Goal: Task Accomplishment & Management: Use online tool/utility

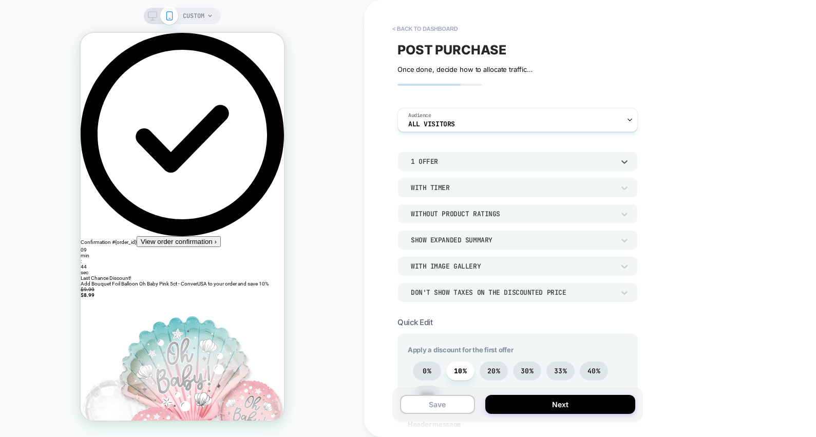
click at [454, 161] on div "1 Offer" at bounding box center [512, 161] width 203 height 9
click at [438, 207] on div "2 Offers" at bounding box center [518, 210] width 232 height 22
click at [478, 189] on div "With Timer" at bounding box center [512, 187] width 203 height 9
click at [391, 174] on div at bounding box center [408, 218] width 816 height 437
click at [477, 213] on div "Without Product Ratings" at bounding box center [512, 214] width 203 height 9
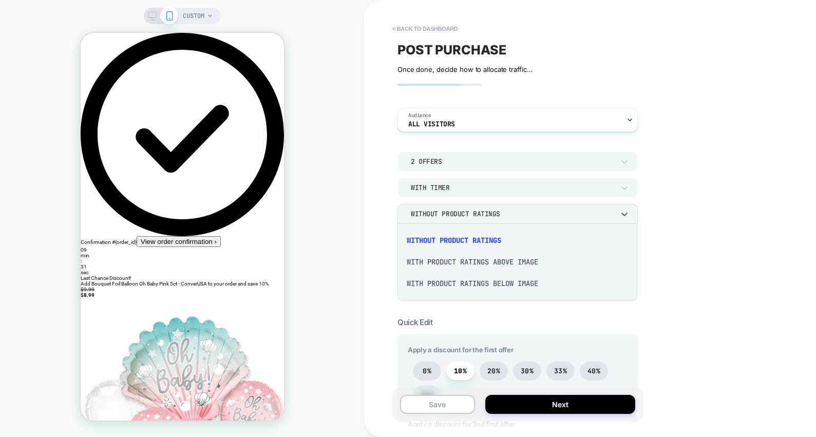
click at [465, 263] on div "With Product Ratings Above Image" at bounding box center [518, 262] width 232 height 22
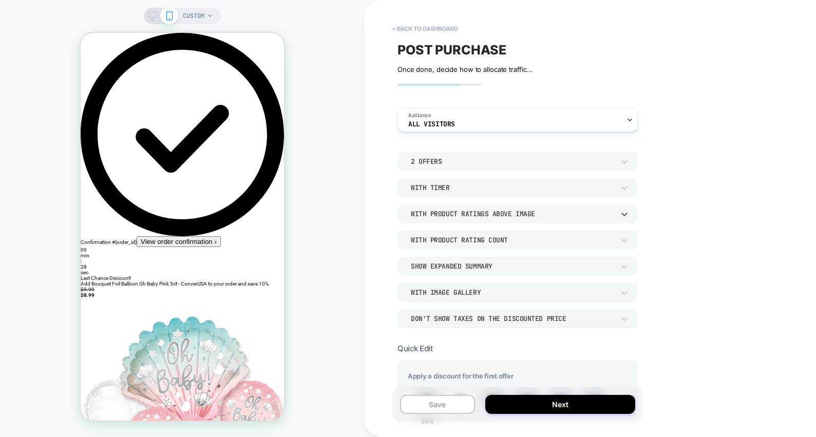
click at [500, 207] on div "With Product Ratings Above Image" at bounding box center [518, 214] width 240 height 20
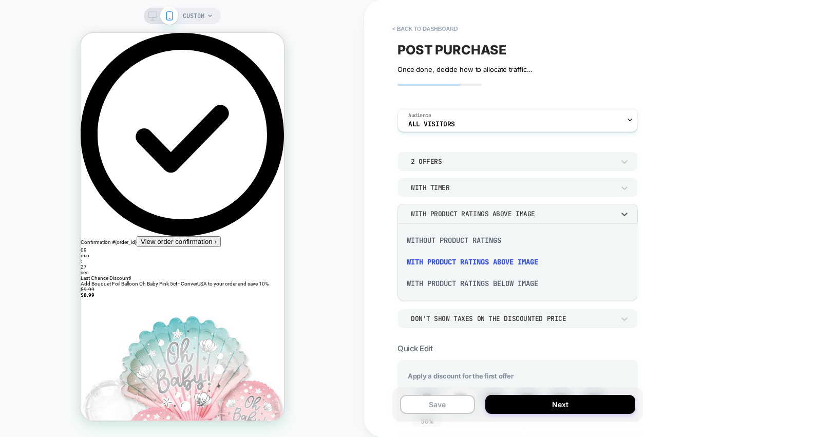
click at [482, 276] on div "With Product Ratings Below Image" at bounding box center [518, 284] width 232 height 22
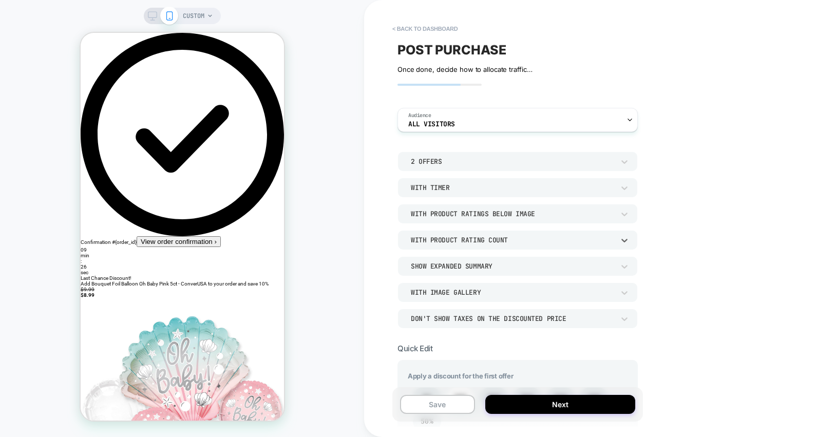
click at [493, 242] on div "With Product Rating Count" at bounding box center [512, 240] width 203 height 9
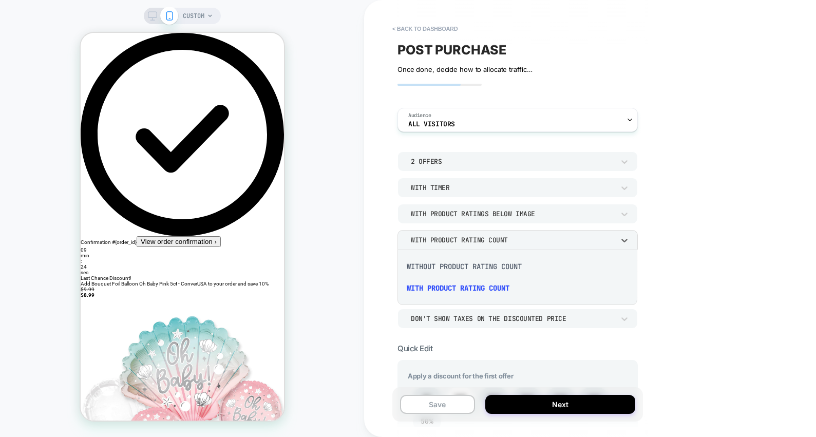
click at [393, 236] on div at bounding box center [408, 218] width 816 height 437
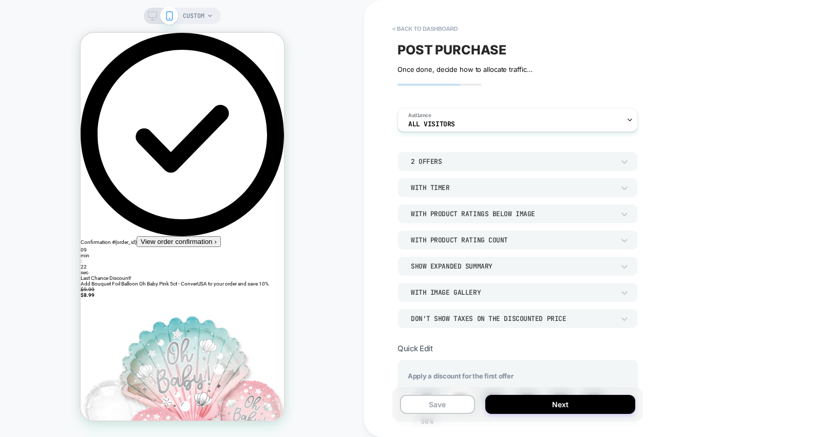
click at [493, 216] on div "With Product Ratings Below Image" at bounding box center [512, 214] width 203 height 9
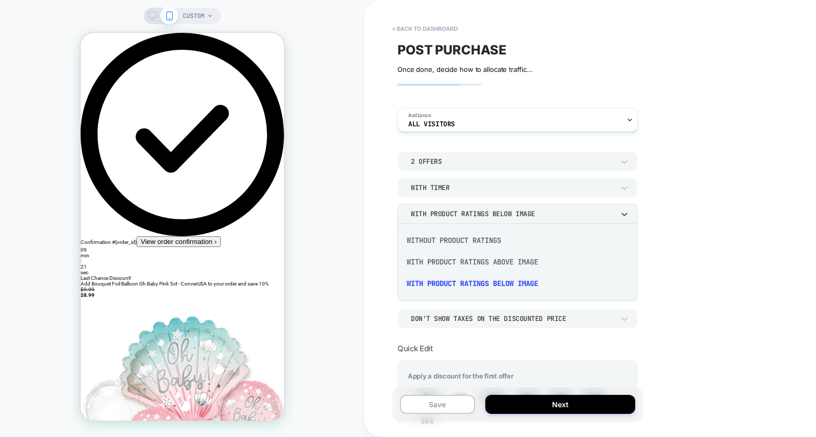
click at [473, 243] on div "Without Product Ratings" at bounding box center [518, 241] width 232 height 22
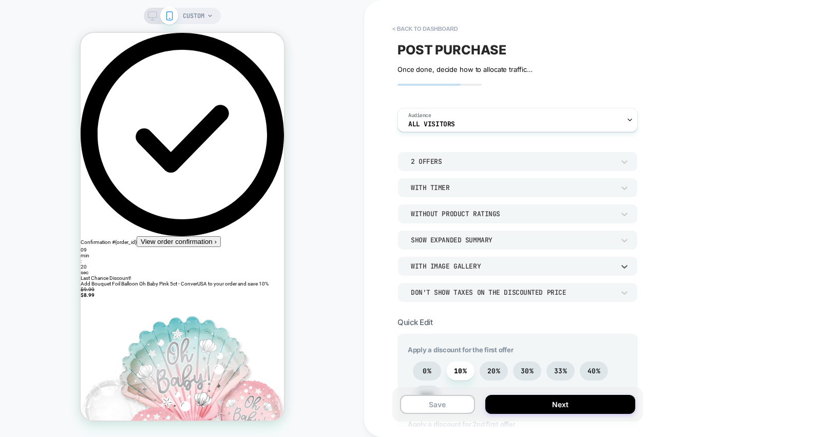
click at [448, 266] on div "With Image Gallery" at bounding box center [512, 266] width 203 height 9
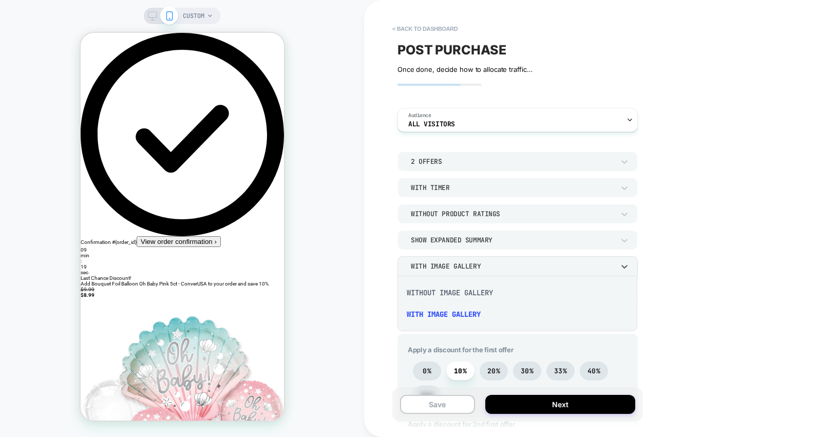
click at [445, 292] on div "Without Image Gallery" at bounding box center [518, 293] width 232 height 22
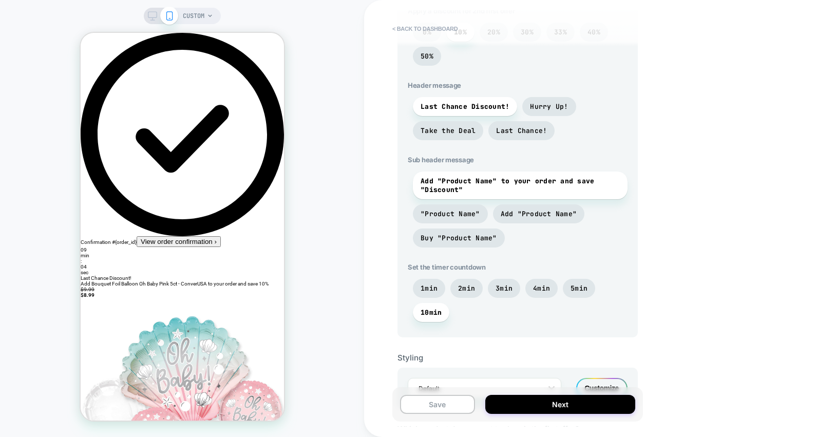
scroll to position [415, 0]
click at [517, 128] on span "Last Chance!" at bounding box center [521, 129] width 51 height 9
click at [491, 213] on div "Add "Product Name" to your order and save "Discount" "Product Name" Add "Produc…" at bounding box center [518, 211] width 220 height 81
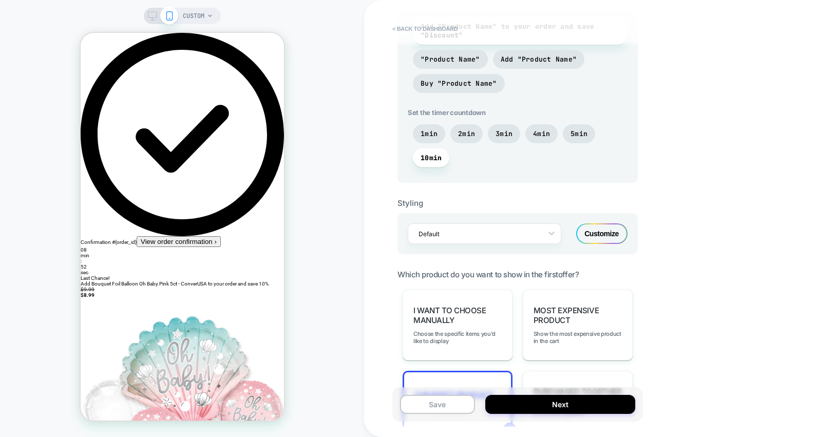
scroll to position [573, 0]
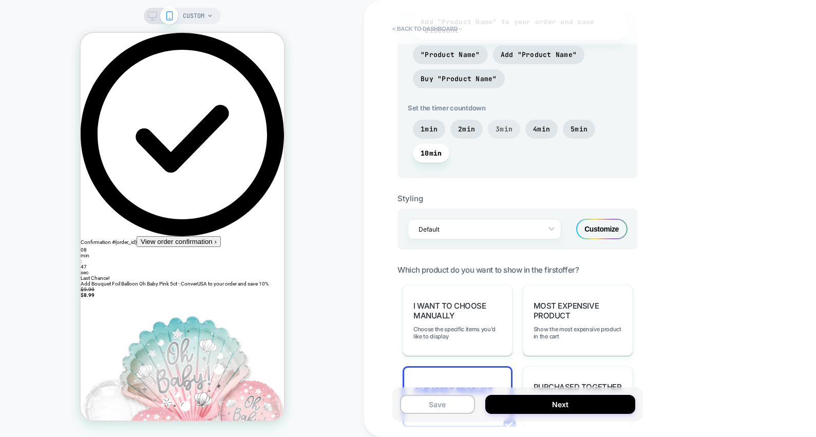
click at [501, 132] on span "3min" at bounding box center [504, 129] width 17 height 9
click at [547, 132] on span "4min" at bounding box center [541, 129] width 17 height 9
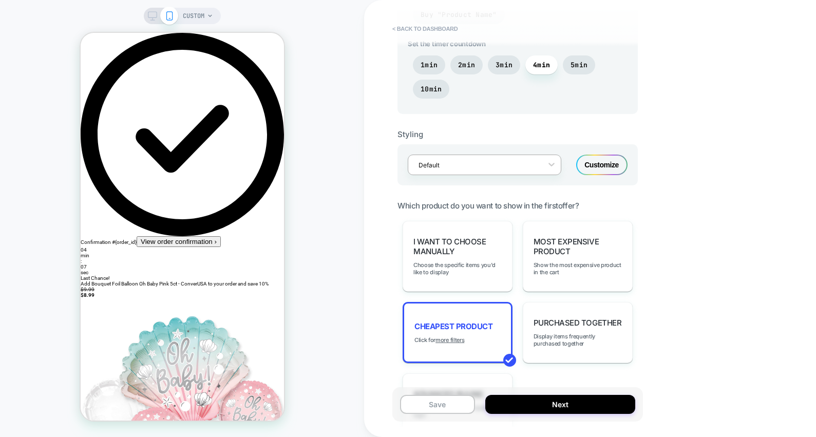
scroll to position [638, 0]
click at [536, 172] on div "Default" at bounding box center [485, 164] width 154 height 21
click at [539, 172] on div "Default" at bounding box center [485, 164] width 154 height 21
click at [597, 162] on div "Customize" at bounding box center [601, 164] width 51 height 21
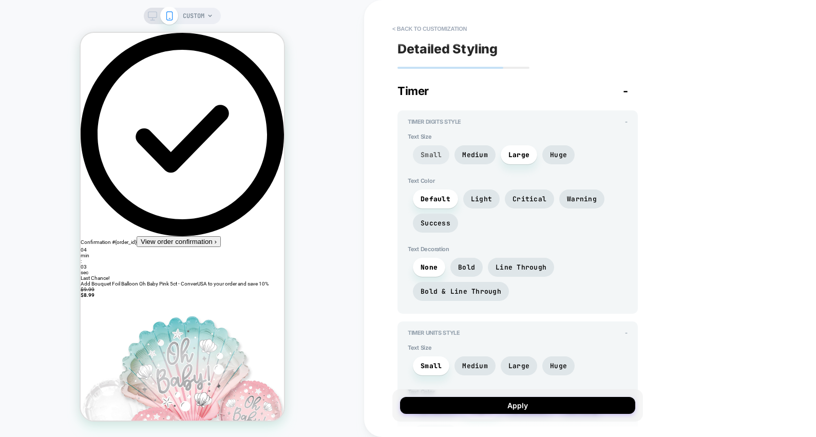
click at [440, 153] on span "Small" at bounding box center [431, 155] width 21 height 9
click at [519, 150] on span "Large" at bounding box center [519, 154] width 36 height 19
click at [439, 225] on span "Success" at bounding box center [436, 223] width 30 height 9
click at [567, 196] on span "Warning" at bounding box center [582, 199] width 30 height 9
click at [540, 197] on span "Critical" at bounding box center [530, 199] width 34 height 9
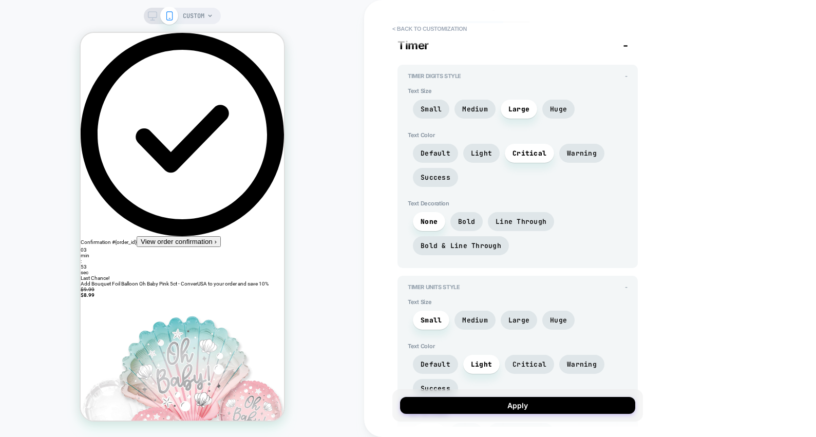
scroll to position [47, 0]
click at [587, 146] on span "Warning" at bounding box center [582, 152] width 45 height 19
click at [479, 156] on span "Light" at bounding box center [481, 152] width 21 height 9
click at [434, 151] on span "Default" at bounding box center [436, 152] width 30 height 9
click at [437, 170] on span "Success" at bounding box center [435, 176] width 45 height 19
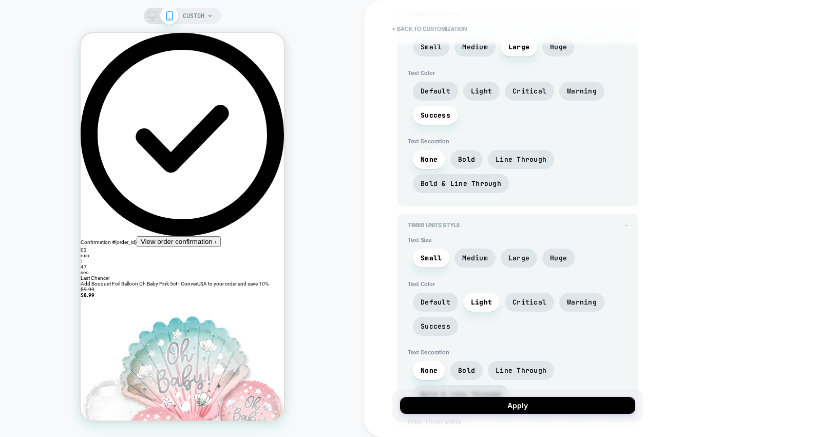
scroll to position [108, 0]
click at [445, 89] on span "Default" at bounding box center [436, 90] width 30 height 9
click at [465, 156] on span "Bold" at bounding box center [466, 159] width 17 height 9
click at [480, 184] on span "Bold & Line Through" at bounding box center [461, 183] width 81 height 9
click at [462, 156] on span "Bold" at bounding box center [466, 159] width 17 height 9
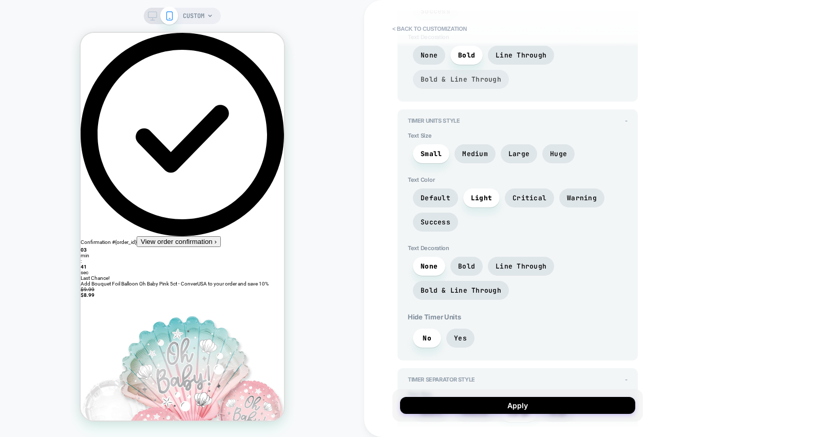
scroll to position [218, 0]
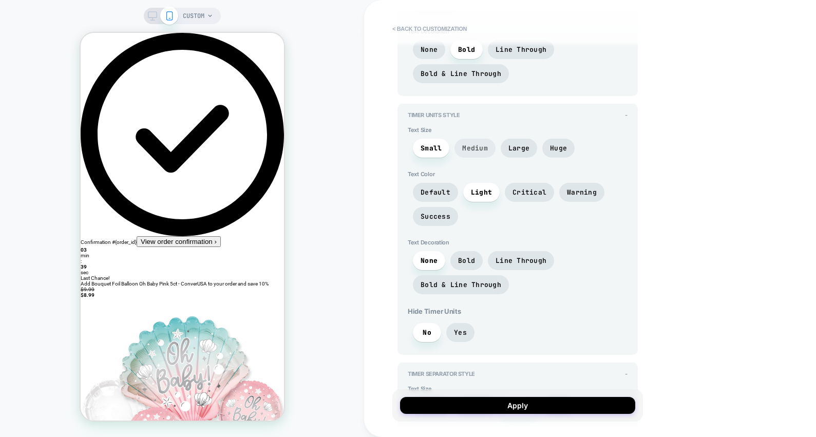
click at [479, 148] on span "Medium" at bounding box center [475, 148] width 26 height 9
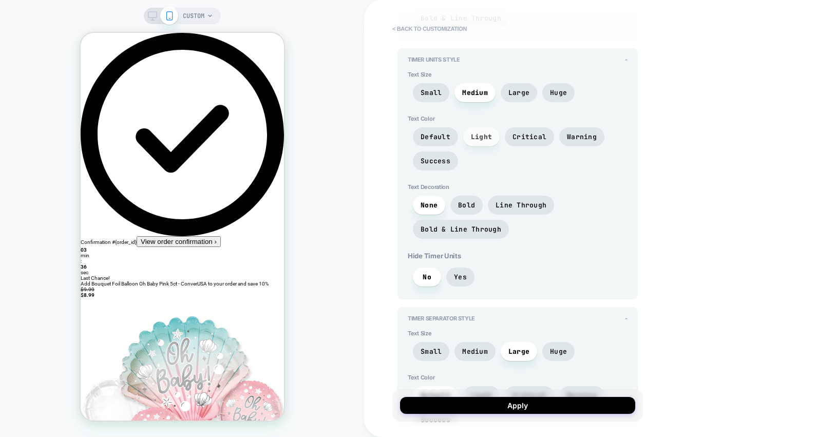
scroll to position [274, 0]
click at [524, 140] on span "Critical" at bounding box center [529, 136] width 49 height 19
click at [569, 132] on span "Warning" at bounding box center [582, 136] width 30 height 9
click at [444, 162] on span "Success" at bounding box center [436, 160] width 30 height 9
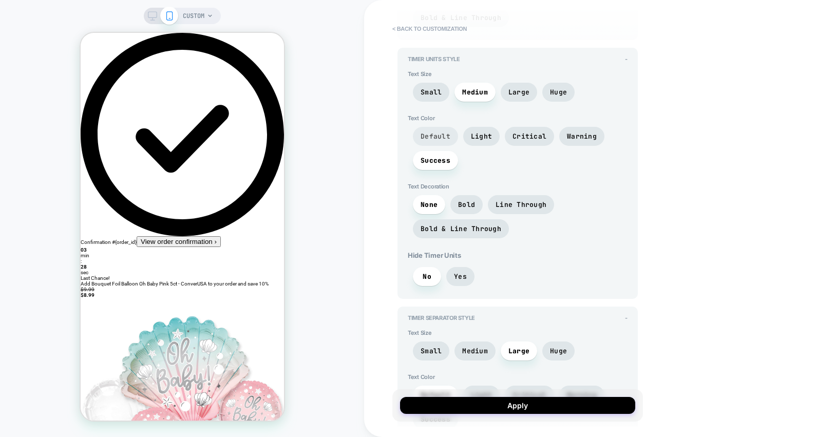
click at [440, 141] on span "Default" at bounding box center [435, 136] width 45 height 19
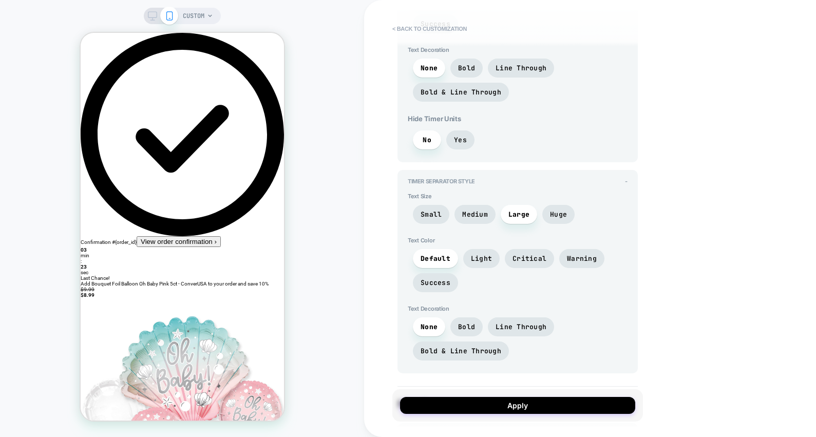
scroll to position [412, 0]
click at [468, 60] on span "Bold" at bounding box center [467, 67] width 32 height 19
click at [462, 141] on span "Yes" at bounding box center [460, 139] width 13 height 9
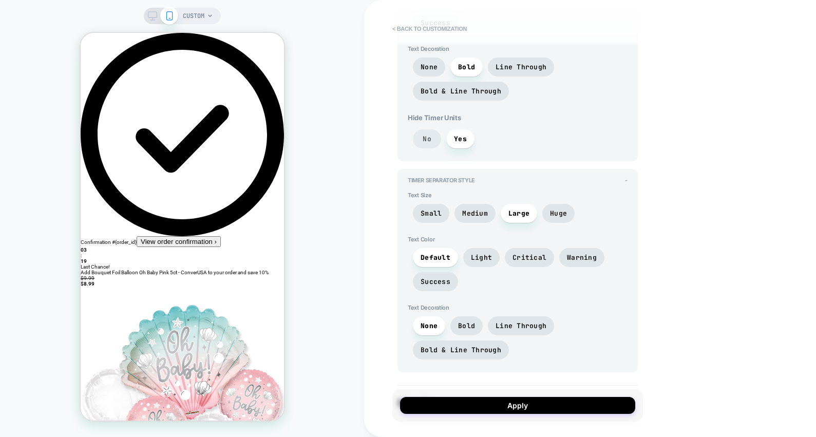
click at [431, 137] on span "No" at bounding box center [427, 139] width 9 height 9
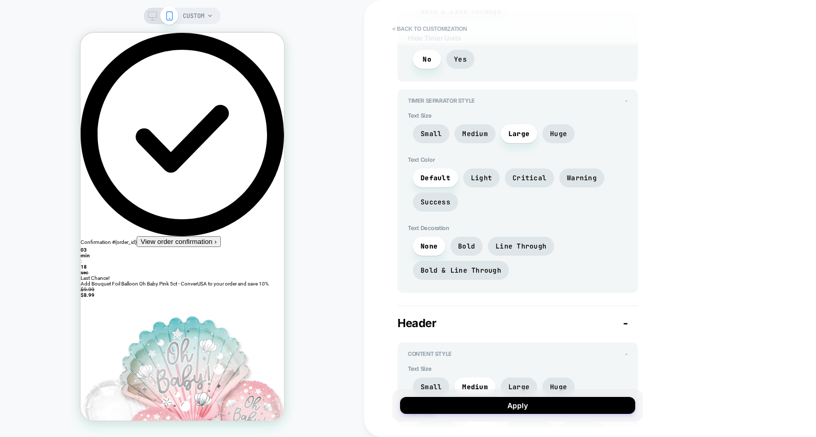
scroll to position [515, 0]
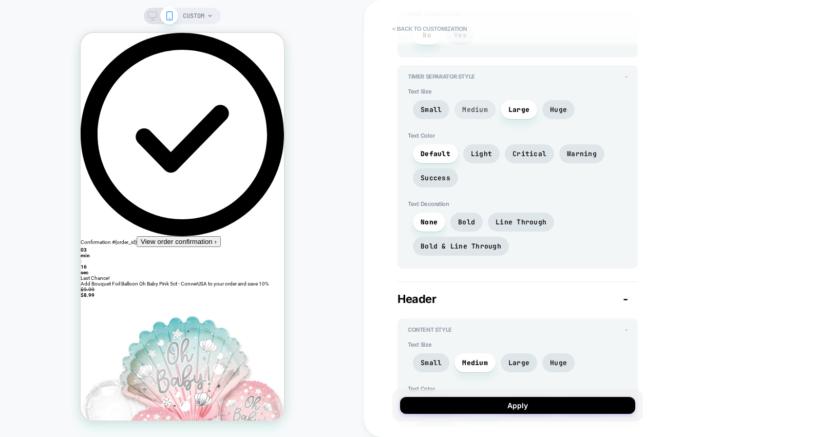
click at [476, 111] on span "Medium" at bounding box center [475, 109] width 26 height 9
click at [455, 109] on span "Medium" at bounding box center [475, 109] width 41 height 19
click at [431, 107] on span "Small" at bounding box center [431, 109] width 21 height 9
click at [472, 107] on span "Medium" at bounding box center [475, 109] width 26 height 9
click at [556, 105] on span "Huge" at bounding box center [558, 109] width 17 height 9
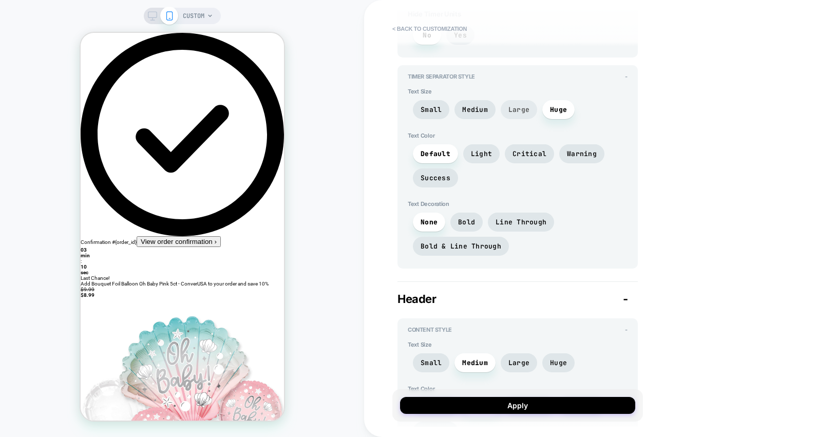
click at [517, 108] on span "Large" at bounding box center [519, 109] width 21 height 9
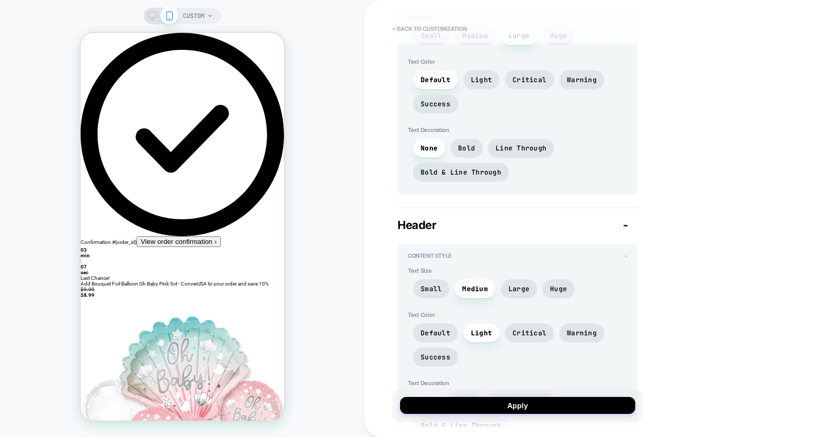
scroll to position [589, 0]
click at [576, 79] on span "Warning" at bounding box center [582, 80] width 30 height 9
click at [534, 82] on span "Critical" at bounding box center [530, 80] width 34 height 9
click at [488, 81] on span "Light" at bounding box center [481, 80] width 21 height 9
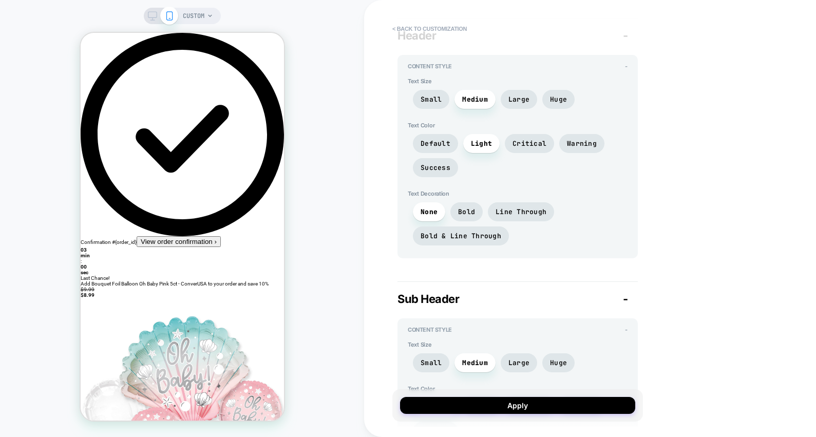
scroll to position [786, 0]
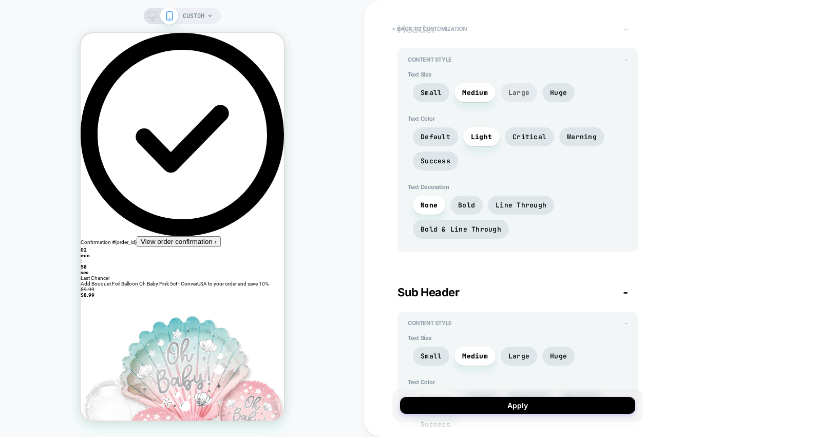
click at [519, 94] on span "Large" at bounding box center [519, 92] width 21 height 9
click at [554, 91] on span "Huge" at bounding box center [558, 92] width 17 height 9
click at [523, 139] on span "Critical" at bounding box center [529, 136] width 49 height 19
click at [581, 134] on span "Warning" at bounding box center [582, 137] width 30 height 9
click at [442, 163] on span "Success" at bounding box center [436, 161] width 30 height 9
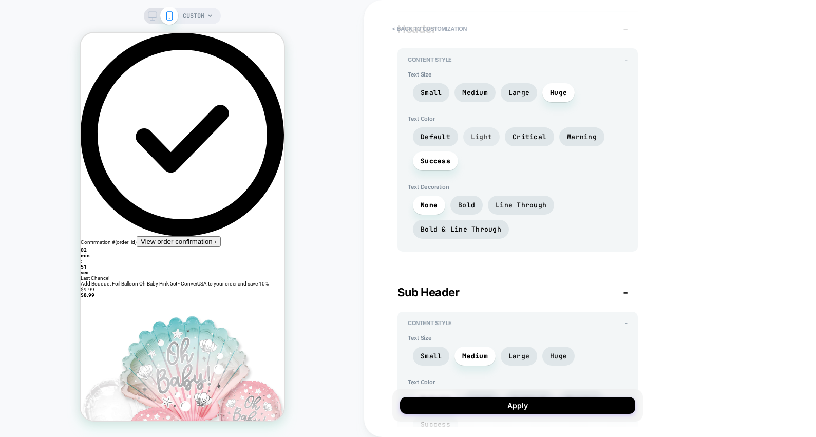
click at [490, 136] on span "Light" at bounding box center [481, 137] width 21 height 9
click at [436, 135] on span "Default" at bounding box center [436, 137] width 30 height 9
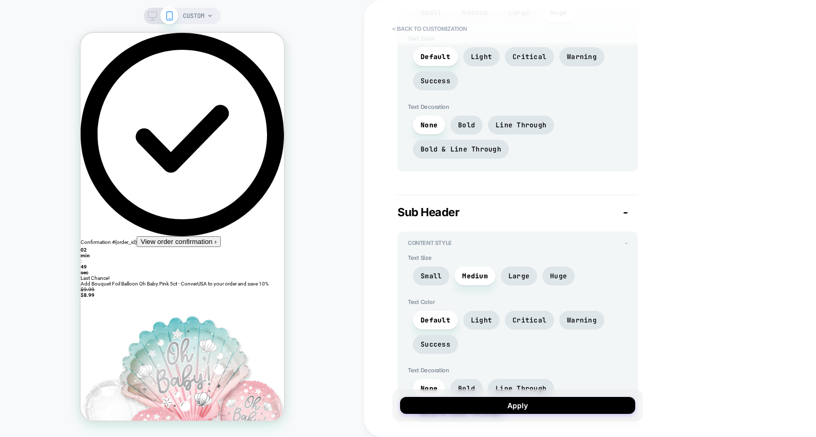
scroll to position [867, 0]
click at [467, 120] on span "Bold" at bounding box center [466, 124] width 17 height 9
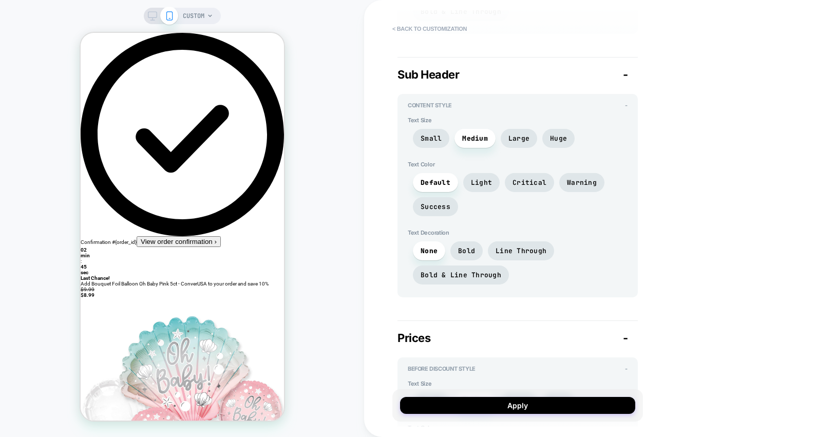
scroll to position [1011, 0]
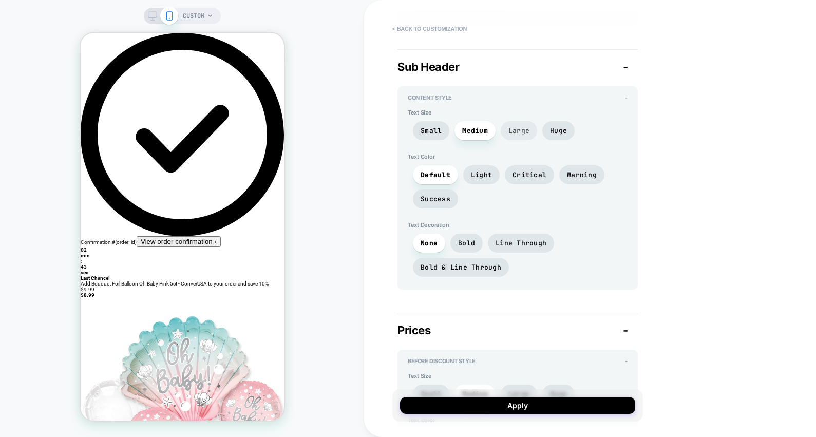
click at [520, 126] on span "Large" at bounding box center [519, 130] width 21 height 9
click at [441, 126] on span "Small" at bounding box center [431, 130] width 36 height 19
click at [516, 131] on span "Large" at bounding box center [519, 130] width 21 height 9
click at [481, 172] on span "Light" at bounding box center [481, 175] width 21 height 9
click at [577, 173] on span "Warning" at bounding box center [582, 175] width 30 height 9
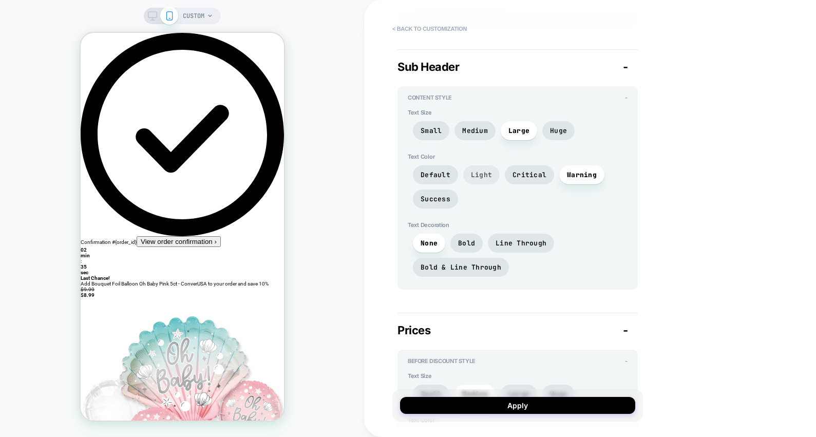
click at [476, 171] on span "Light" at bounding box center [481, 175] width 21 height 9
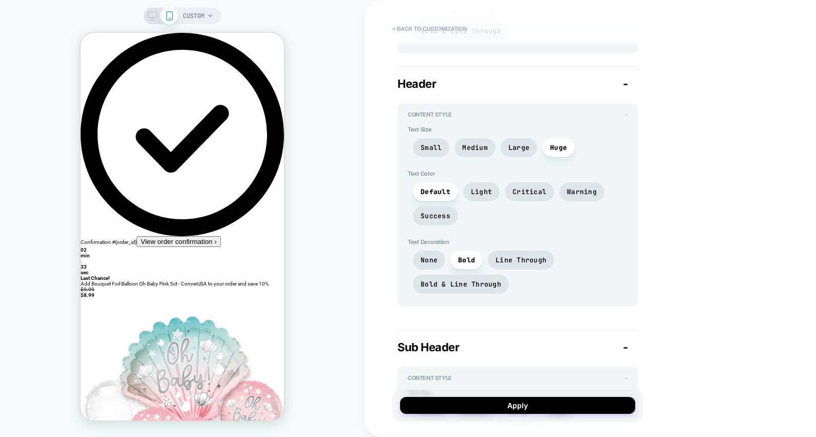
scroll to position [725, 0]
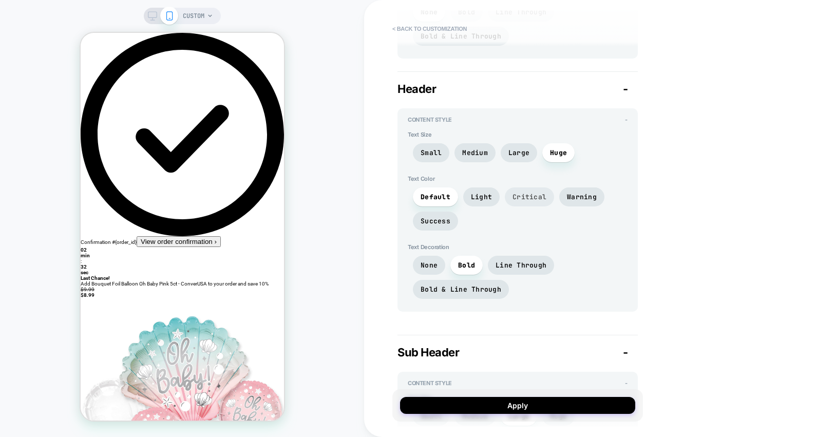
click at [533, 197] on span "Critical" at bounding box center [530, 197] width 34 height 9
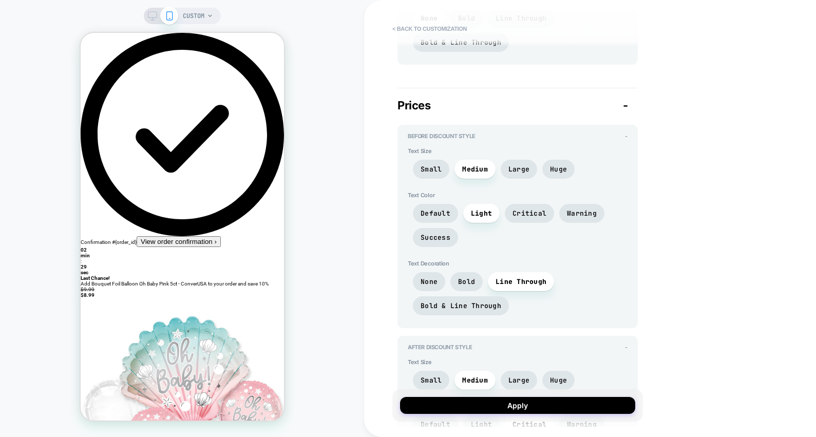
scroll to position [1251, 0]
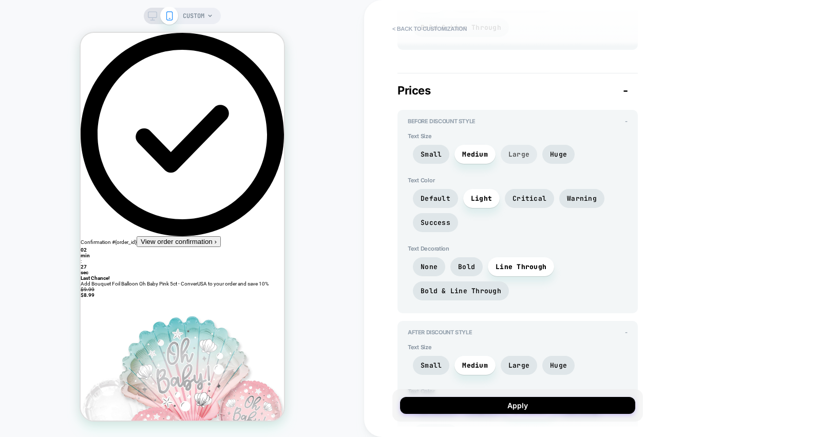
click at [513, 154] on span "Large" at bounding box center [519, 154] width 21 height 9
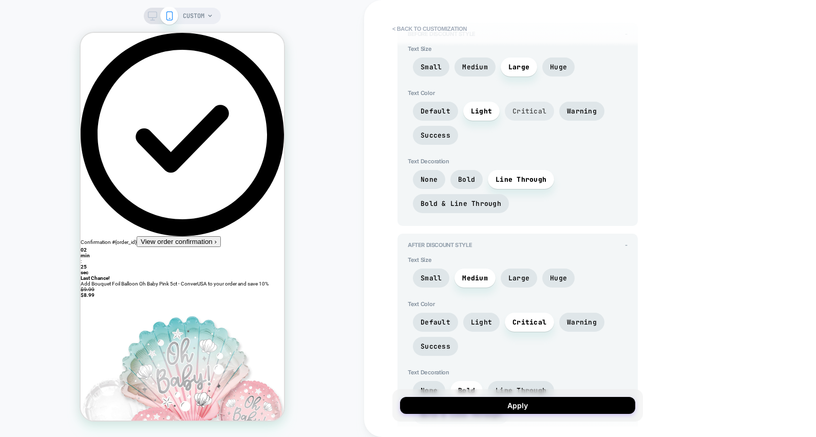
scroll to position [1341, 0]
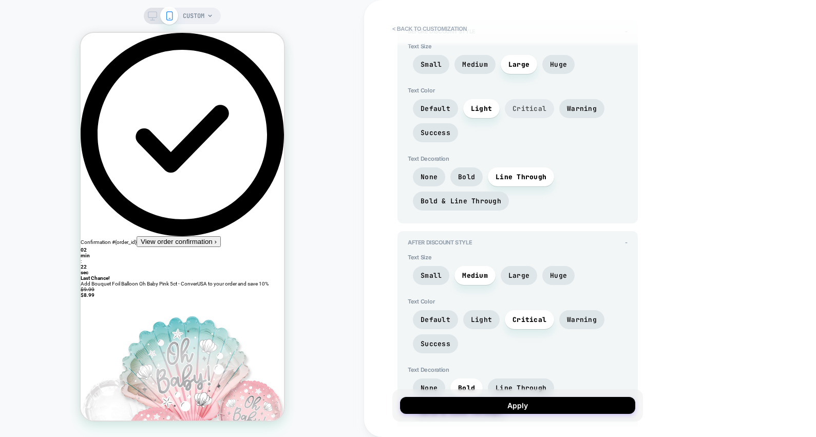
click at [526, 107] on span "Critical" at bounding box center [530, 108] width 34 height 9
click at [585, 107] on span "Warning" at bounding box center [582, 108] width 30 height 9
click at [526, 112] on span "Critical" at bounding box center [529, 108] width 49 height 19
click at [464, 199] on span "Bold & Line Through" at bounding box center [461, 201] width 81 height 9
click at [504, 173] on span "Line Through" at bounding box center [521, 177] width 51 height 9
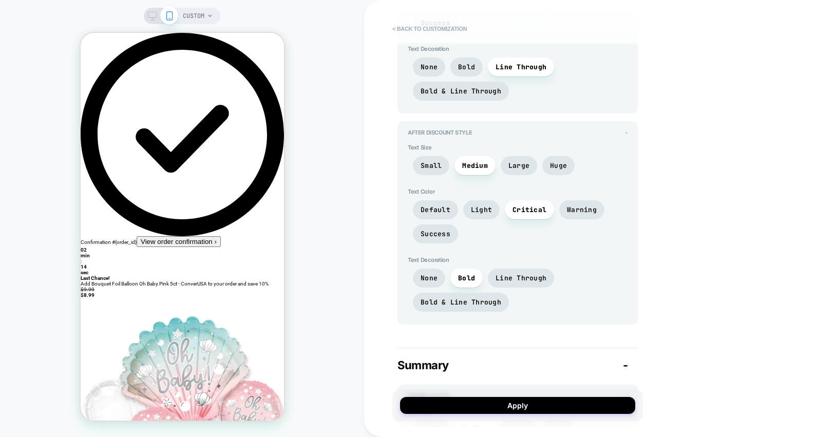
scroll to position [1459, 0]
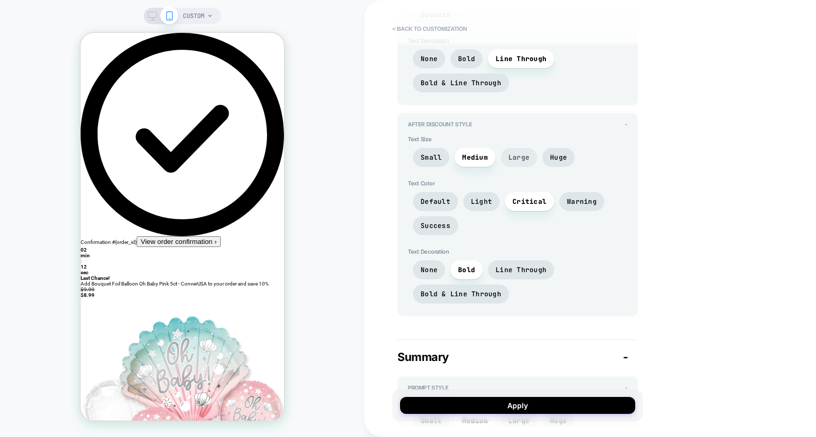
click at [518, 156] on span "Large" at bounding box center [519, 157] width 21 height 9
click at [433, 226] on span "Success" at bounding box center [436, 225] width 30 height 9
click at [523, 197] on span "Critical" at bounding box center [530, 201] width 34 height 9
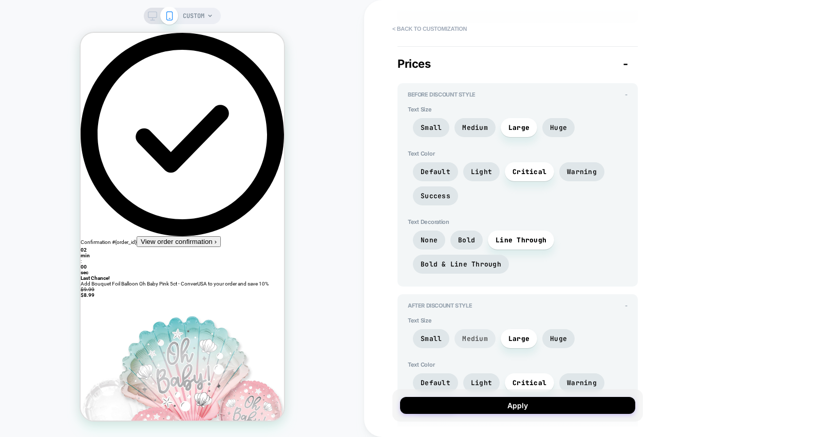
scroll to position [1270, 0]
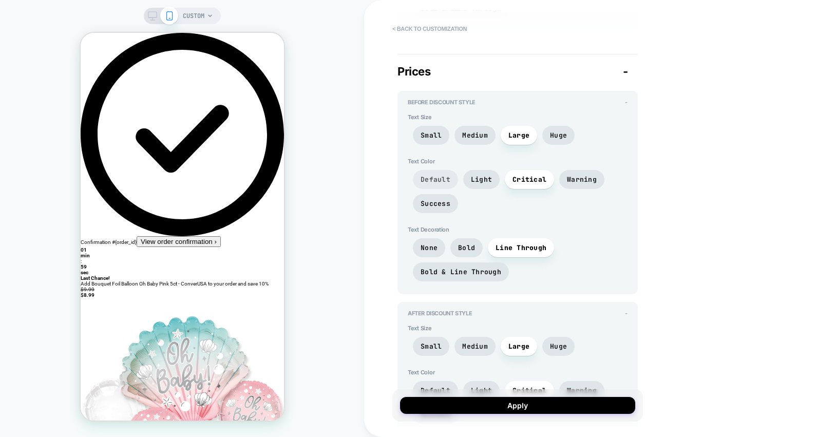
click at [441, 177] on span "Default" at bounding box center [436, 179] width 30 height 9
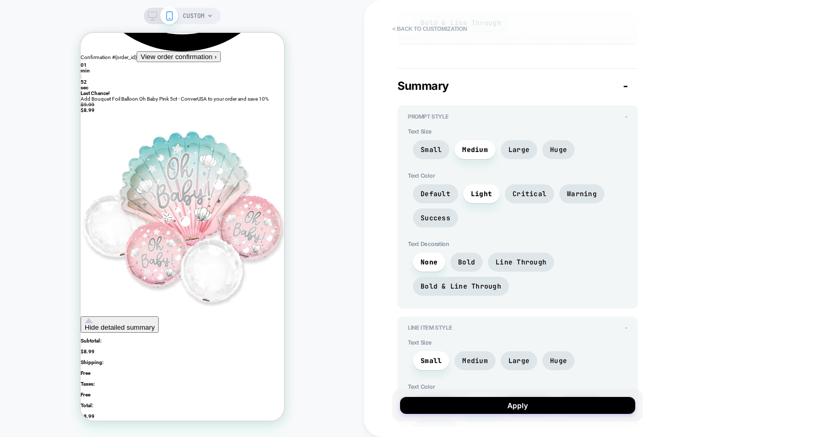
scroll to position [192, 0]
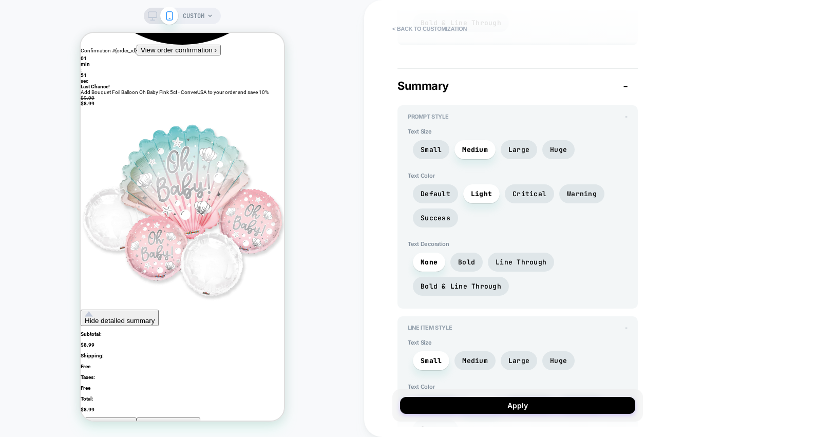
click at [154, 317] on span "Hide detailed summary" at bounding box center [119, 321] width 70 height 8
click at [157, 317] on span "Show detailed summary" at bounding box center [120, 321] width 73 height 8
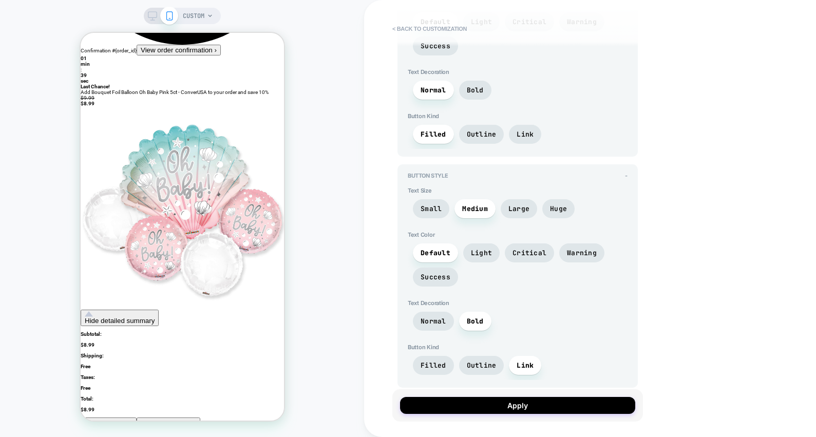
scroll to position [2594, 0]
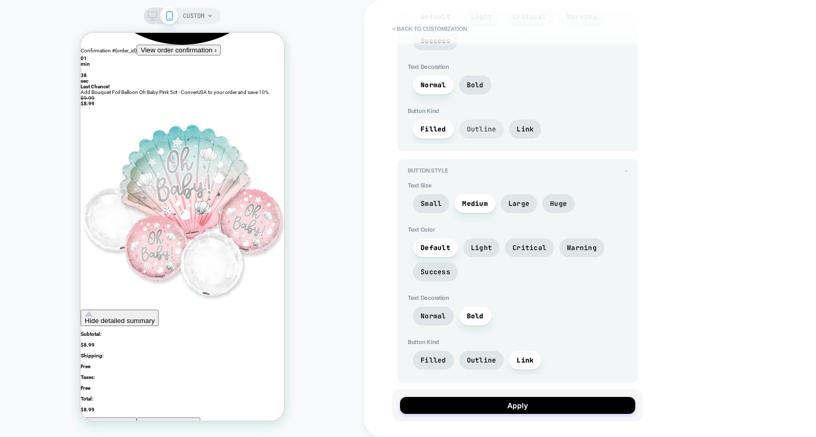
click at [482, 125] on span "Outline" at bounding box center [482, 129] width 30 height 9
click at [520, 120] on span "Link" at bounding box center [525, 129] width 32 height 19
click at [487, 125] on span "Outline" at bounding box center [482, 129] width 30 height 9
click at [442, 125] on span "Filled" at bounding box center [434, 129] width 26 height 9
click at [474, 125] on span "Outline" at bounding box center [482, 129] width 30 height 9
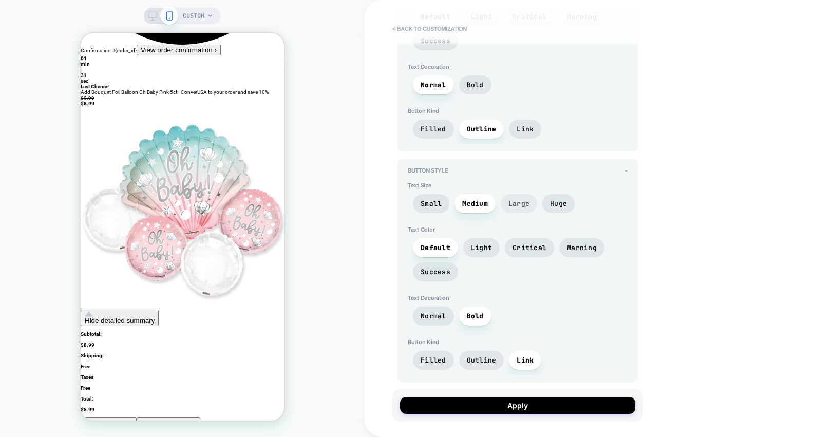
click at [511, 200] on span "Large" at bounding box center [519, 203] width 21 height 9
click at [431, 201] on span "Small" at bounding box center [431, 203] width 36 height 19
click at [430, 275] on div "Default Light Critical Warning Success" at bounding box center [518, 262] width 220 height 48
click at [438, 268] on span "Success" at bounding box center [436, 272] width 30 height 9
click at [527, 246] on span "Critical" at bounding box center [529, 247] width 49 height 19
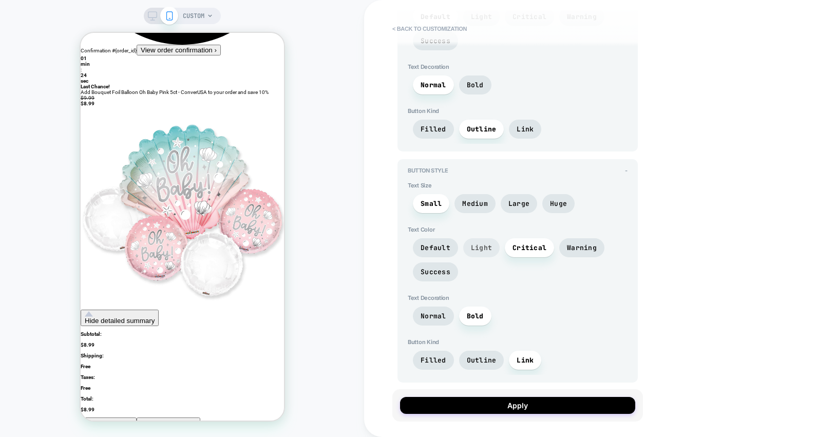
click at [487, 244] on span "Light" at bounding box center [481, 248] width 21 height 9
click at [428, 312] on span "Normal" at bounding box center [434, 316] width 26 height 9
click at [436, 356] on span "Filled" at bounding box center [434, 360] width 26 height 9
click at [521, 356] on span "Link" at bounding box center [525, 360] width 17 height 9
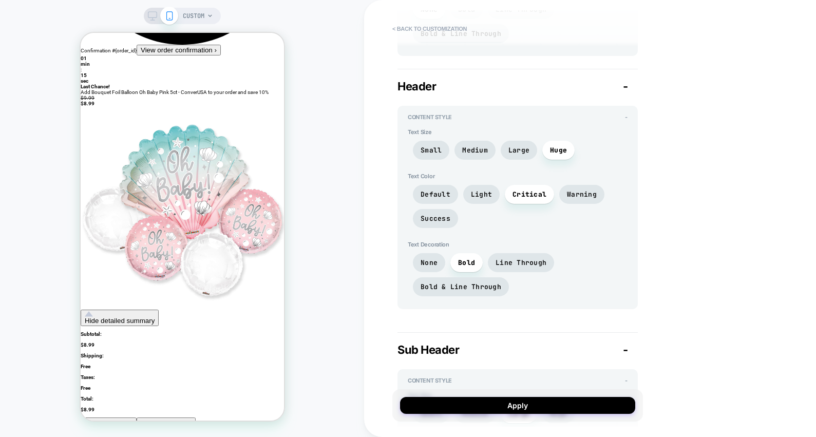
scroll to position [713, 0]
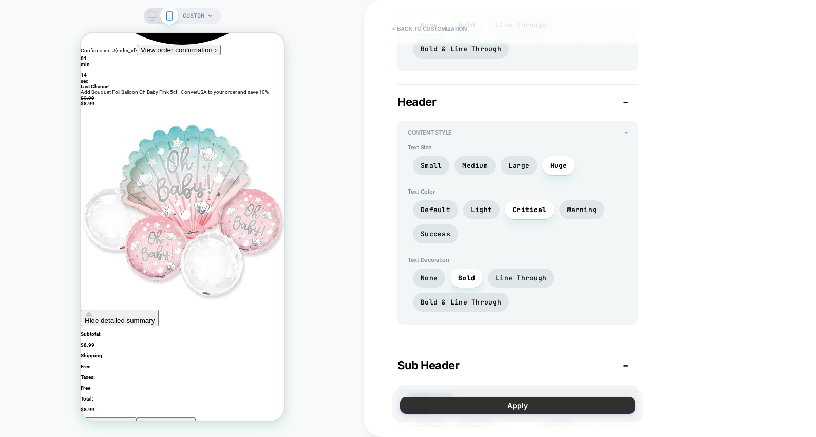
click at [517, 406] on button "Apply" at bounding box center [517, 405] width 235 height 17
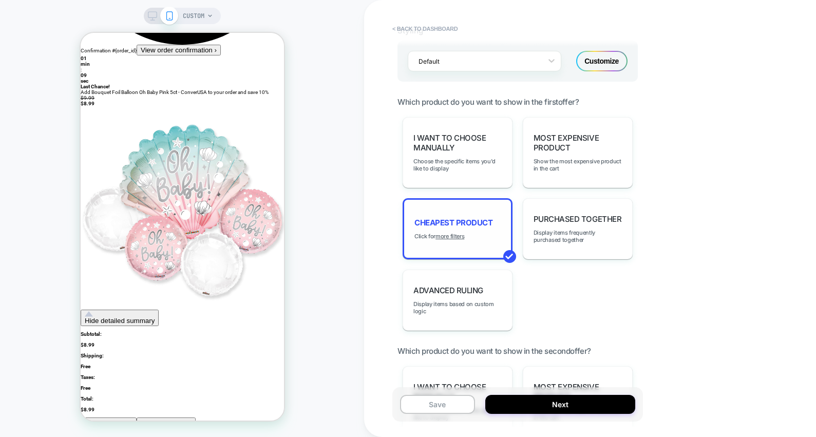
scroll to position [724, 0]
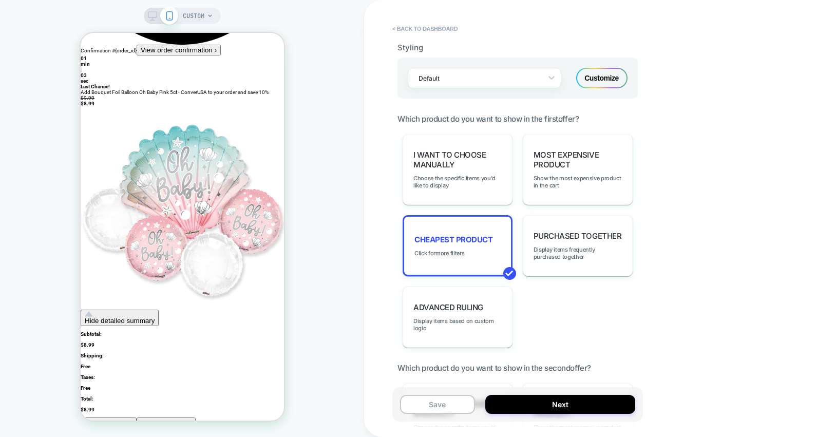
click at [502, 202] on div "I want to choose manually Choose the specific items you'd like to display Most …" at bounding box center [518, 241] width 240 height 214
click at [477, 164] on span "I want to choose manually" at bounding box center [458, 160] width 88 height 20
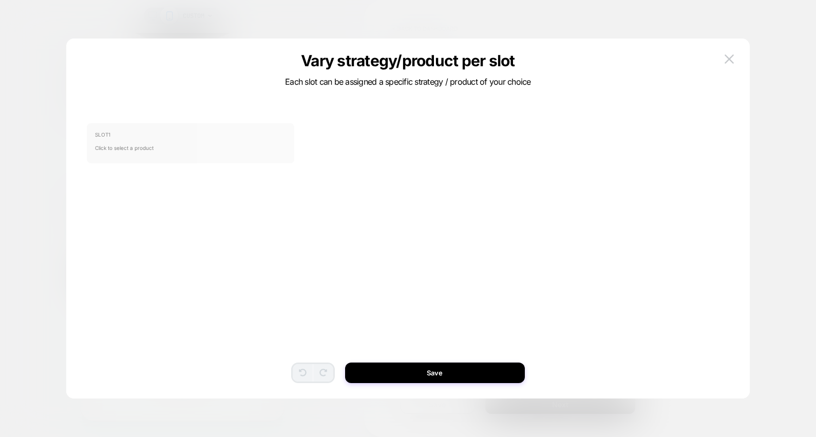
click at [220, 150] on span "Click to select a product" at bounding box center [190, 148] width 191 height 21
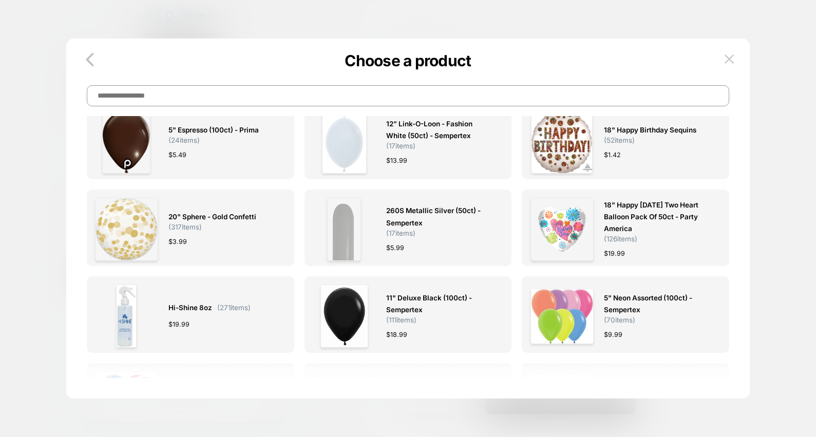
scroll to position [0, 0]
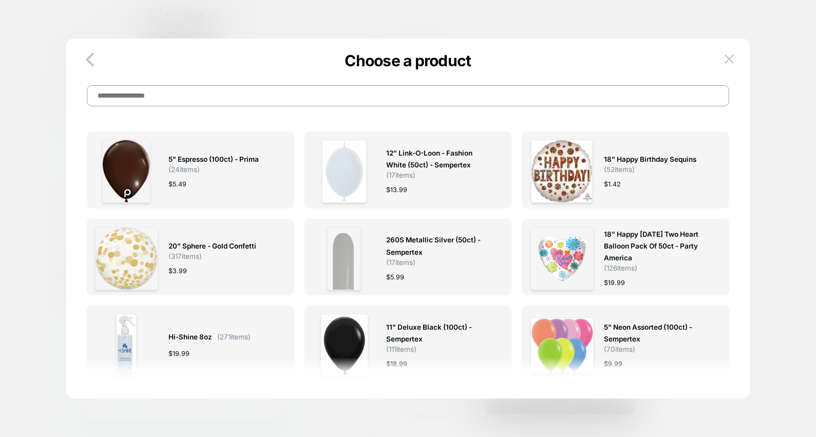
click at [236, 100] on input at bounding box center [408, 95] width 643 height 21
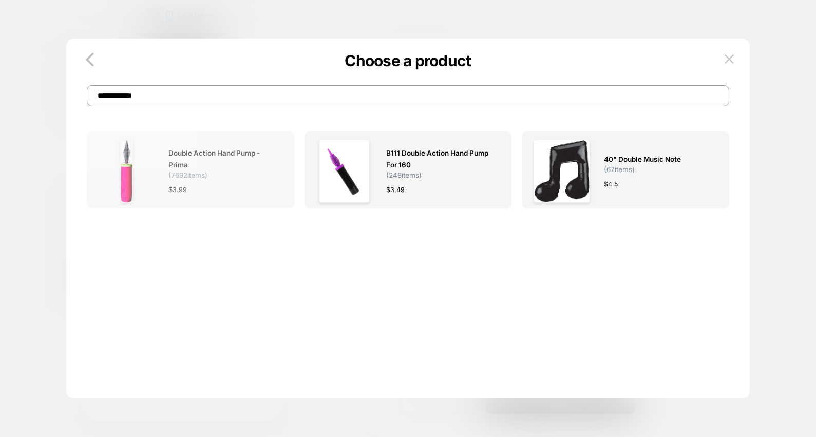
type input "**********"
click at [259, 196] on div "Double Action Hand Pump - Prima ( 7692 items) $ 3.99" at bounding box center [222, 171] width 107 height 63
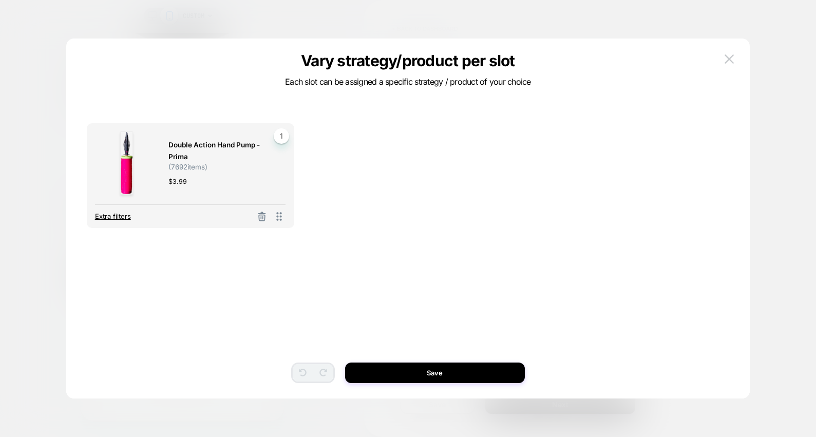
click at [119, 217] on span "Extra filters" at bounding box center [113, 216] width 36 height 8
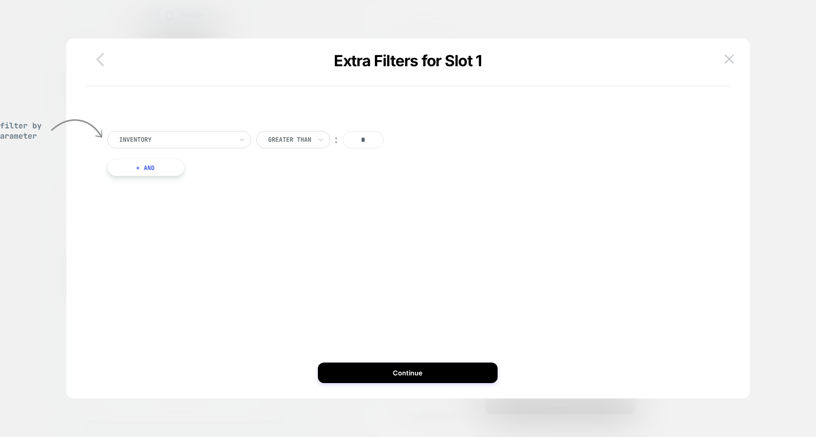
click at [103, 63] on icon "button" at bounding box center [100, 59] width 21 height 21
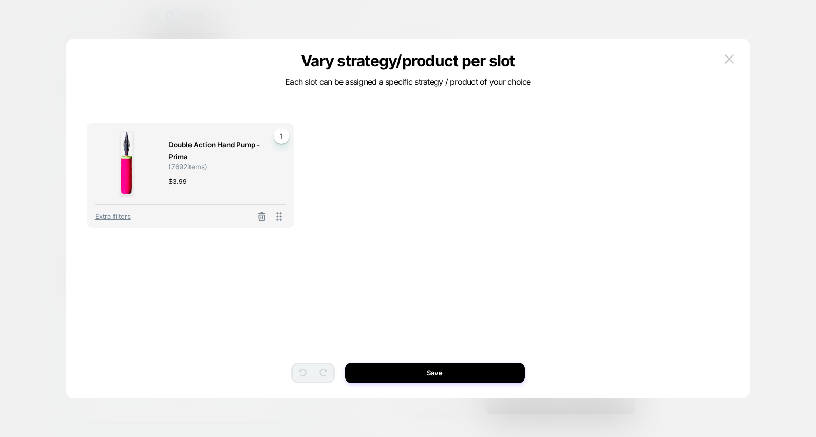
click at [460, 185] on div "Double Action Hand Pump - Prima ( 7692 items) $ 3.99 1 Extra filters To pick up…" at bounding box center [408, 188] width 643 height 130
click at [349, 230] on div "Double Action Hand Pump - Prima ( 7692 items) $ 3.99 1 Extra filters To pick up…" at bounding box center [408, 188] width 643 height 130
click at [284, 137] on span "1" at bounding box center [281, 135] width 15 height 15
click at [380, 170] on div "Double Action Hand Pump - Prima ( 7692 items) $ 3.99 1 Extra filters To pick up…" at bounding box center [408, 188] width 643 height 130
click at [390, 173] on div "Double Action Hand Pump - Prima ( 7692 items) $ 3.99 1 Extra filters To pick up…" at bounding box center [408, 188] width 643 height 130
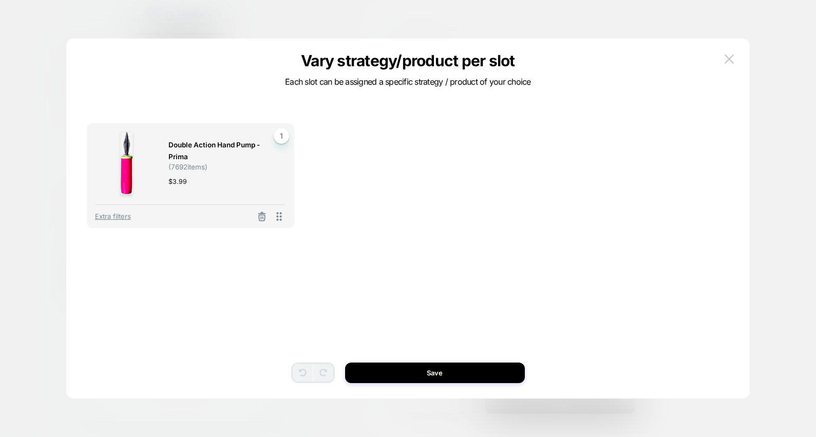
click at [390, 173] on div "Double Action Hand Pump - Prima ( 7692 items) $ 3.99 1 Extra filters To pick up…" at bounding box center [408, 188] width 643 height 130
click at [278, 136] on span "1" at bounding box center [281, 135] width 15 height 15
click at [212, 150] on span "Double Action Hand Pump - Prima" at bounding box center [222, 151] width 107 height 24
click at [202, 138] on div "Double Action Hand Pump - Prima ( 7692 items) $ 3.99" at bounding box center [222, 163] width 107 height 63
click at [199, 144] on span "Double Action Hand Pump - Prima" at bounding box center [222, 151] width 107 height 24
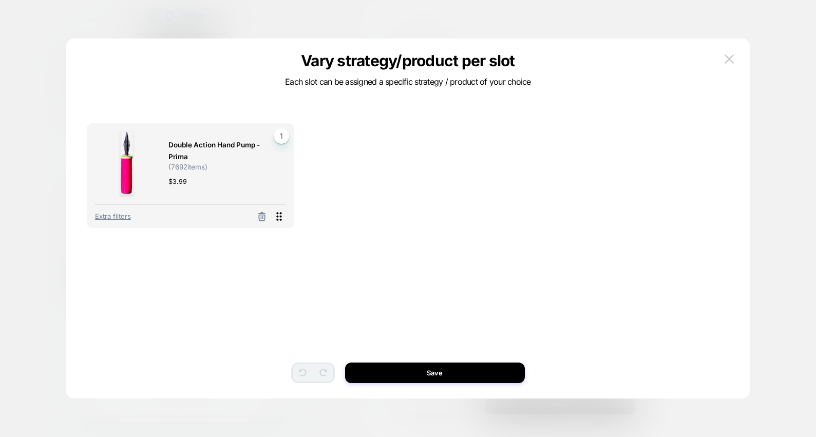
click at [281, 219] on icon at bounding box center [279, 216] width 5 height 9
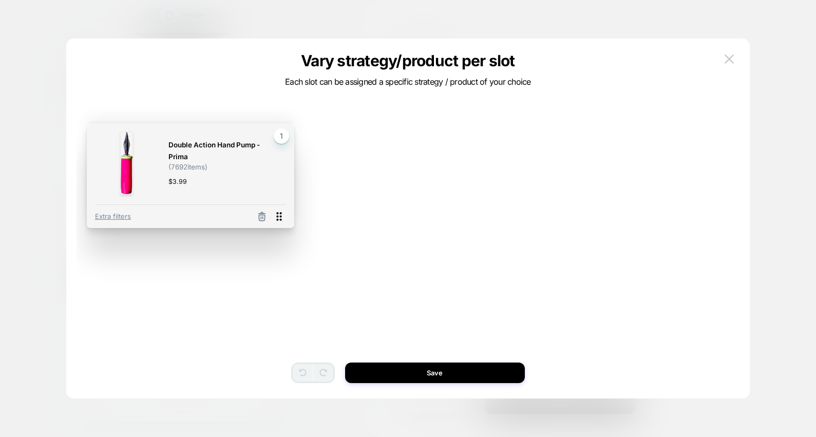
click at [281, 219] on icon at bounding box center [279, 216] width 5 height 9
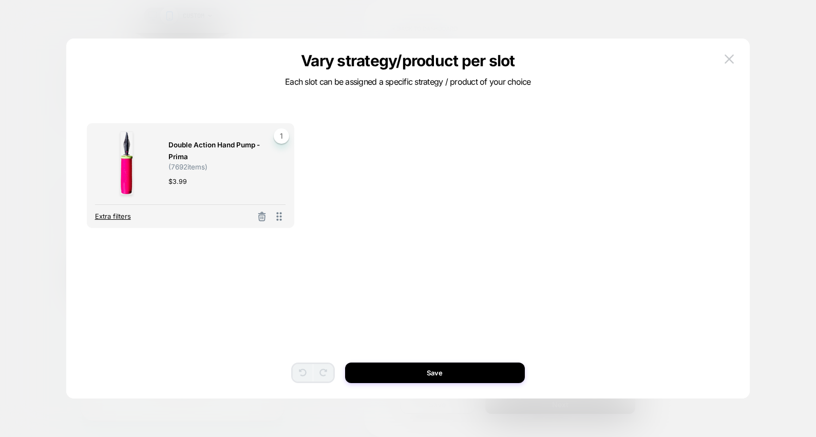
click at [110, 217] on span "Extra filters" at bounding box center [113, 216] width 36 height 8
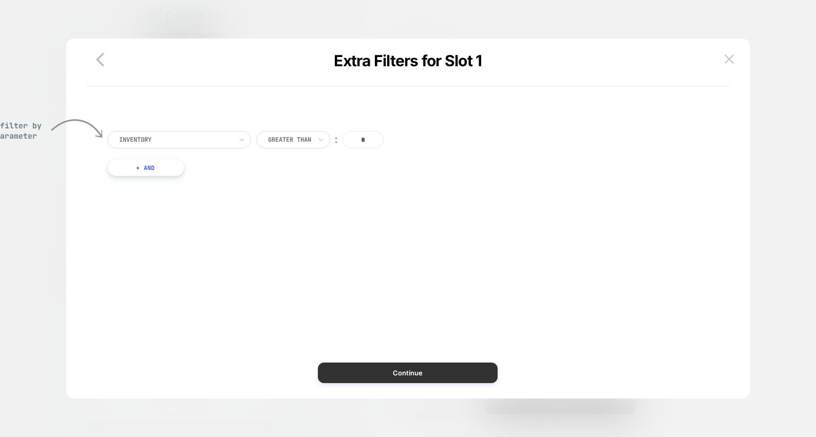
click at [389, 374] on button "Continue" at bounding box center [408, 373] width 180 height 21
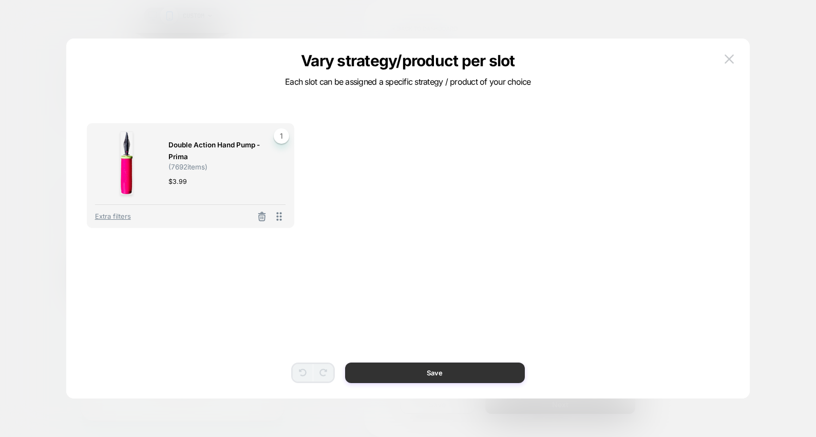
click at [389, 374] on button "Save" at bounding box center [435, 373] width 180 height 21
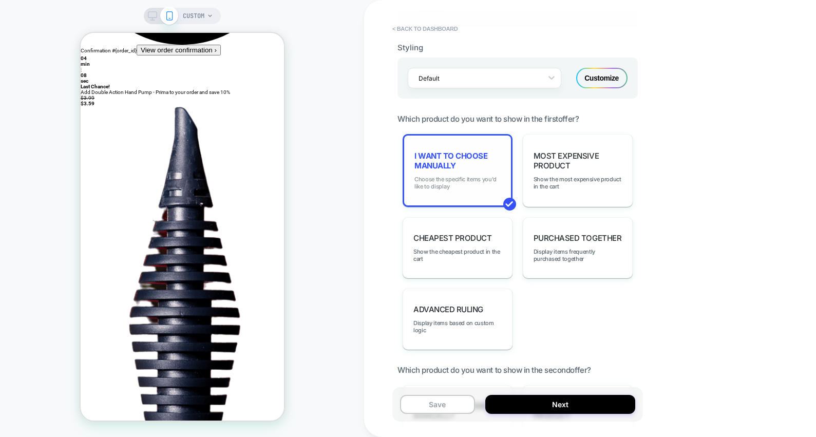
click at [479, 185] on span "Choose the specific items you'd like to display" at bounding box center [458, 183] width 86 height 14
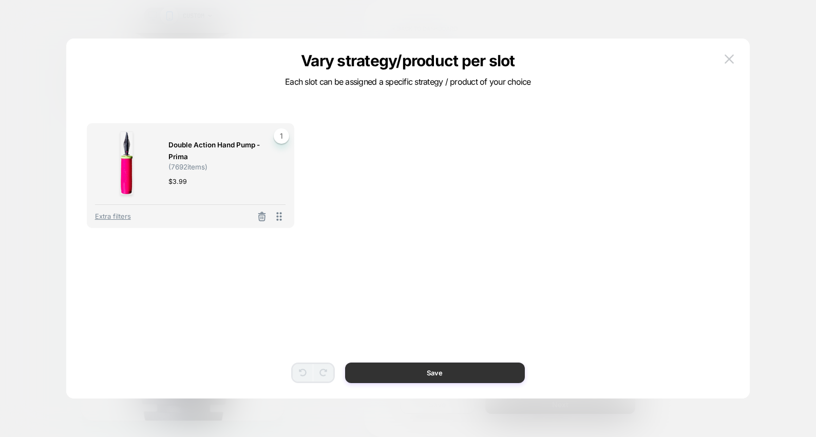
click at [404, 372] on button "Save" at bounding box center [435, 373] width 180 height 21
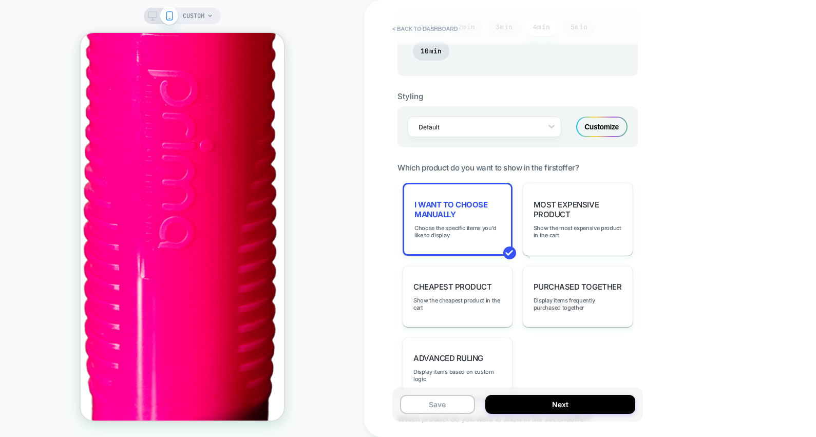
scroll to position [949, 0]
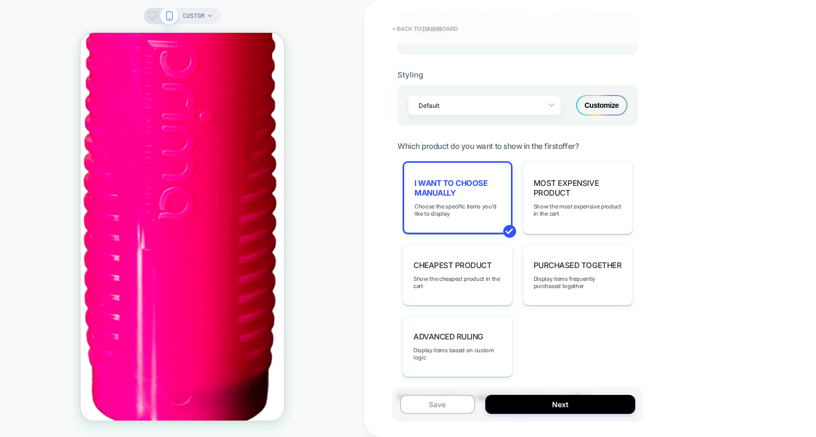
scroll to position [697, 0]
click at [616, 102] on div "Customize" at bounding box center [601, 105] width 51 height 21
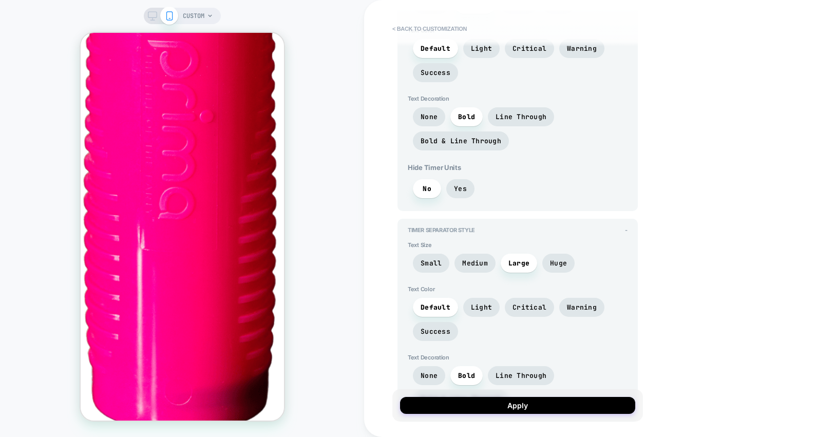
scroll to position [0, 0]
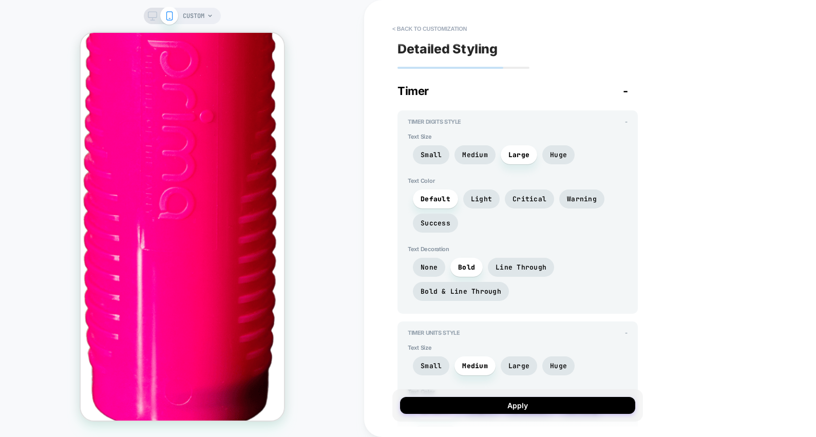
click at [571, 92] on div "Timer -" at bounding box center [518, 90] width 240 height 13
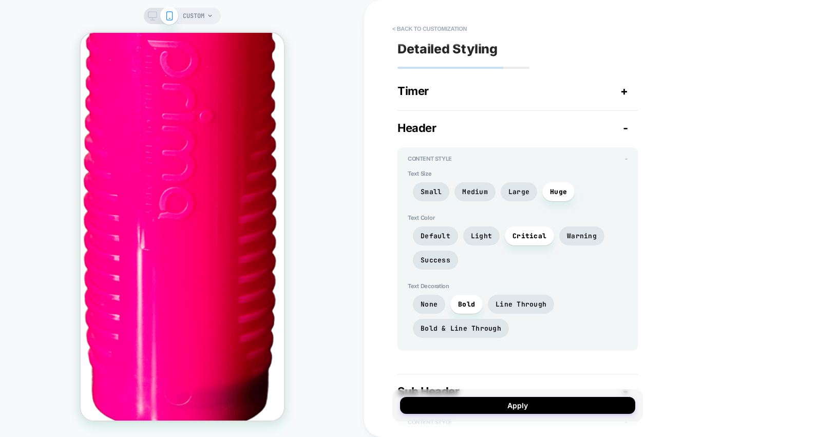
click at [564, 125] on div "Header -" at bounding box center [518, 127] width 240 height 13
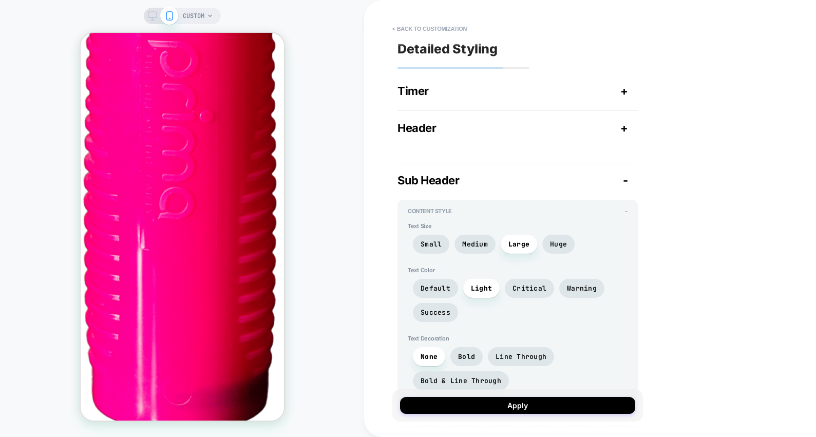
click at [544, 177] on div "Sub Header -" at bounding box center [518, 180] width 240 height 13
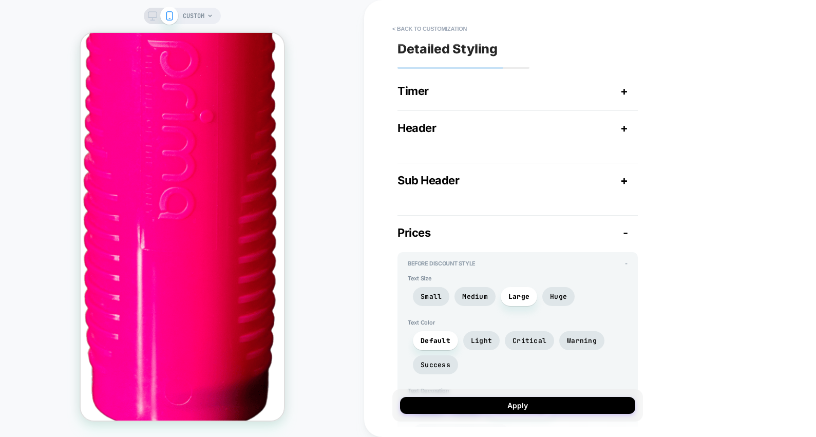
click at [537, 239] on div "Prices -" at bounding box center [518, 232] width 240 height 13
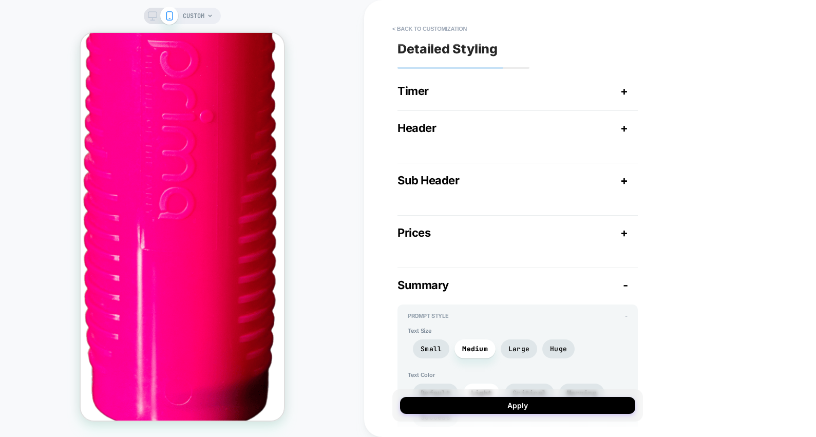
click at [533, 291] on div "Summary -" at bounding box center [518, 284] width 240 height 13
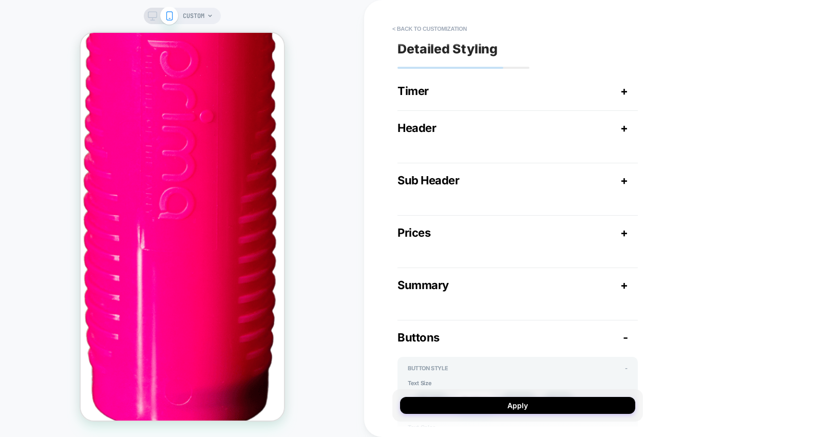
scroll to position [437, 0]
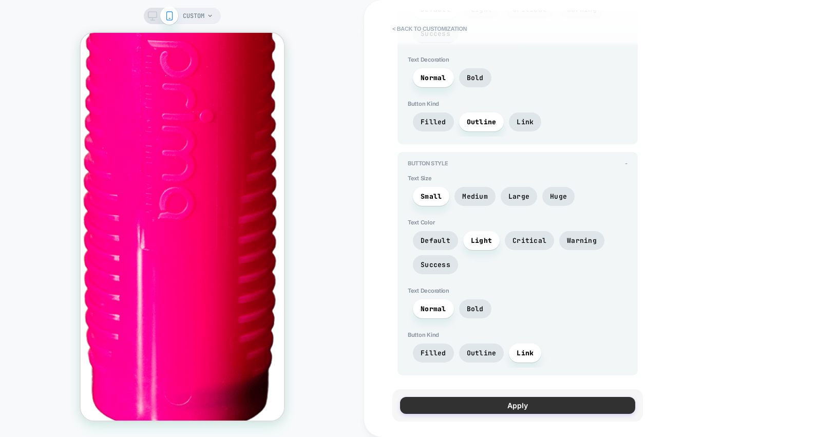
click at [513, 404] on button "Apply" at bounding box center [517, 405] width 235 height 17
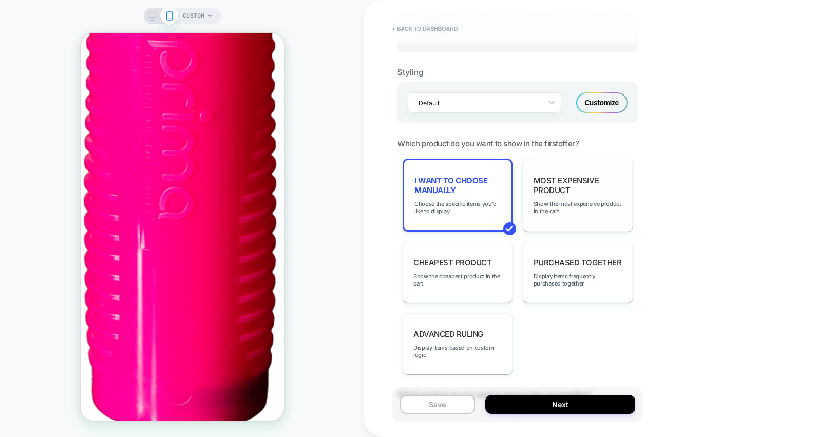
scroll to position [710, 0]
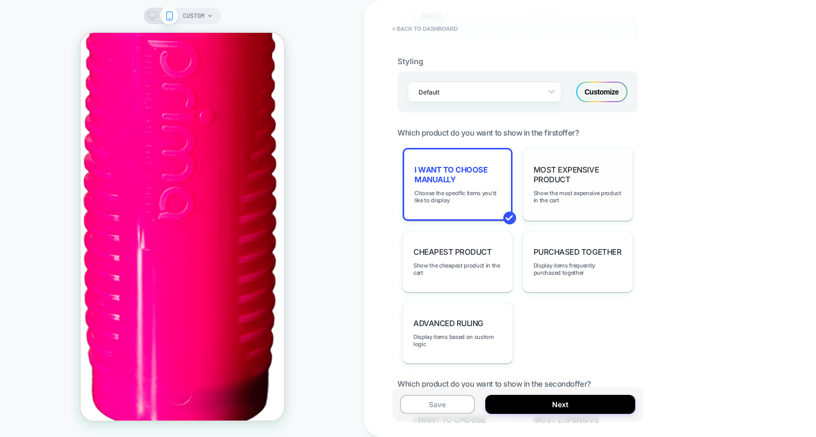
click at [556, 244] on div "Purchased Together Display items frequently purchased together" at bounding box center [578, 261] width 110 height 61
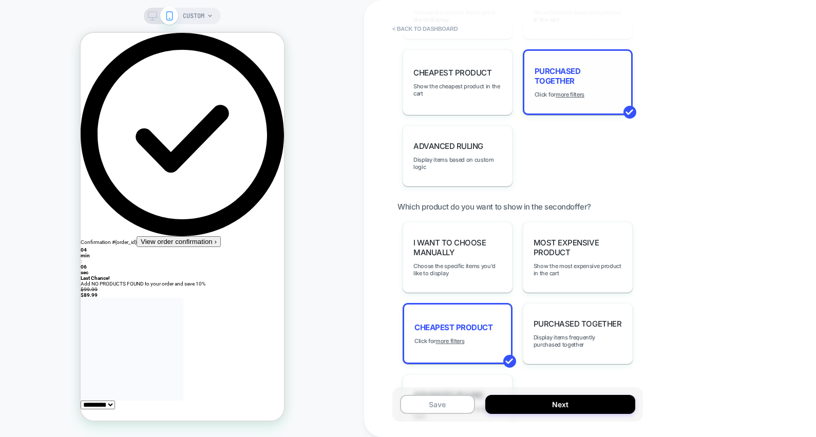
scroll to position [914, 0]
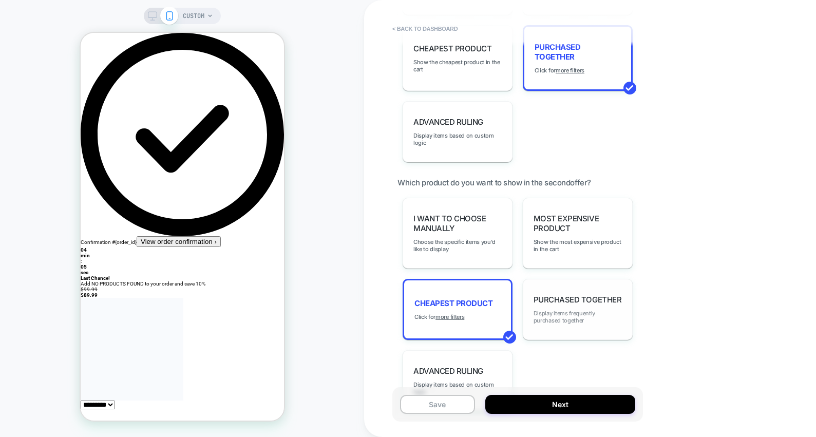
click at [568, 310] on span "Display items frequently purchased together" at bounding box center [578, 317] width 88 height 14
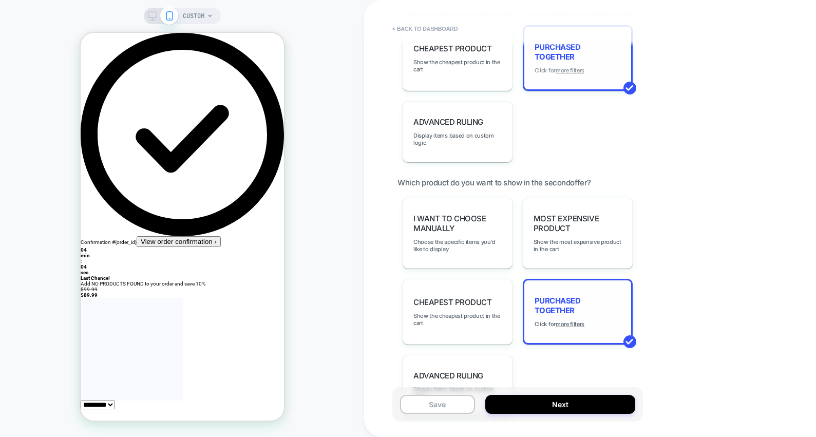
click at [575, 69] on u "more filters" at bounding box center [570, 70] width 29 height 7
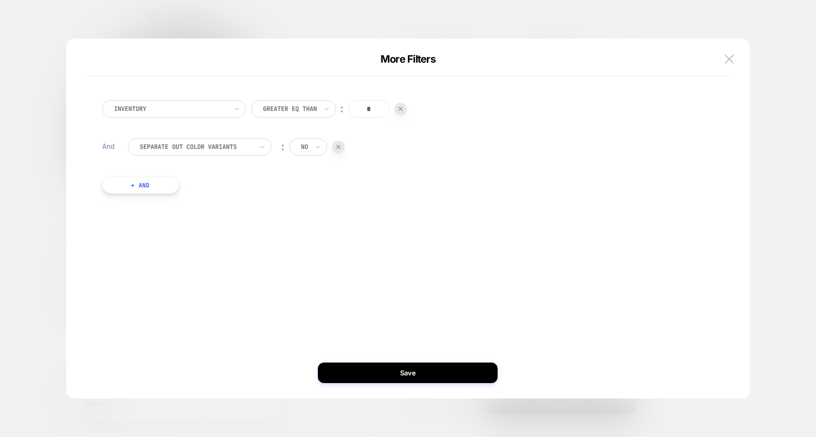
click at [234, 147] on div at bounding box center [196, 146] width 113 height 9
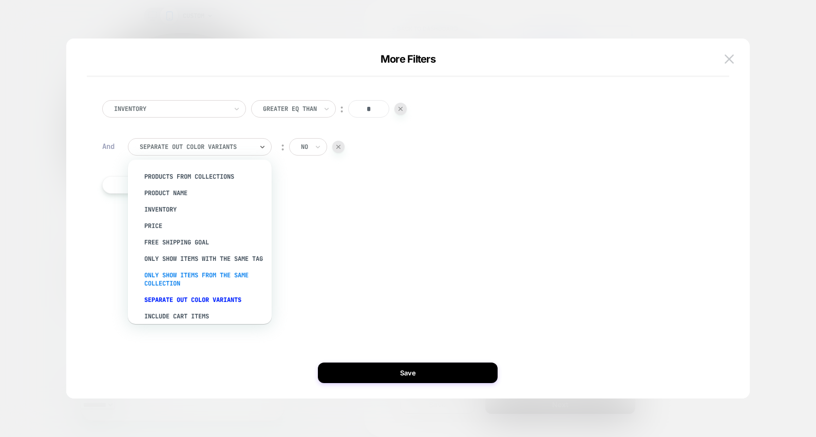
scroll to position [28, 0]
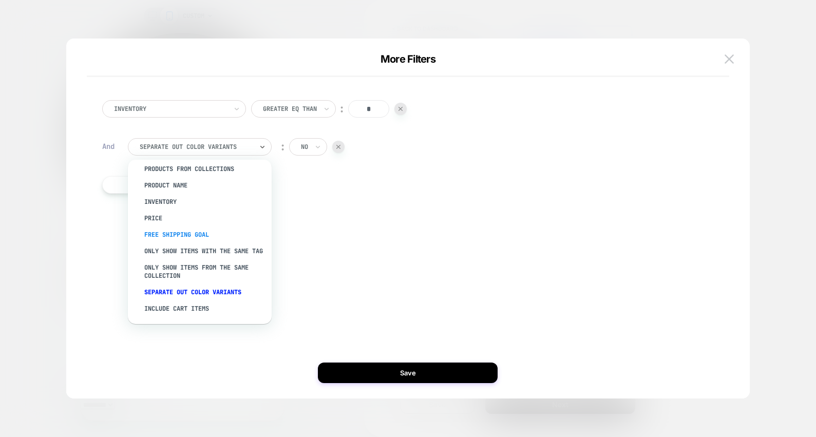
click at [190, 227] on div "free shipping goal" at bounding box center [205, 235] width 134 height 16
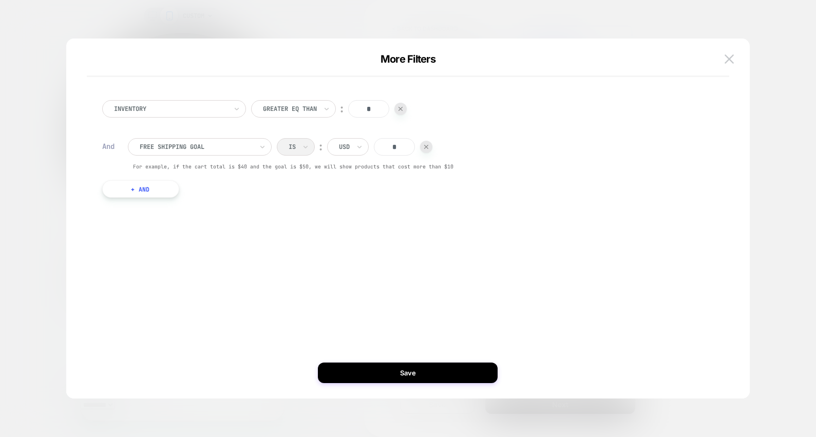
click at [397, 146] on input "*" at bounding box center [394, 146] width 41 height 17
click at [393, 149] on input "***" at bounding box center [394, 146] width 41 height 17
type input "**"
click at [391, 214] on div "Inventory Greater Eq Than ︰ * And free shipping goal Is ︰ USD ** For example, i…" at bounding box center [403, 154] width 643 height 149
click at [152, 192] on button "+ And" at bounding box center [140, 188] width 77 height 17
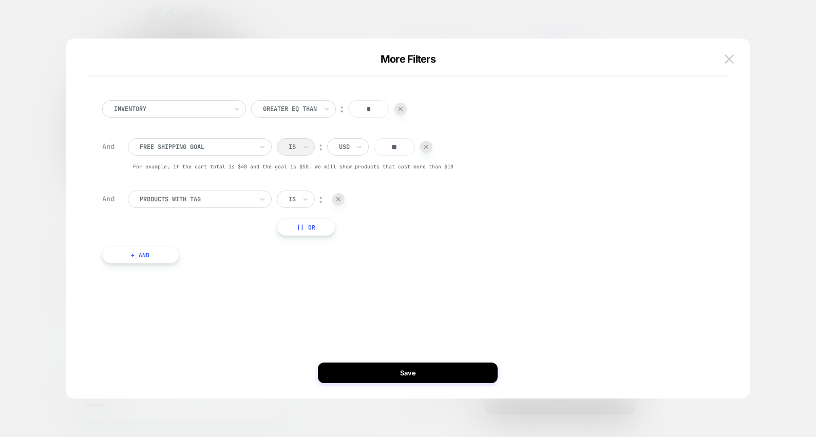
click at [110, 198] on div "And" at bounding box center [109, 198] width 15 height 9
click at [300, 229] on button "|| Or" at bounding box center [306, 226] width 59 height 17
click at [339, 228] on img at bounding box center [339, 227] width 4 height 4
click at [339, 197] on img at bounding box center [339, 199] width 4 height 4
click at [358, 149] on icon at bounding box center [359, 147] width 7 height 10
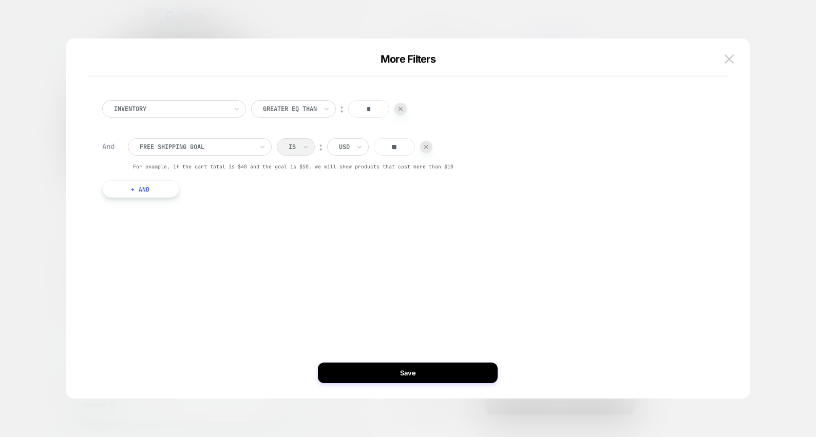
click at [321, 149] on div "︰" at bounding box center [321, 147] width 10 height 14
click at [400, 148] on input "**" at bounding box center [394, 146] width 41 height 17
click at [305, 149] on div "Is ︰ USD **" at bounding box center [355, 146] width 156 height 17
click at [307, 170] on span "For example, if the cart total is $40 and the goal is $50, we will show product…" at bounding box center [293, 166] width 321 height 7
click at [410, 375] on button "Save" at bounding box center [408, 373] width 180 height 21
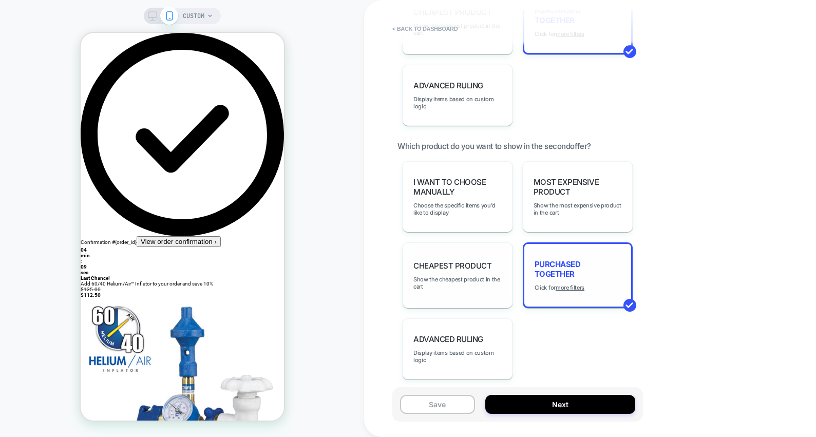
scroll to position [966, 0]
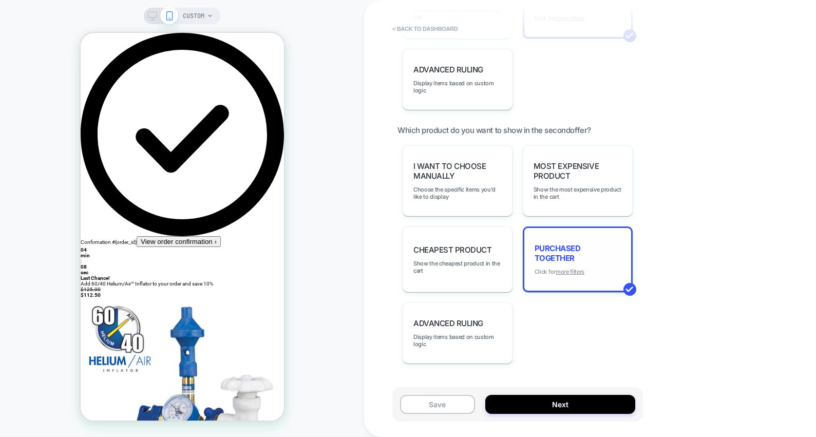
click at [571, 268] on u "more filters" at bounding box center [570, 271] width 29 height 7
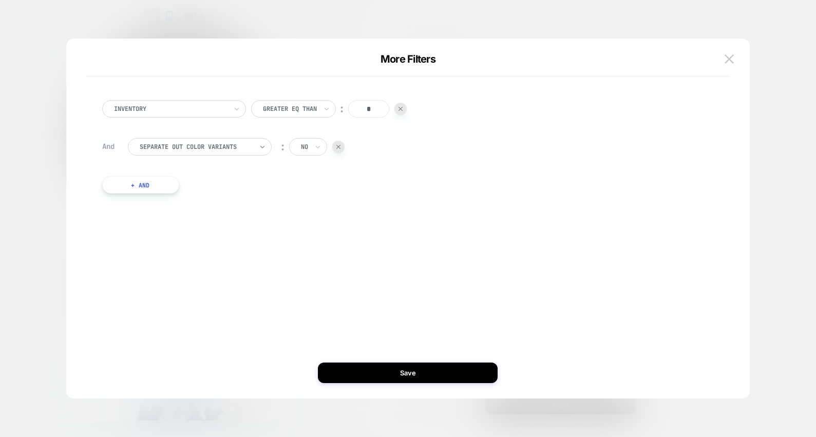
click at [259, 147] on icon at bounding box center [262, 147] width 7 height 10
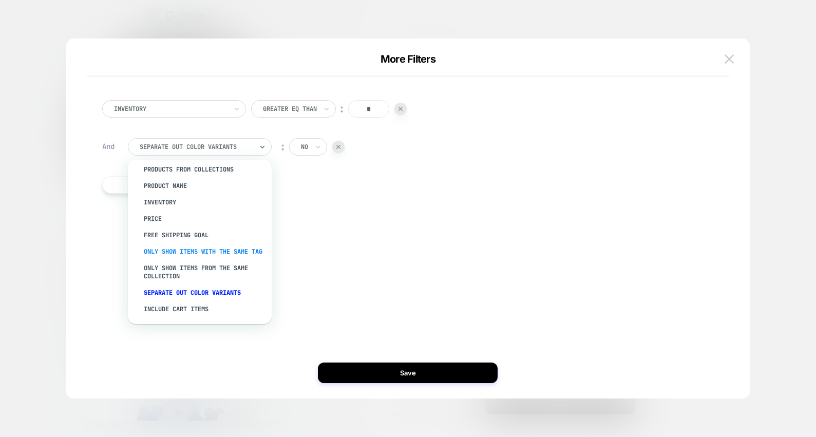
scroll to position [28, 1]
click at [200, 267] on div "Only show items from the same collection" at bounding box center [205, 271] width 134 height 25
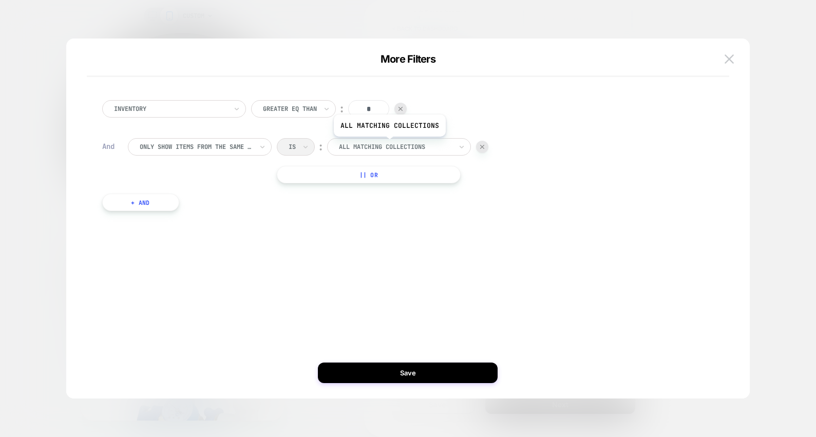
click at [389, 144] on div at bounding box center [395, 146] width 113 height 9
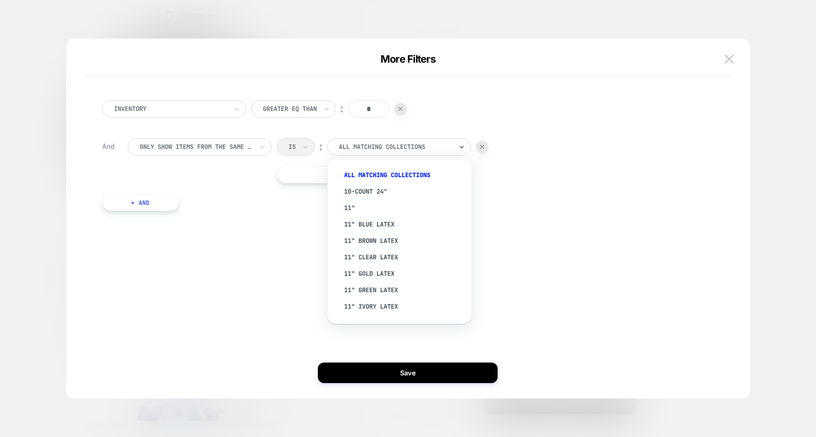
click at [519, 181] on div "Only show items from the same collection Is ︰ option All matching collections f…" at bounding box center [416, 160] width 576 height 45
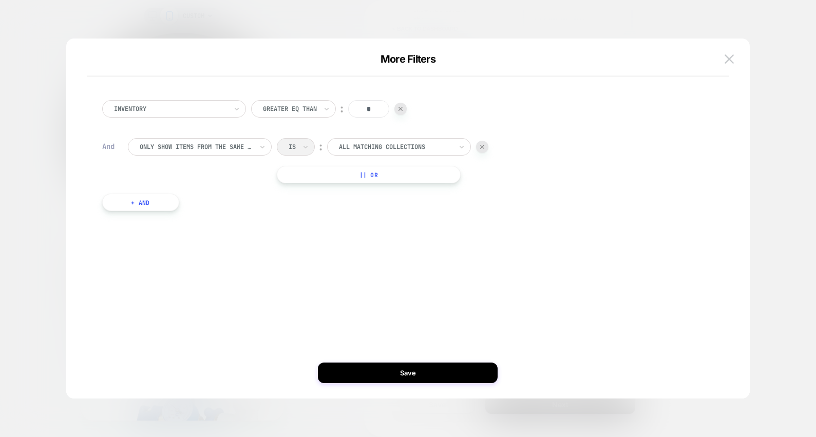
click at [385, 175] on button "|| Or" at bounding box center [369, 174] width 184 height 17
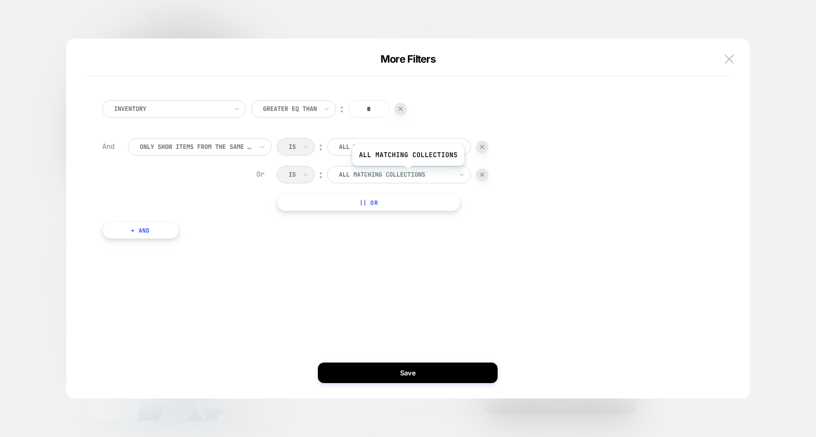
click at [408, 174] on div at bounding box center [395, 174] width 113 height 9
click at [488, 217] on div "Inventory Greater Eq Than ︰ * And Only show items from the same collection Is ︰…" at bounding box center [403, 170] width 612 height 170
click at [483, 175] on img at bounding box center [482, 175] width 4 height 4
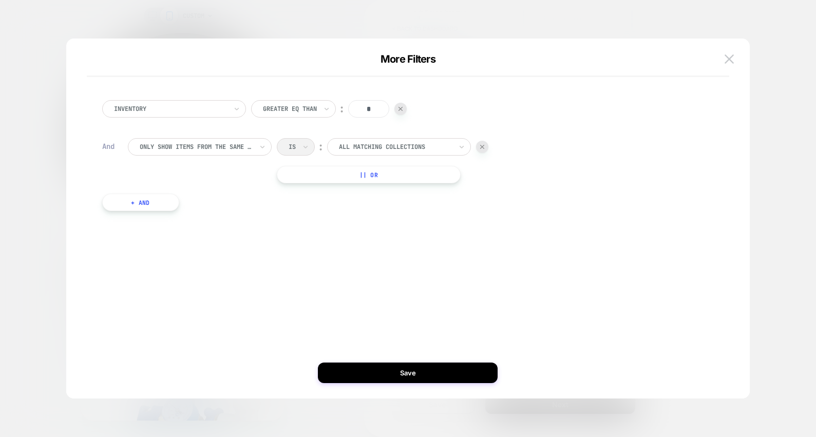
click at [166, 204] on button "+ And" at bounding box center [140, 202] width 77 height 17
click at [221, 217] on div at bounding box center [196, 212] width 113 height 9
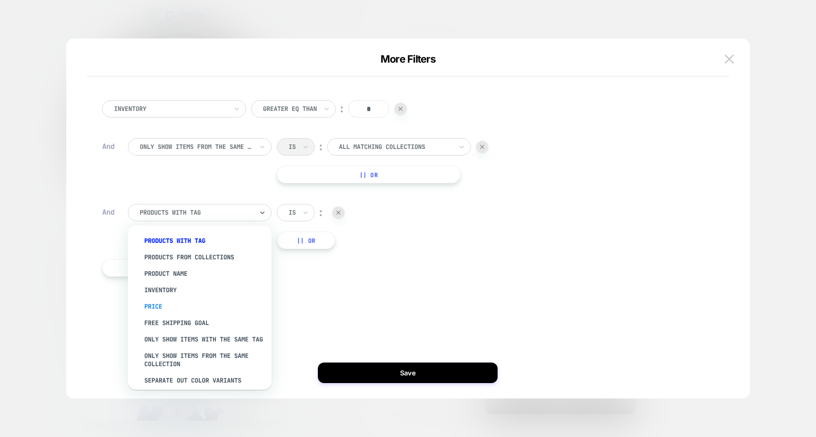
scroll to position [28, 0]
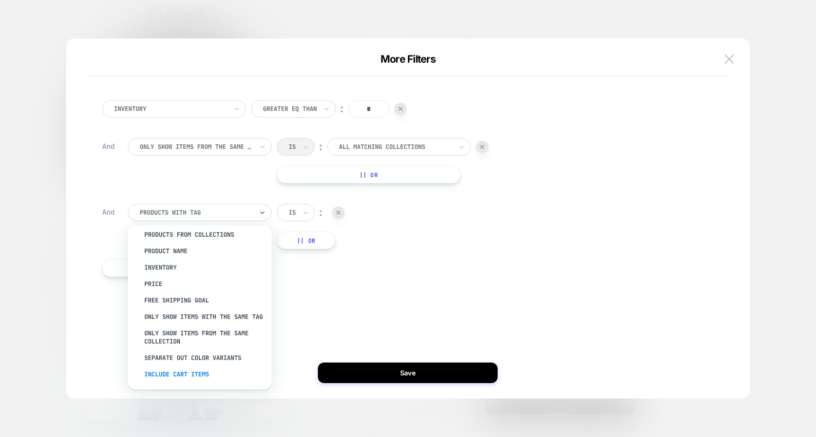
click at [193, 374] on div "Include Cart Items" at bounding box center [205, 374] width 134 height 16
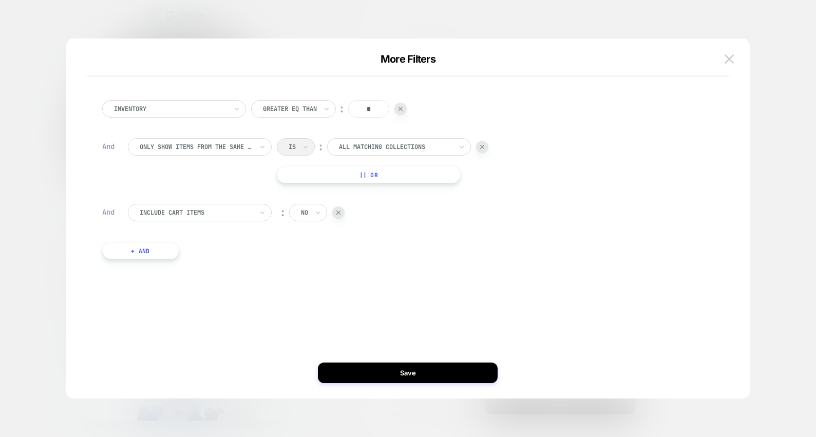
click at [298, 262] on div "Inventory Greater Eq Than ︰ * And Only show items from the same collection Is ︰…" at bounding box center [403, 180] width 612 height 190
click at [412, 374] on button "Save" at bounding box center [408, 373] width 180 height 21
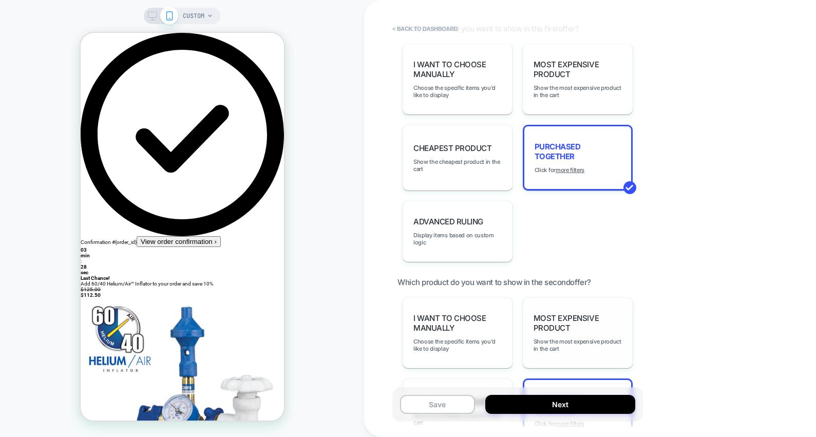
scroll to position [791, 0]
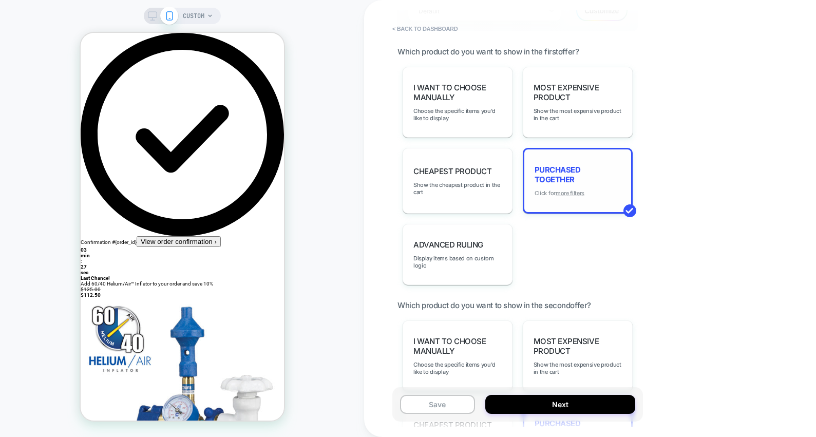
click at [564, 190] on u "more filters" at bounding box center [570, 193] width 29 height 7
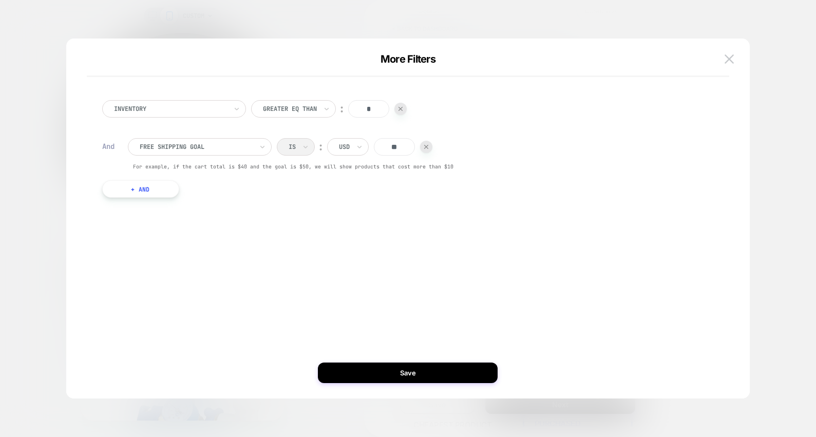
click at [147, 193] on button "+ And" at bounding box center [140, 188] width 77 height 17
click at [190, 196] on div at bounding box center [196, 199] width 113 height 9
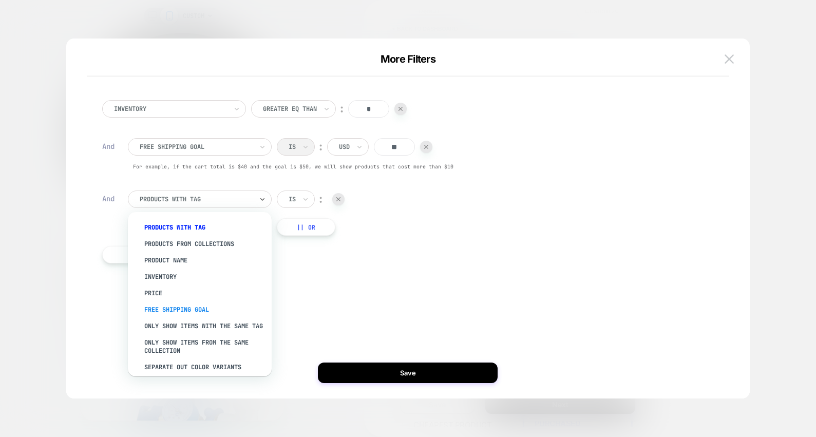
scroll to position [28, 0]
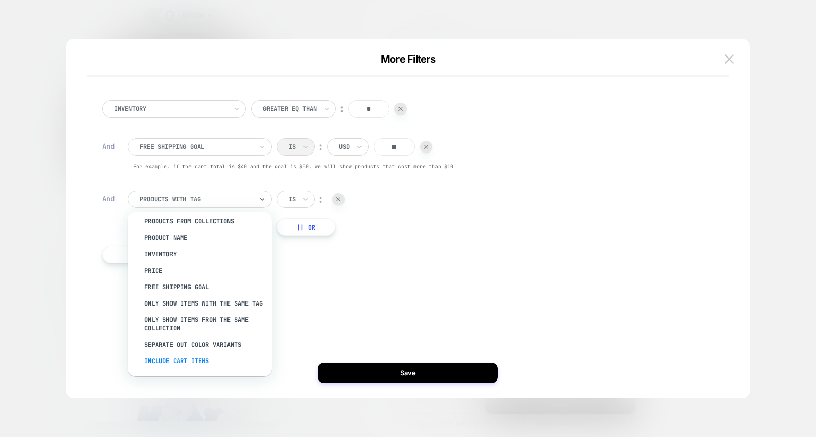
click at [186, 357] on div "Include Cart Items" at bounding box center [205, 361] width 134 height 16
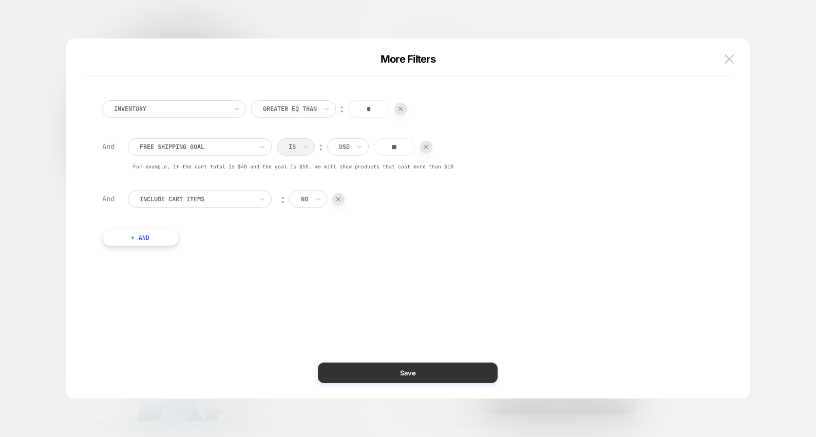
click at [379, 375] on button "Save" at bounding box center [408, 373] width 180 height 21
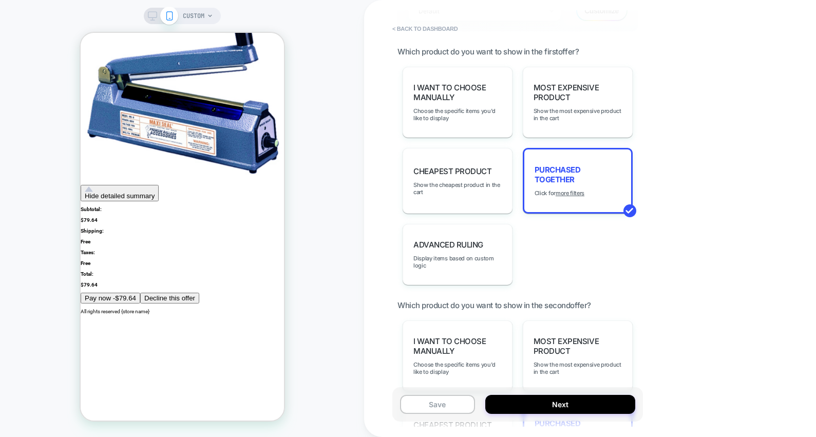
scroll to position [359, 0]
click at [191, 294] on span "Decline this offer" at bounding box center [169, 298] width 51 height 8
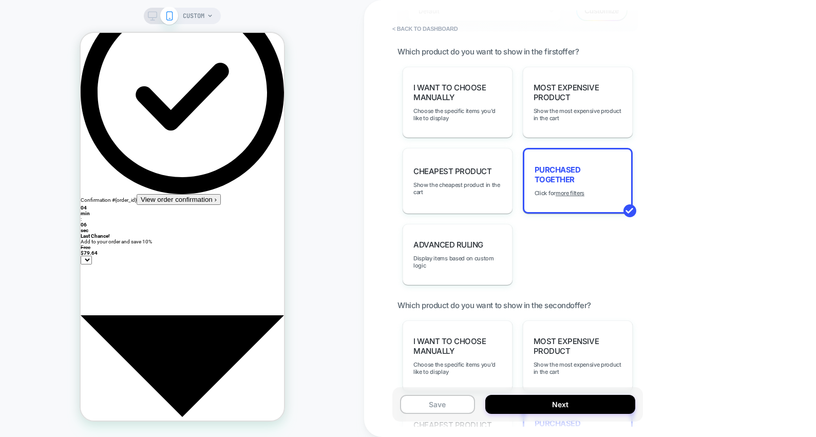
scroll to position [52, 0]
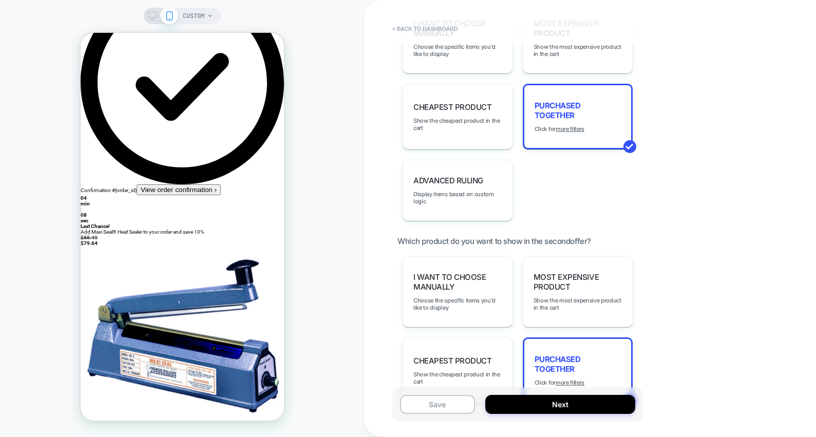
scroll to position [983, 0]
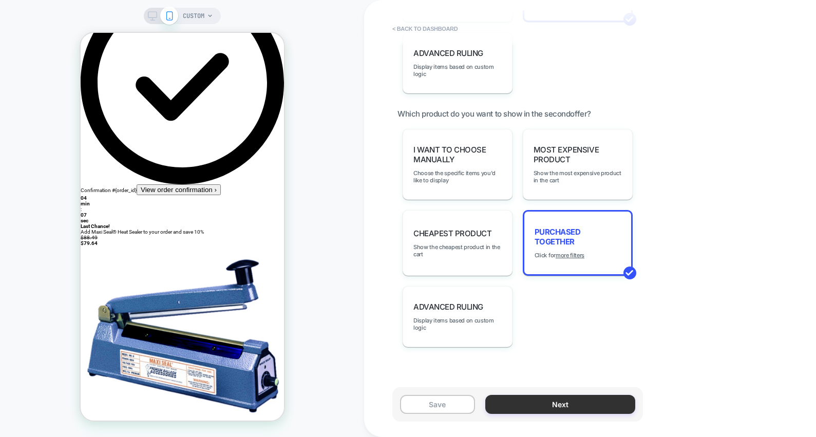
click at [574, 396] on button "Next" at bounding box center [561, 404] width 150 height 19
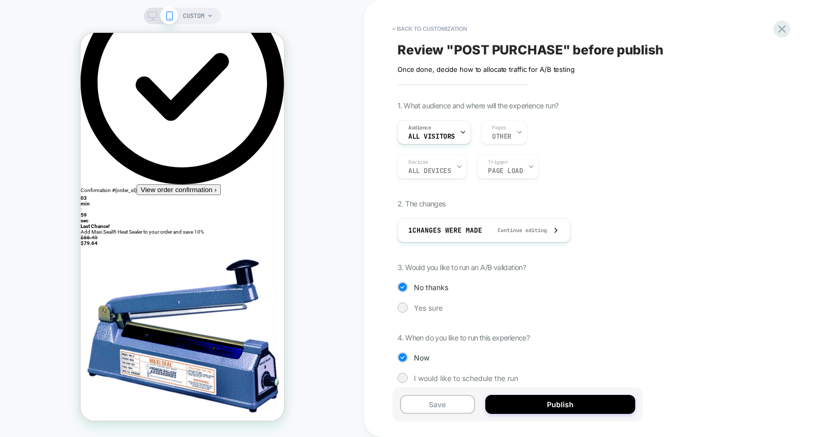
click at [502, 132] on div "Audience All Visitors Pages OTHER" at bounding box center [534, 132] width 272 height 24
click at [449, 138] on span "All Visitors" at bounding box center [431, 136] width 47 height 7
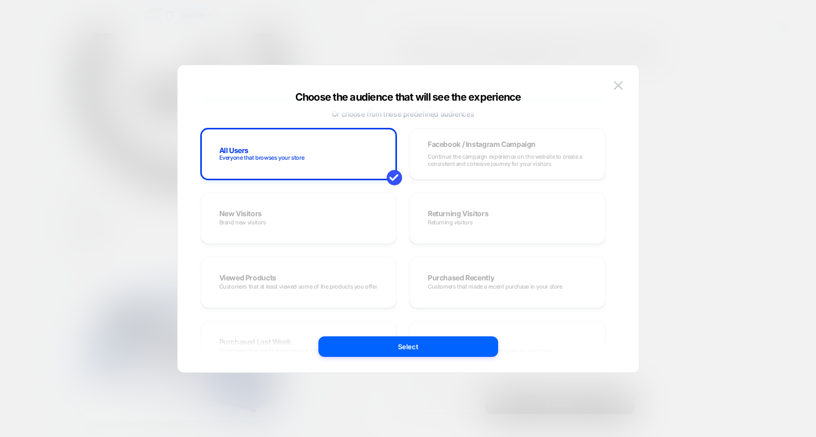
scroll to position [72, 0]
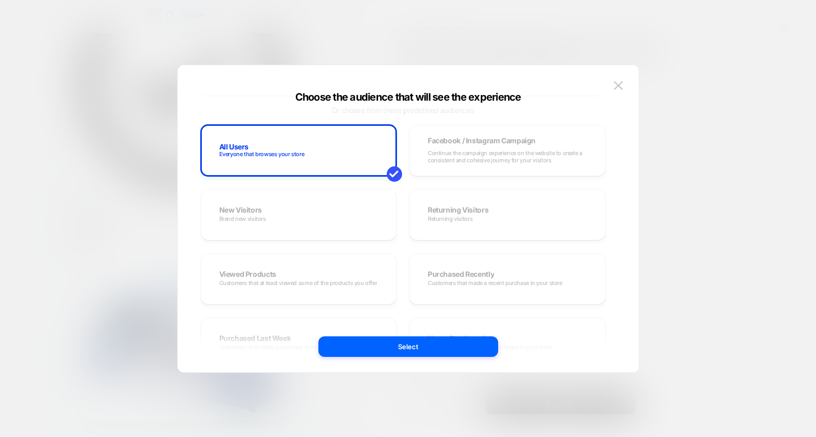
click at [344, 214] on div "All Users Everyone that browses your store Facebook / Instagram Campaign Contin…" at bounding box center [403, 343] width 405 height 437
click at [414, 222] on div "All Users Everyone that browses your store Facebook / Instagram Campaign Contin…" at bounding box center [403, 343] width 405 height 437
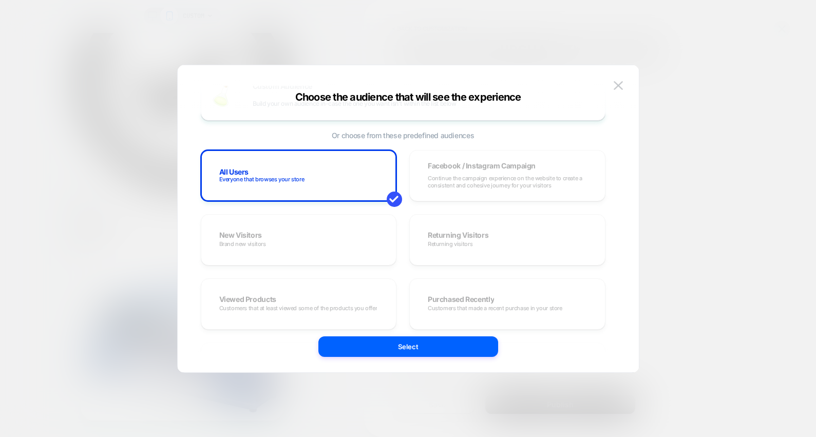
scroll to position [0, 0]
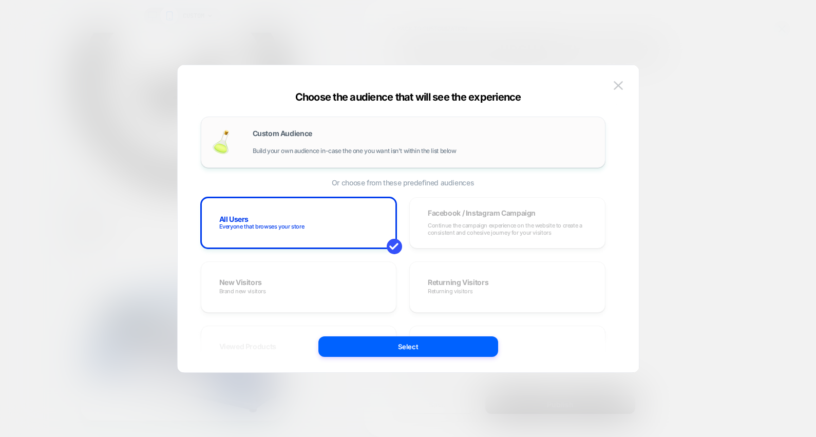
click at [401, 140] on div "Custom Audience Build your own audience in-case the one you want isn't within t…" at bounding box center [424, 142] width 342 height 25
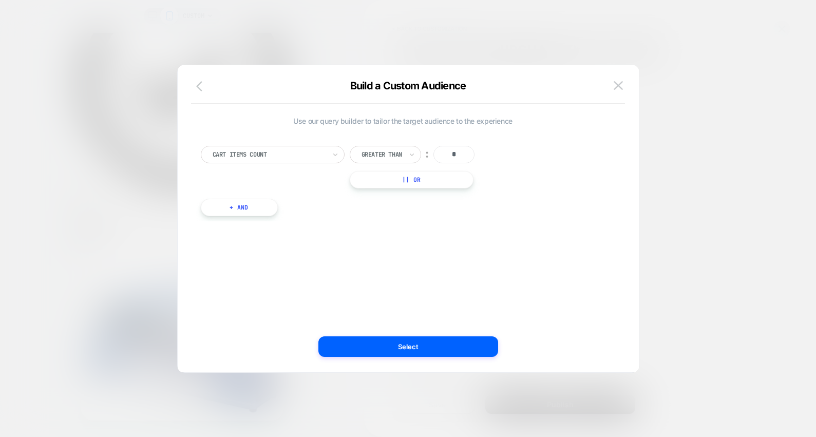
click at [207, 85] on icon "button" at bounding box center [202, 86] width 12 height 12
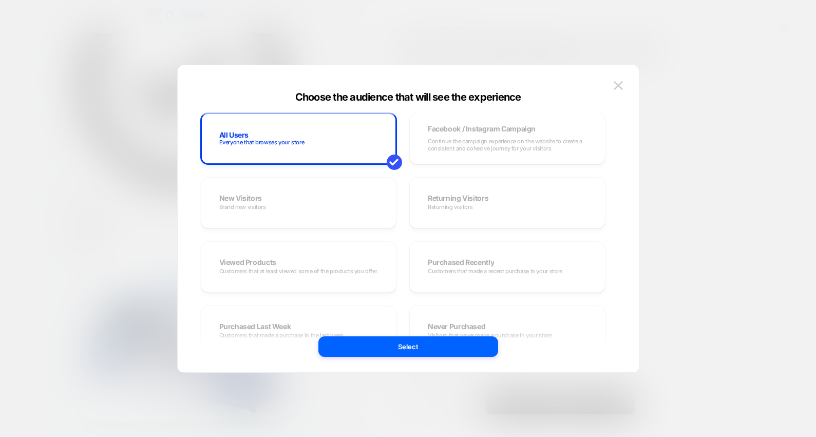
scroll to position [100, 0]
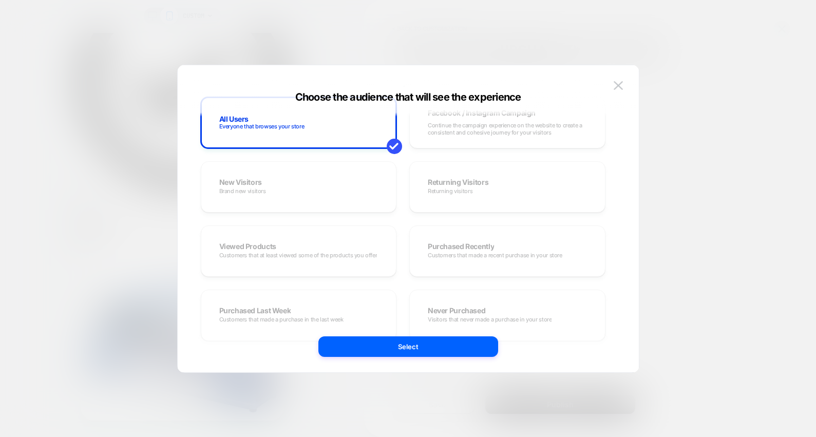
click at [453, 250] on div "All Users Everyone that browses your store Facebook / Instagram Campaign Contin…" at bounding box center [403, 315] width 405 height 437
click at [340, 247] on div "All Users Everyone that browses your store Facebook / Instagram Campaign Contin…" at bounding box center [403, 315] width 405 height 437
click at [359, 144] on div "All Users Everyone that browses your store" at bounding box center [299, 122] width 196 height 51
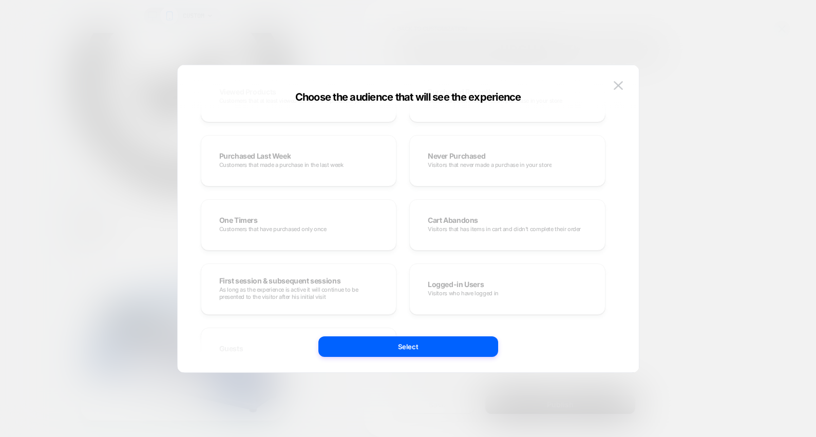
scroll to position [257, 0]
click at [409, 346] on button "Select" at bounding box center [409, 347] width 180 height 21
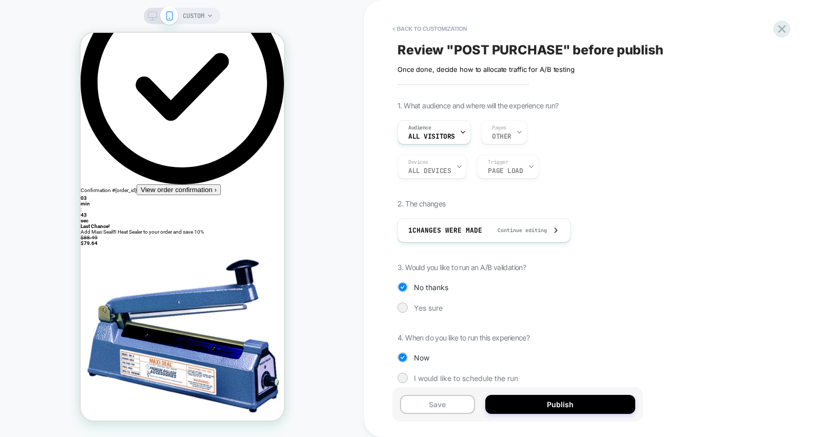
scroll to position [12, 0]
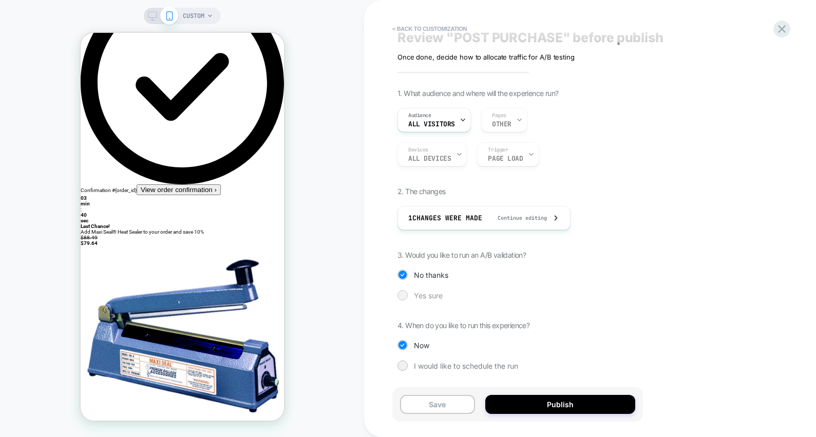
click at [432, 297] on span "Yes sure" at bounding box center [428, 295] width 29 height 9
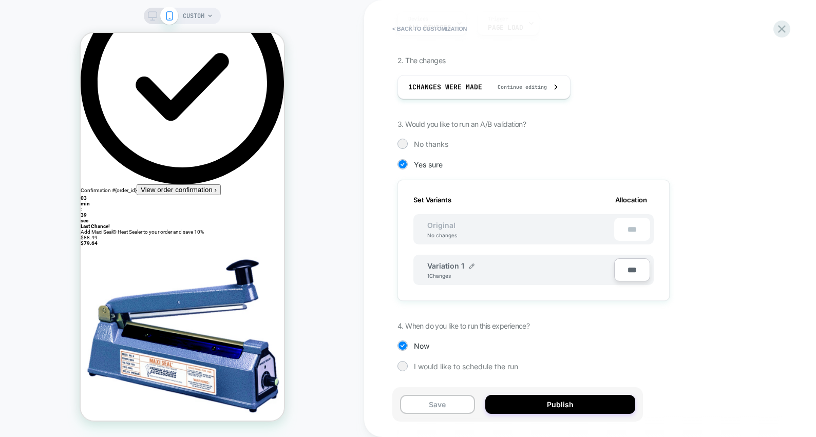
scroll to position [144, 0]
click at [471, 266] on img at bounding box center [472, 265] width 5 height 5
click at [526, 254] on div "**********" at bounding box center [534, 270] width 240 height 32
click at [511, 274] on button at bounding box center [512, 271] width 10 height 10
click at [627, 276] on input "***" at bounding box center [632, 269] width 36 height 23
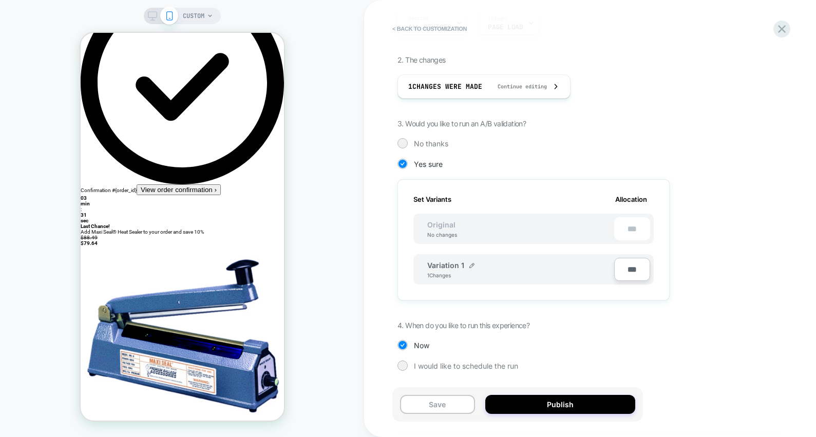
click at [585, 277] on div "Variation 1 1 Changes" at bounding box center [520, 269] width 187 height 17
click at [635, 267] on input "***" at bounding box center [632, 269] width 36 height 23
click at [547, 272] on div "Variation 1 1 Changes" at bounding box center [520, 269] width 187 height 17
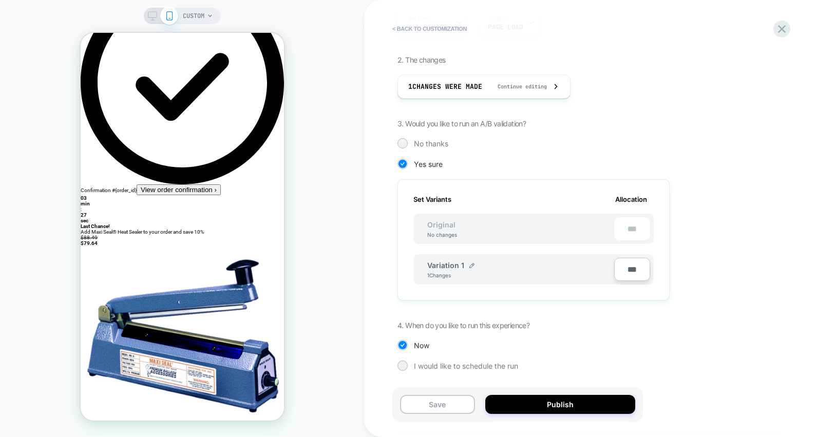
click at [490, 301] on div "1. What audience and where will the experience run? Audience All Visitors Pages…" at bounding box center [585, 171] width 375 height 429
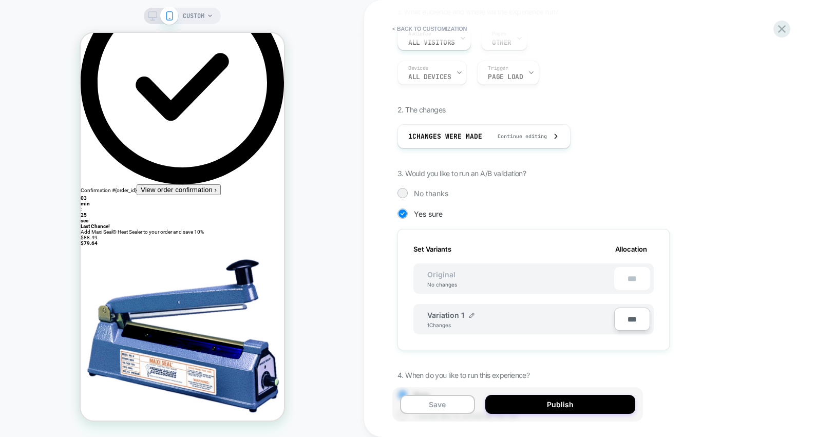
scroll to position [78, 0]
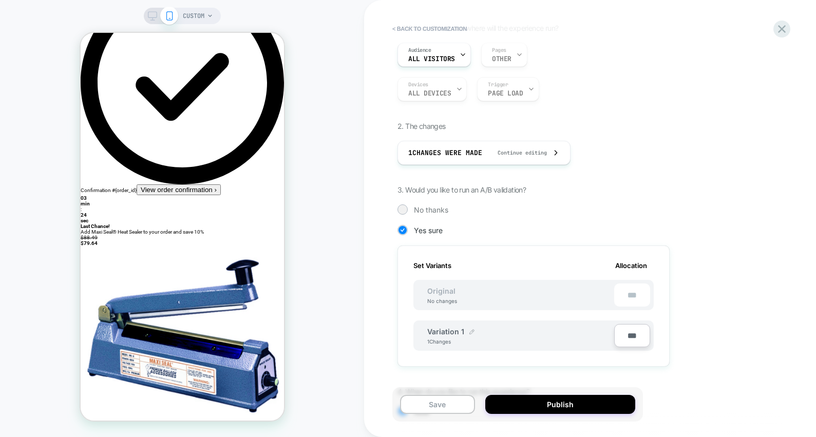
click at [470, 333] on img at bounding box center [472, 331] width 5 height 5
click at [531, 322] on div "**********" at bounding box center [534, 337] width 240 height 32
click at [543, 252] on div "**********" at bounding box center [534, 307] width 272 height 123
click at [517, 337] on button at bounding box center [512, 337] width 10 height 10
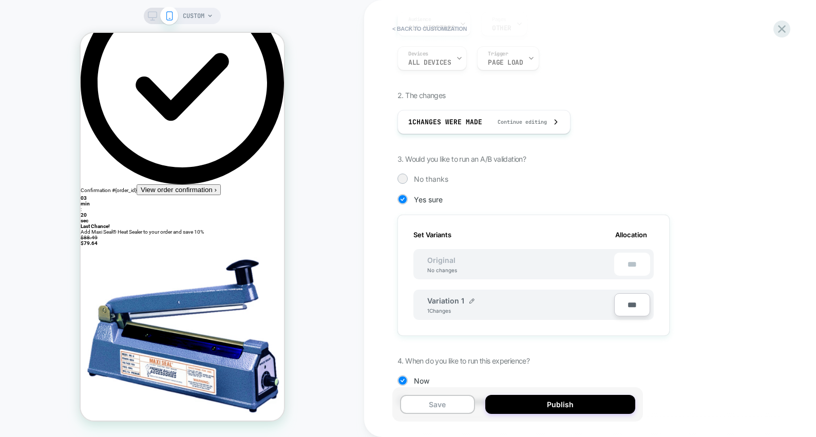
scroll to position [144, 0]
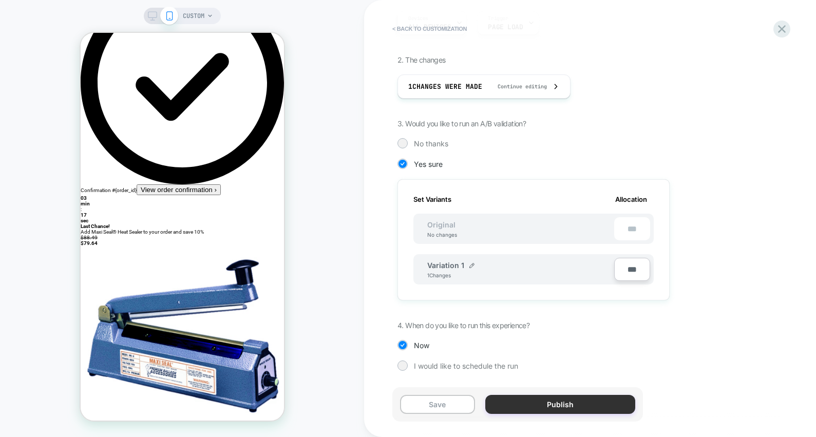
click at [533, 405] on button "Publish" at bounding box center [561, 404] width 150 height 19
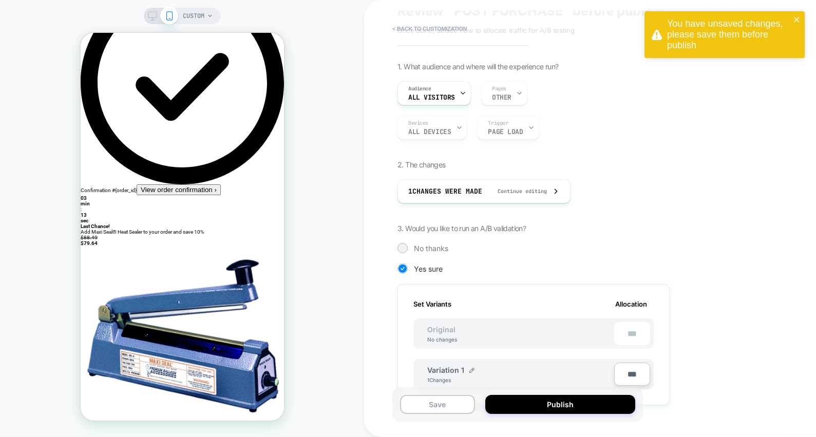
scroll to position [0, 0]
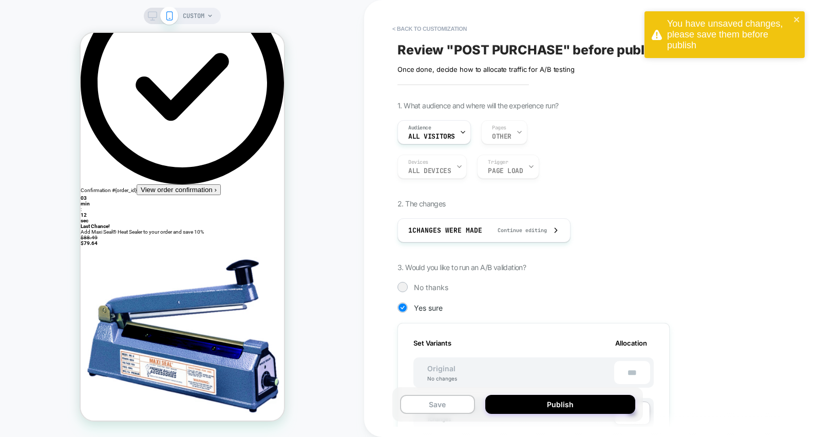
click at [571, 198] on div "1. What audience and where will the experience run? Audience All Visitors Pages…" at bounding box center [585, 315] width 375 height 429
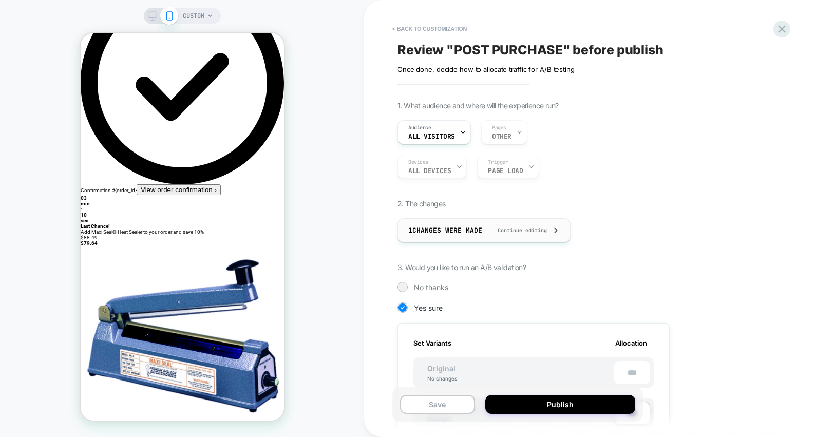
click at [545, 229] on span "Continue editing" at bounding box center [518, 230] width 60 height 7
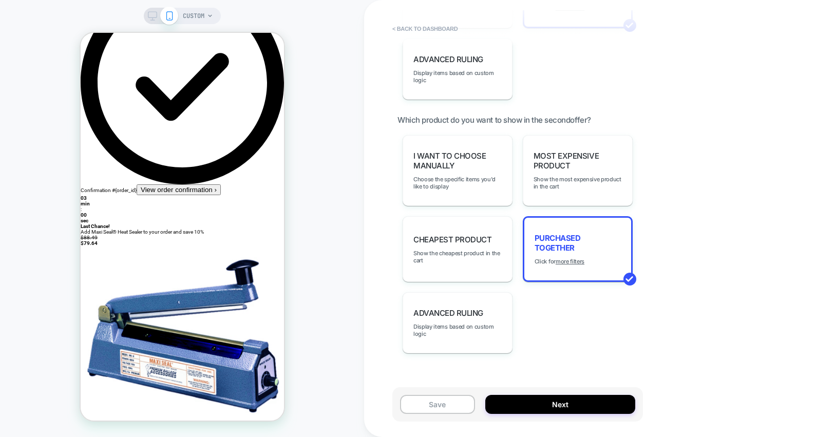
scroll to position [983, 0]
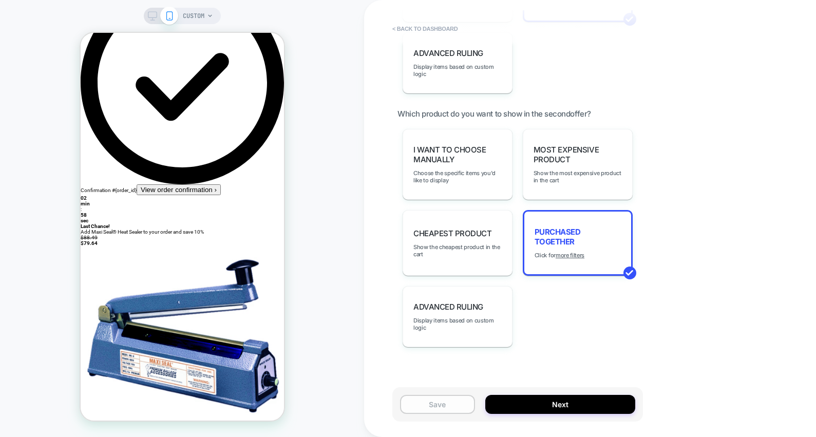
click at [461, 405] on button "Save" at bounding box center [437, 404] width 75 height 19
click at [532, 399] on button "Next" at bounding box center [561, 404] width 150 height 19
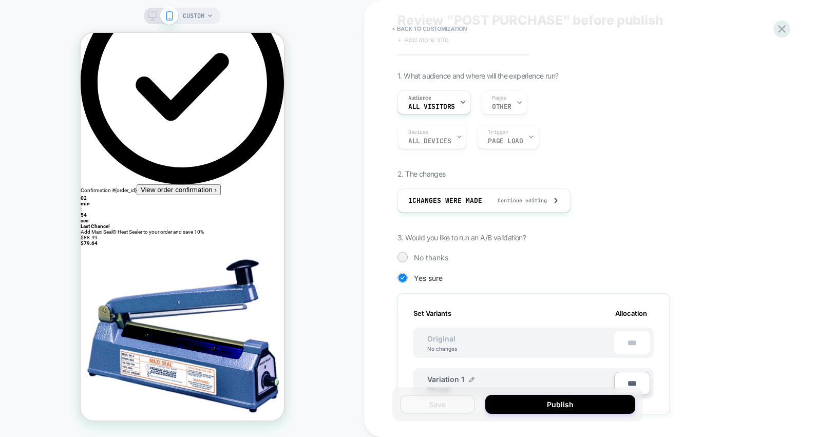
scroll to position [144, 0]
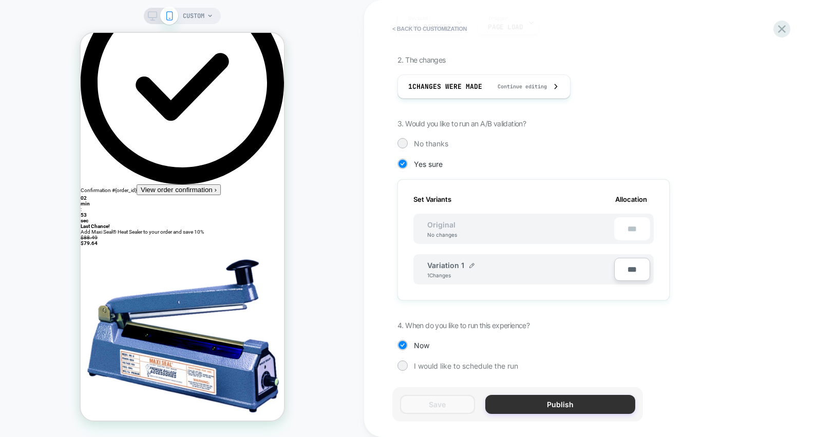
click at [549, 407] on button "Publish" at bounding box center [561, 404] width 150 height 19
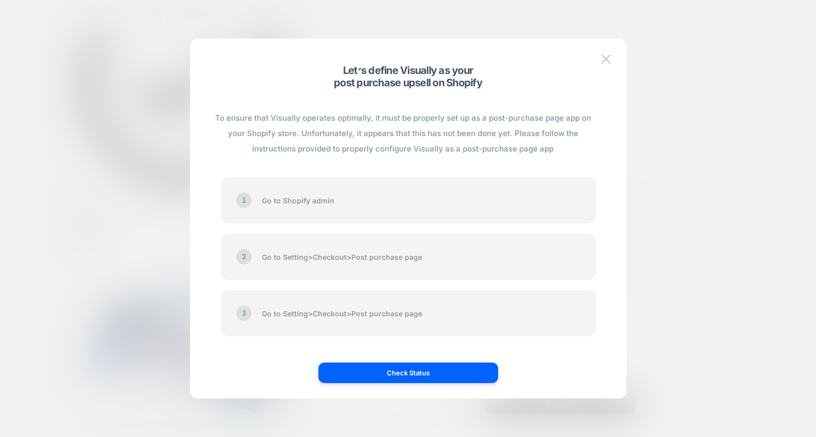
click at [380, 203] on div "1 Go to Shopify admin" at bounding box center [409, 200] width 376 height 46
click at [447, 378] on button "Check Status" at bounding box center [409, 373] width 180 height 21
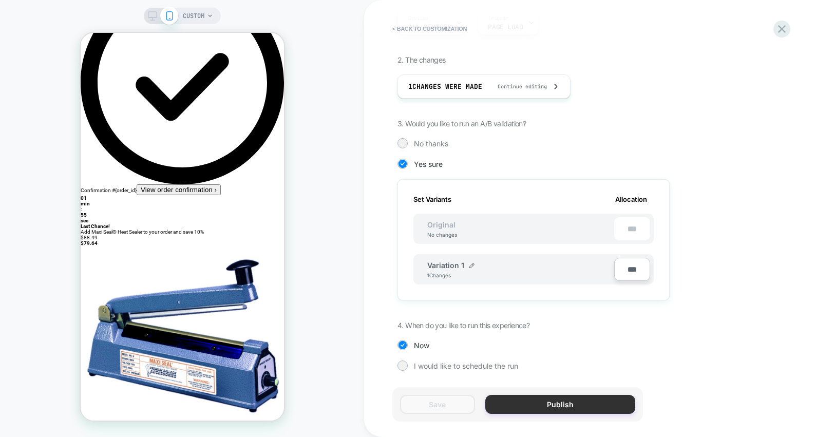
click at [542, 405] on button "Publish" at bounding box center [561, 404] width 150 height 19
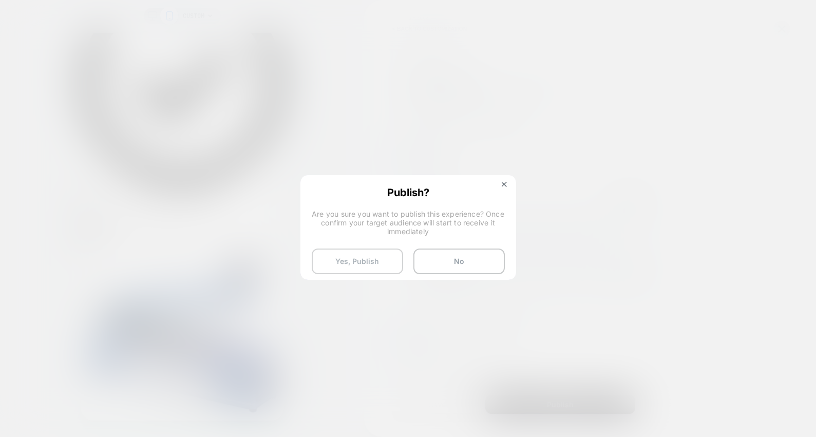
click at [381, 262] on button "Yes, Publish" at bounding box center [357, 262] width 91 height 26
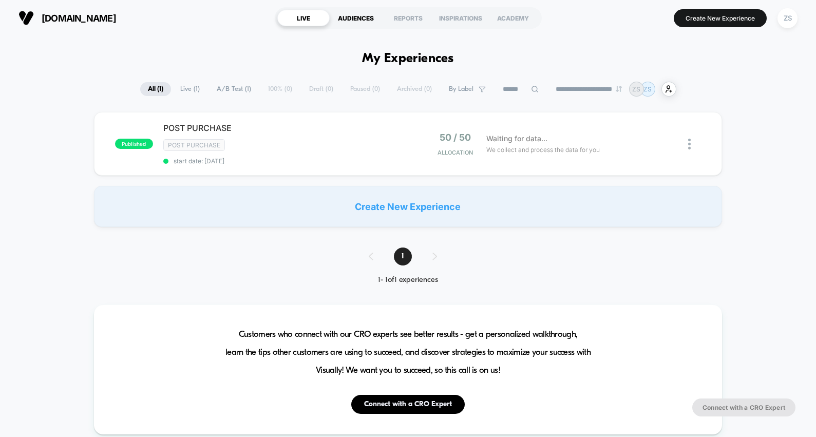
click at [360, 25] on div "AUDIENCES" at bounding box center [356, 18] width 52 height 16
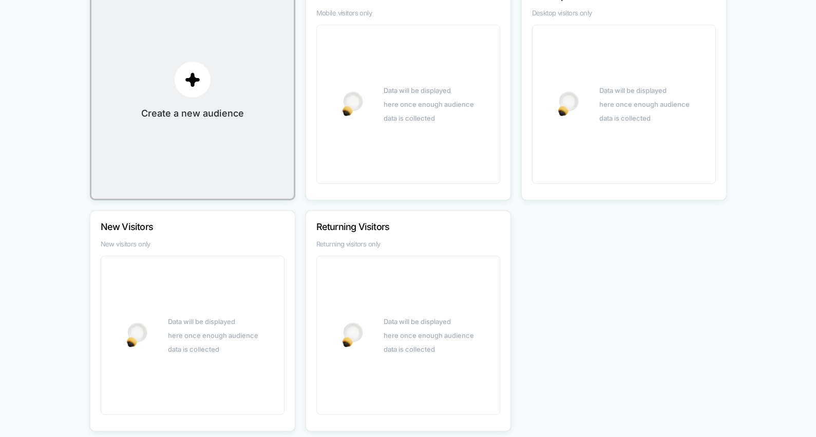
scroll to position [164, 0]
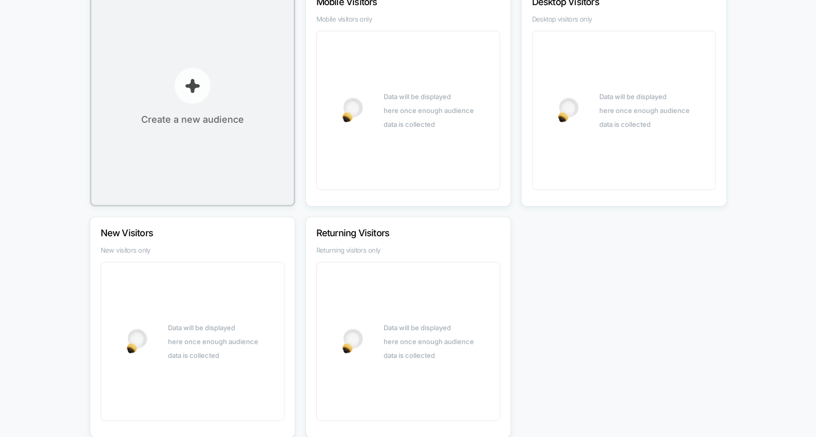
click at [194, 95] on p "button" at bounding box center [193, 86] width 36 height 36
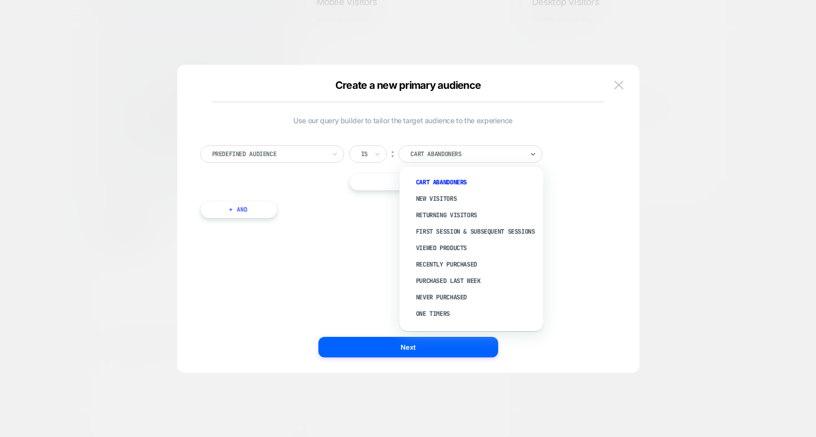
click at [436, 161] on div "Cart Abandoners" at bounding box center [471, 153] width 144 height 17
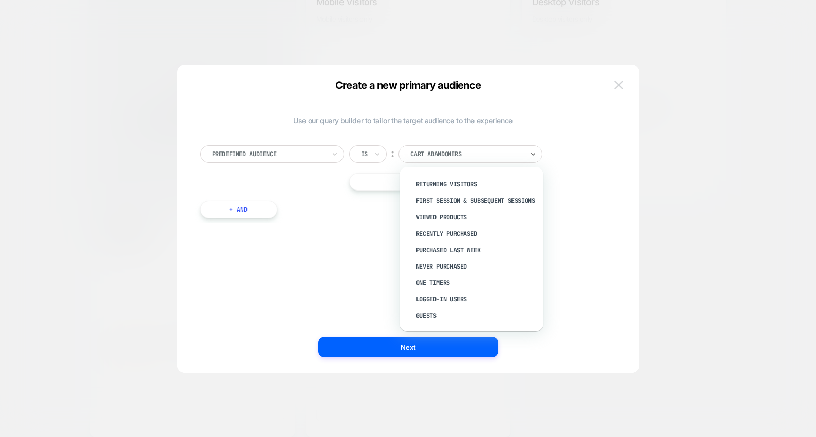
click at [618, 84] on img at bounding box center [618, 85] width 9 height 9
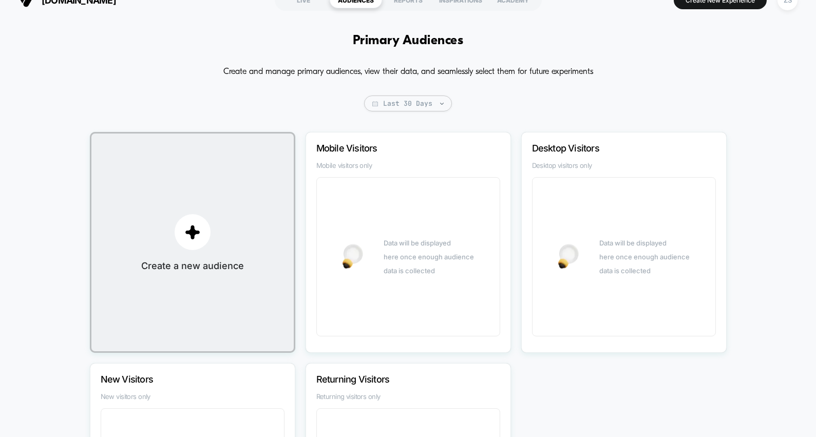
scroll to position [0, 0]
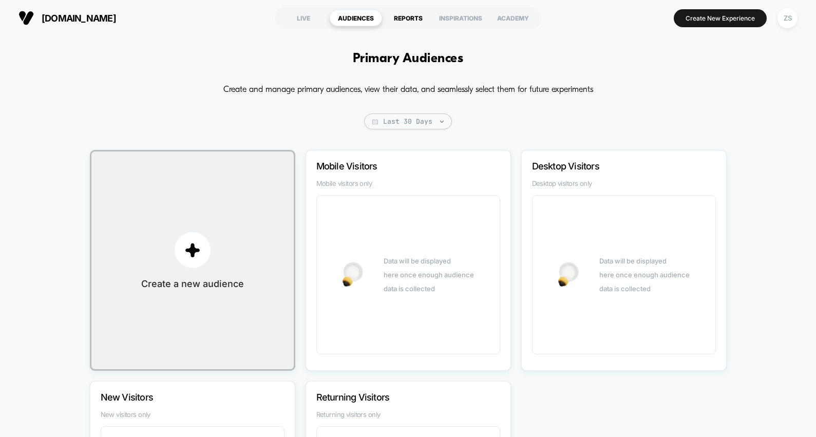
click at [415, 16] on div "REPORTS" at bounding box center [408, 18] width 52 height 16
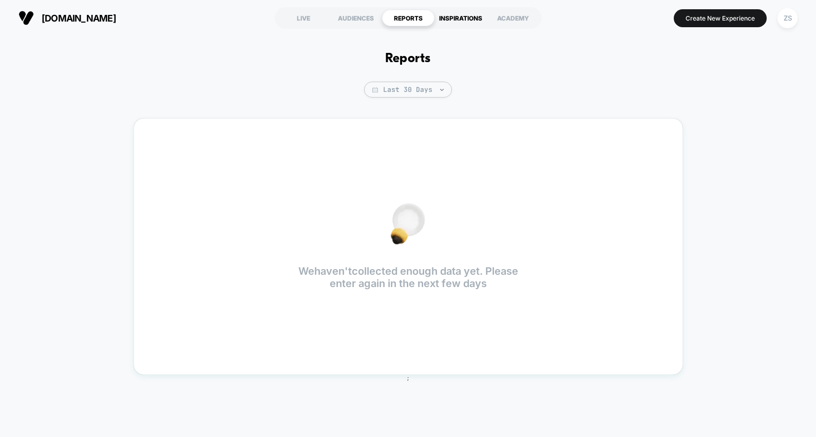
click at [449, 18] on div "INSPIRATIONS" at bounding box center [461, 18] width 52 height 16
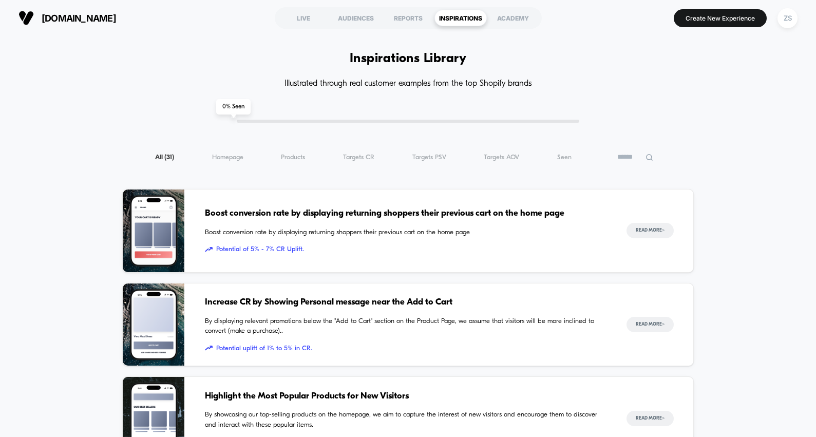
click at [243, 157] on span "Homepage ( 31 )" at bounding box center [227, 158] width 31 height 8
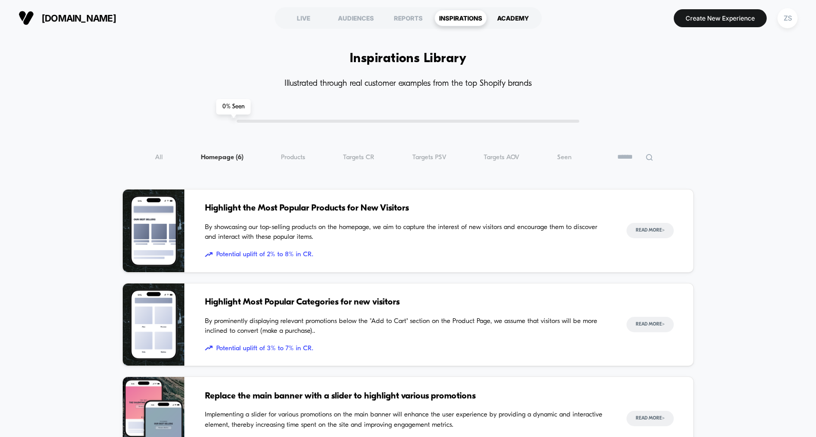
click at [516, 21] on div "ACADEMY" at bounding box center [513, 18] width 52 height 16
click at [517, 16] on div "ACADEMY" at bounding box center [513, 18] width 52 height 16
click at [797, 21] on button "ZS" at bounding box center [788, 18] width 26 height 21
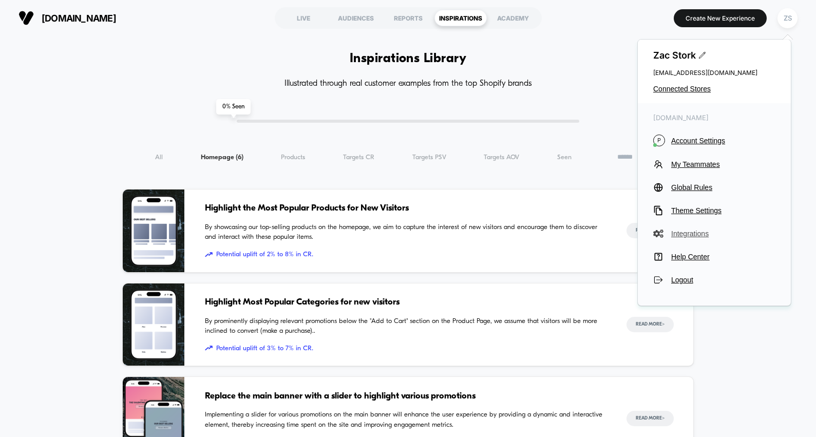
click at [684, 235] on span "Integrations" at bounding box center [724, 234] width 104 height 8
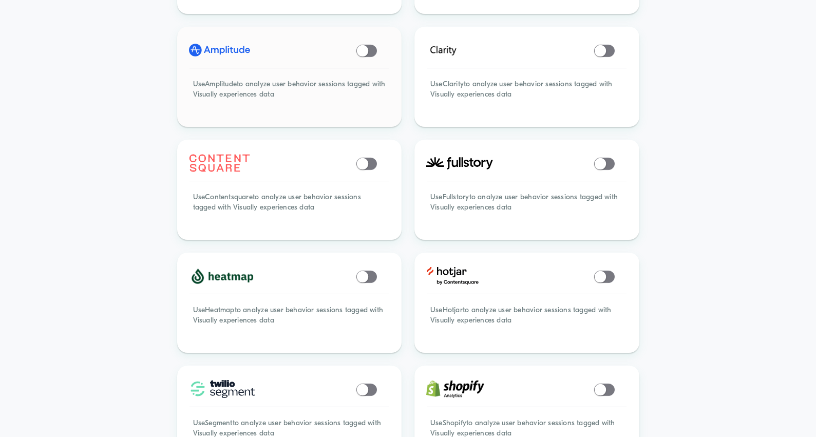
scroll to position [360, 0]
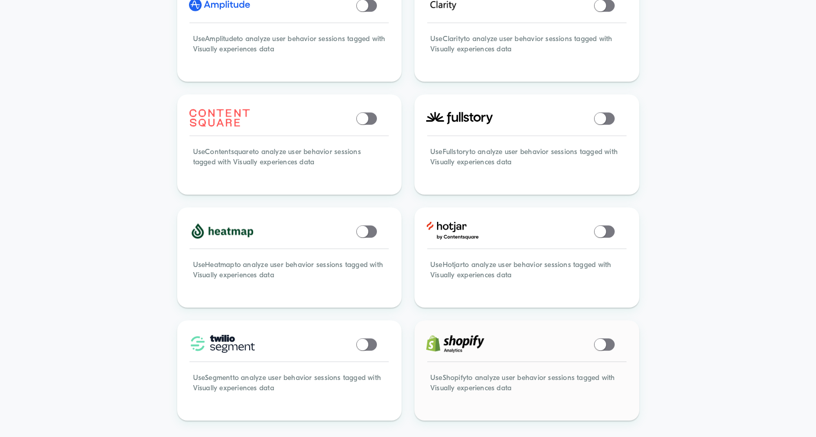
click at [604, 339] on span at bounding box center [599, 344] width 11 height 11
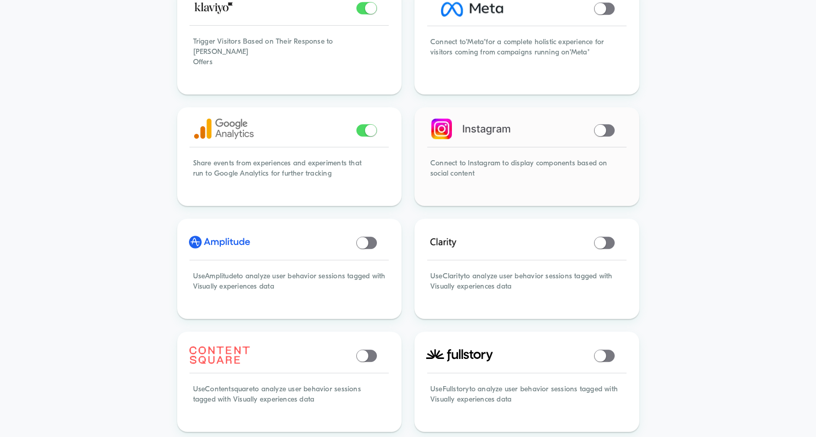
scroll to position [0, 0]
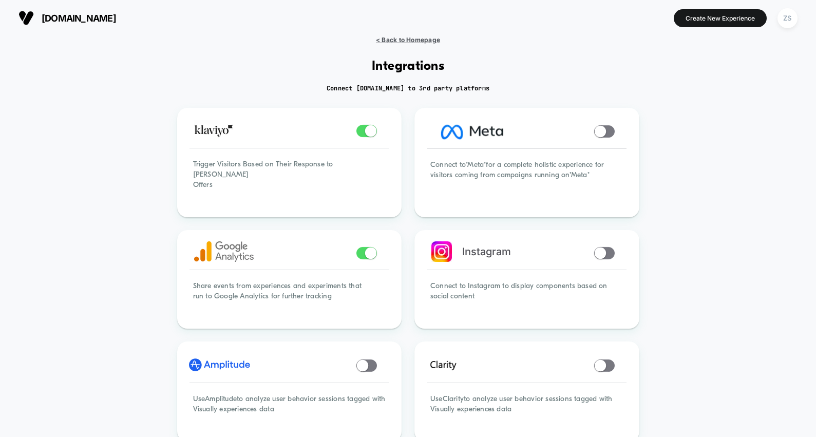
click at [413, 40] on span "< Back to Homepage" at bounding box center [408, 40] width 64 height 8
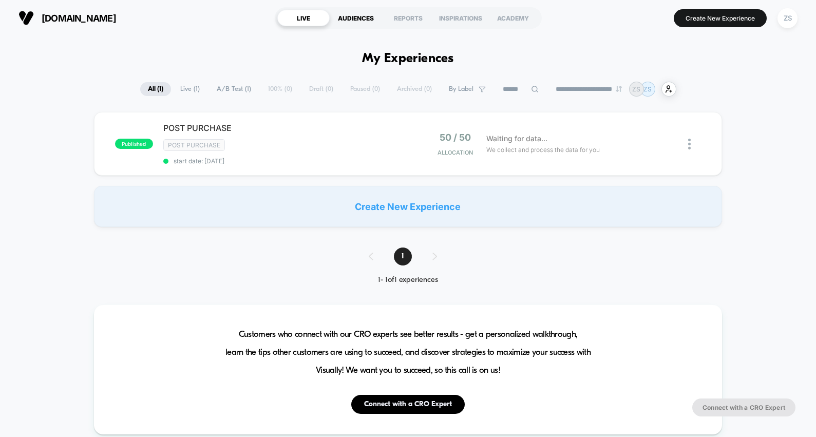
click at [349, 25] on div "AUDIENCES" at bounding box center [356, 18] width 52 height 16
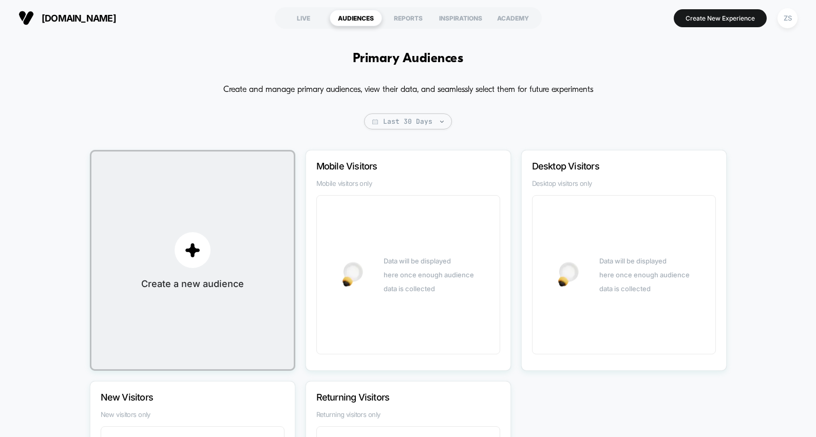
click at [25, 17] on img at bounding box center [25, 17] width 15 height 15
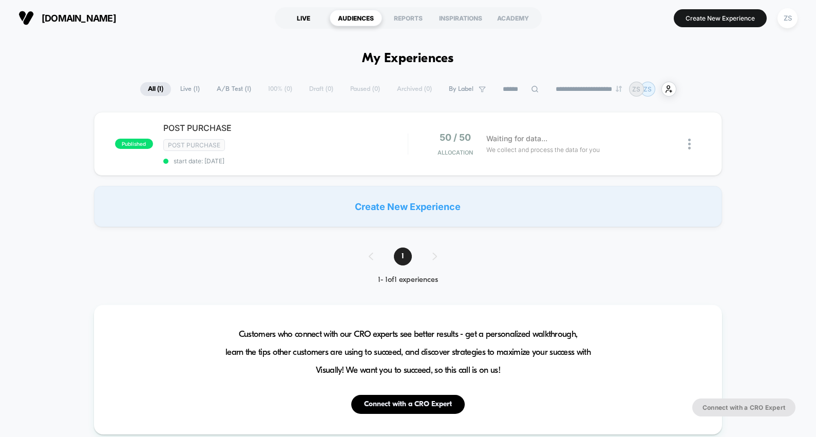
click at [308, 17] on div "LIVE" at bounding box center [303, 18] width 52 height 16
click at [253, 134] on div "POST PURCHASE Click to edit experience details Click to edit experience details…" at bounding box center [285, 144] width 245 height 42
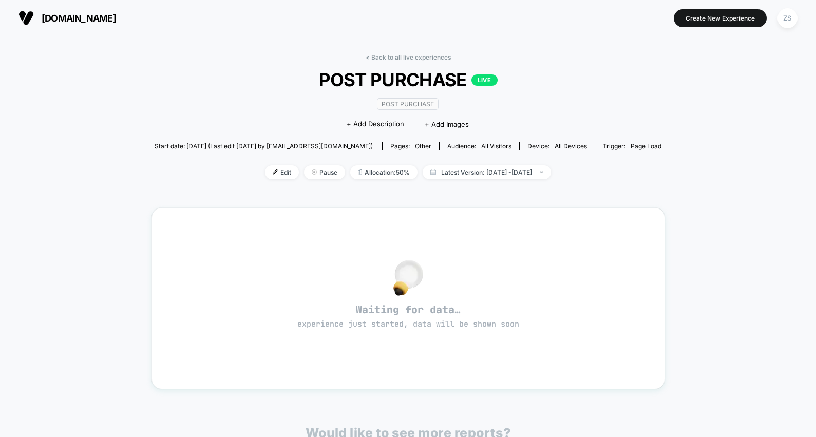
click at [277, 104] on div "Post Purchase Click to edit experience details + Add Description + Add Images" at bounding box center [408, 113] width 304 height 47
click at [450, 121] on span "+ Add Images" at bounding box center [447, 124] width 44 height 8
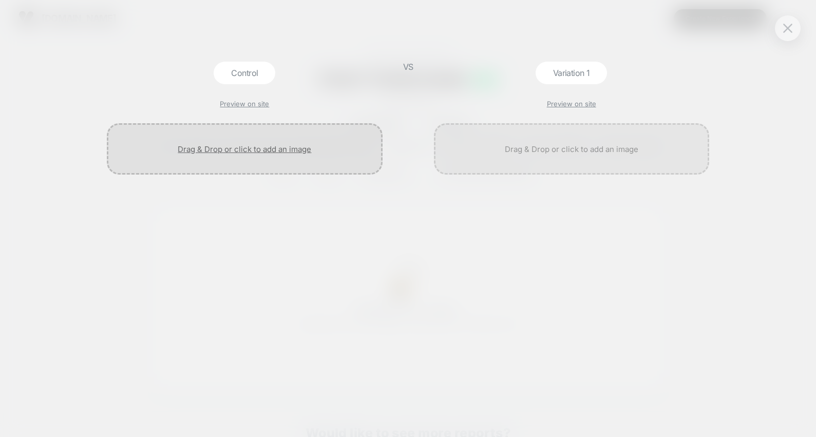
click at [271, 148] on div at bounding box center [244, 148] width 275 height 51
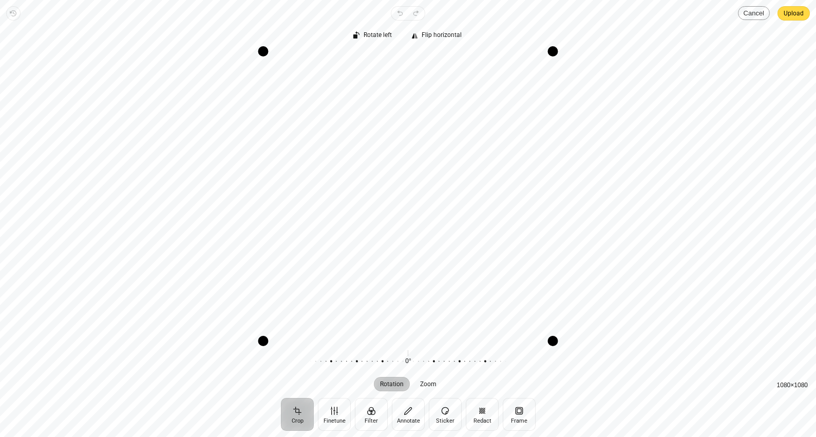
click at [753, 13] on button "Cancel" at bounding box center [754, 13] width 32 height 14
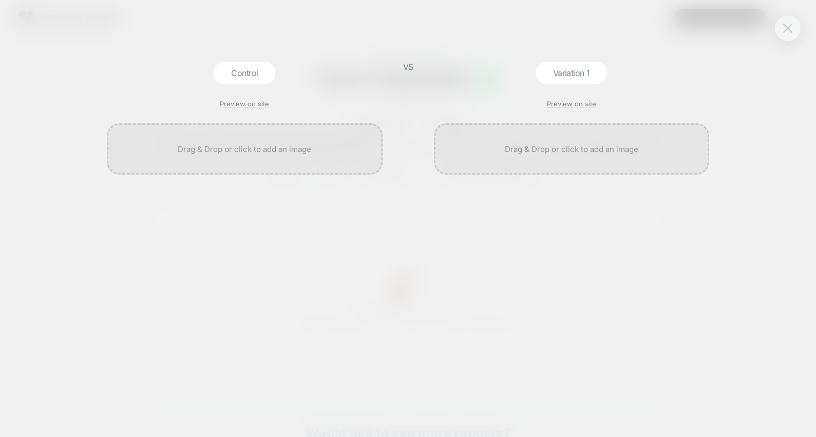
click at [784, 32] on img at bounding box center [788, 28] width 9 height 9
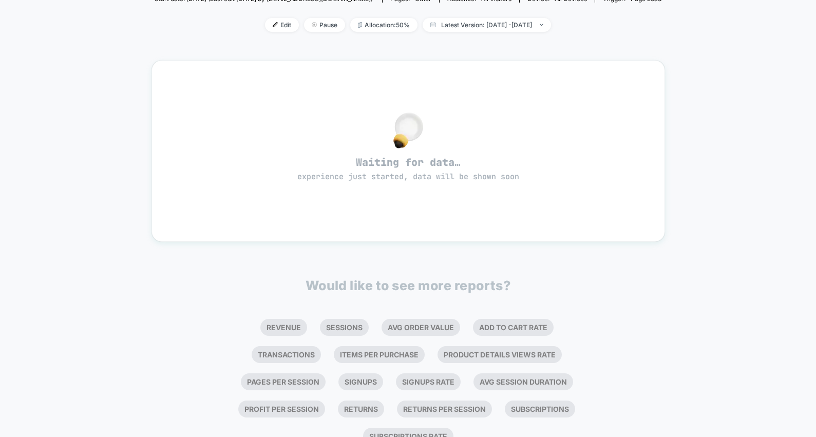
scroll to position [163, 0]
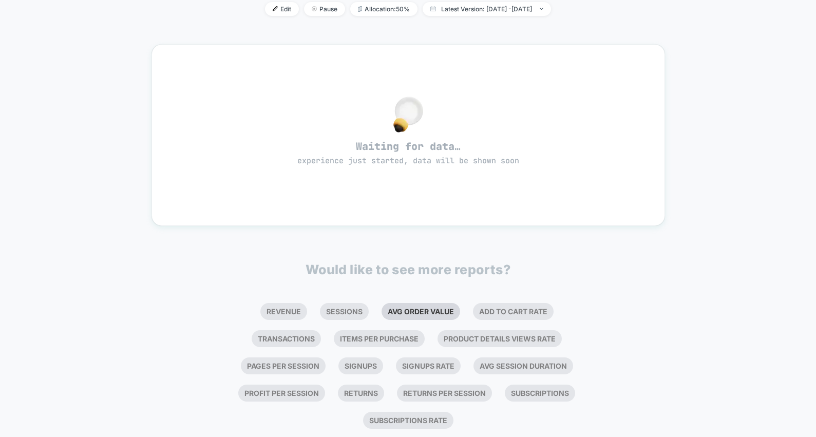
click at [394, 307] on li "Avg Order Value" at bounding box center [421, 311] width 79 height 17
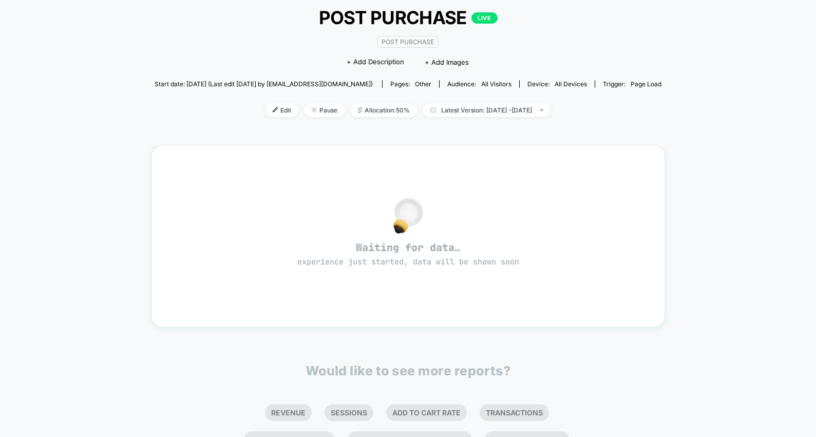
scroll to position [0, 0]
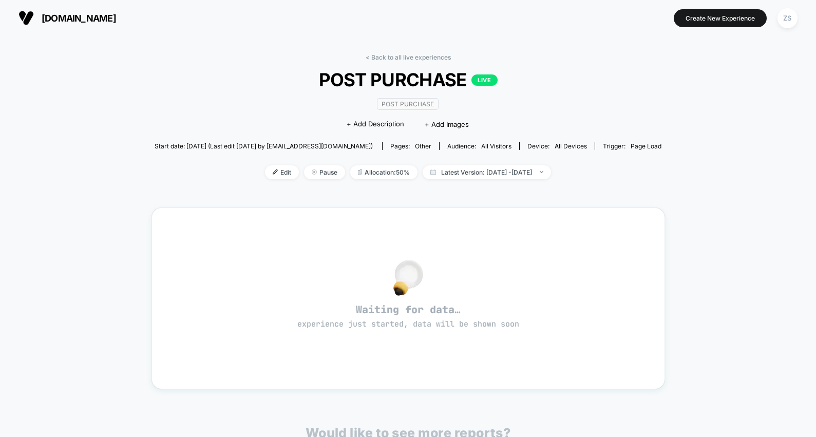
click at [116, 19] on span "[DOMAIN_NAME]" at bounding box center [79, 18] width 74 height 11
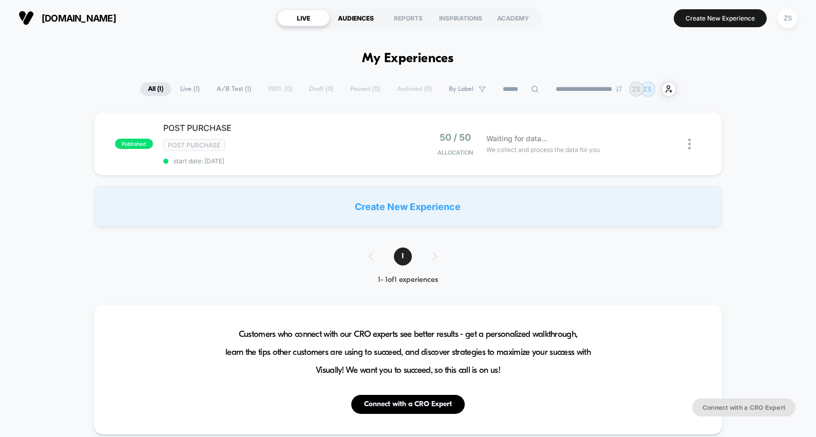
click at [354, 14] on div "AUDIENCES" at bounding box center [356, 18] width 52 height 16
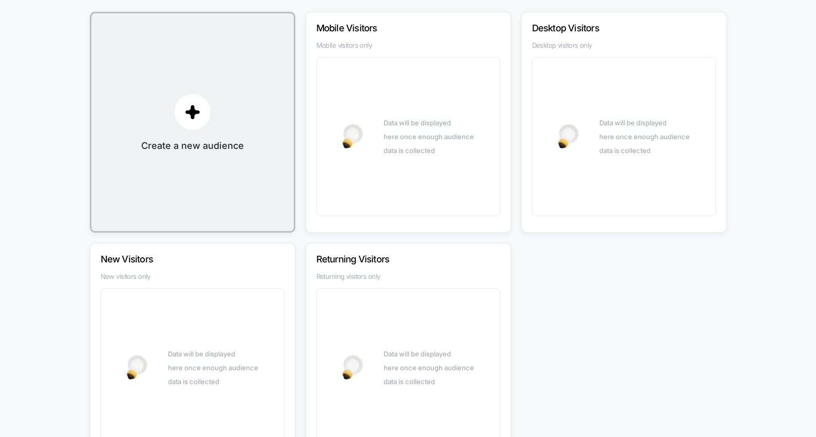
scroll to position [139, 0]
click at [197, 112] on img "button" at bounding box center [192, 111] width 15 height 15
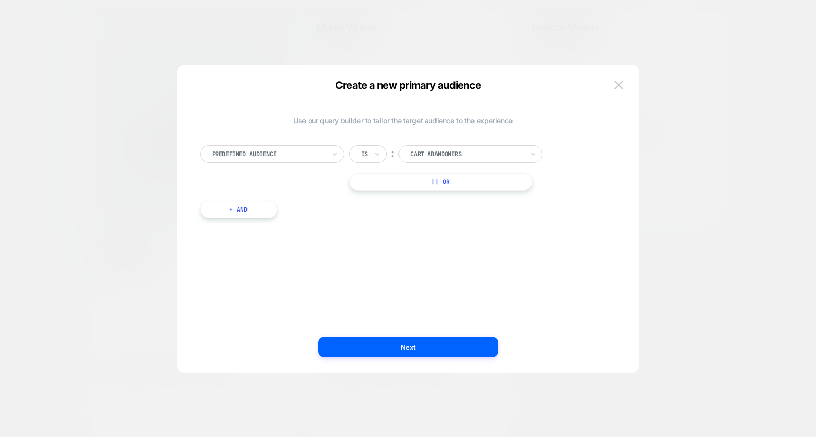
click at [320, 146] on div "Predefined Audience" at bounding box center [272, 153] width 144 height 17
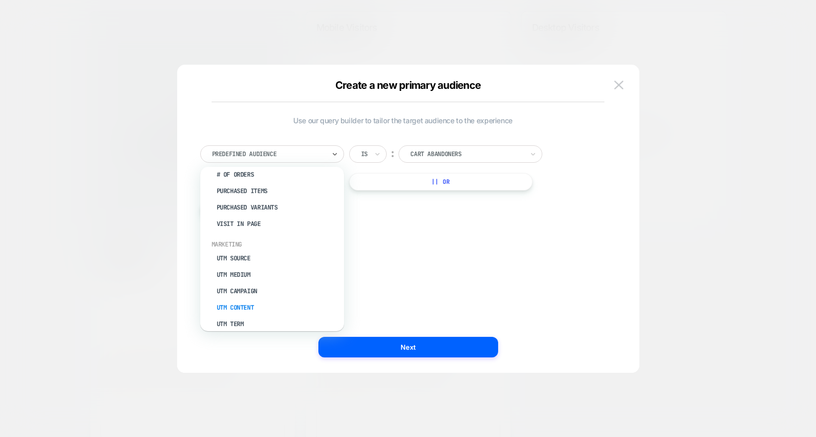
scroll to position [378, 0]
click at [240, 259] on div "UTM Source" at bounding box center [278, 265] width 134 height 16
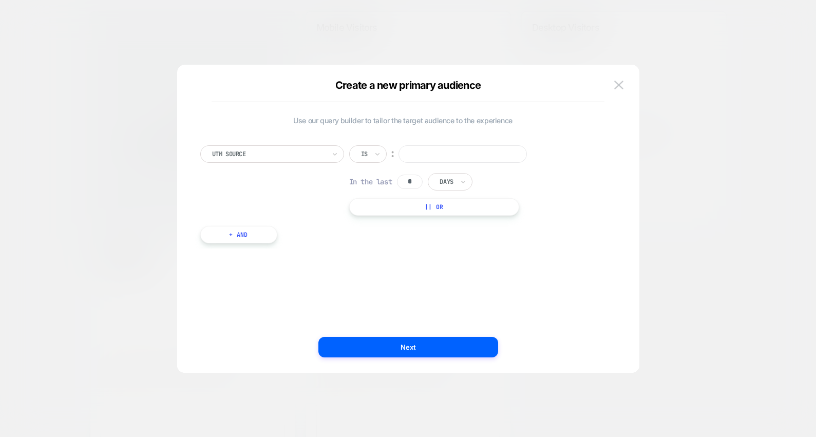
click at [417, 153] on input at bounding box center [463, 153] width 128 height 17
click at [418, 209] on button "|| Or" at bounding box center [434, 206] width 170 height 17
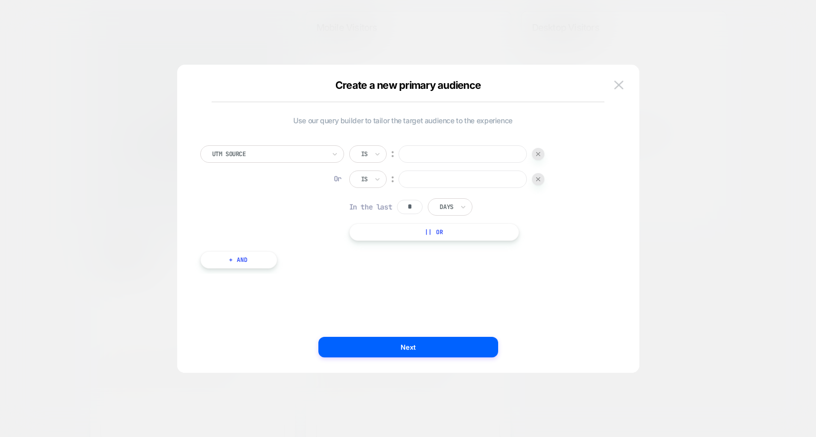
click at [540, 178] on img at bounding box center [538, 179] width 4 height 4
